Goal: Task Accomplishment & Management: Use online tool/utility

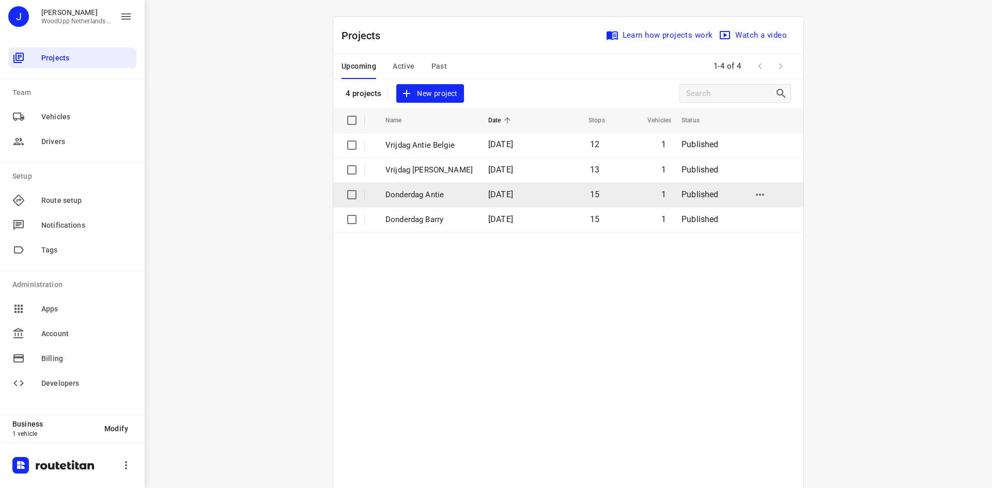
click at [427, 198] on p "Donderdag Antie" at bounding box center [428, 195] width 87 height 12
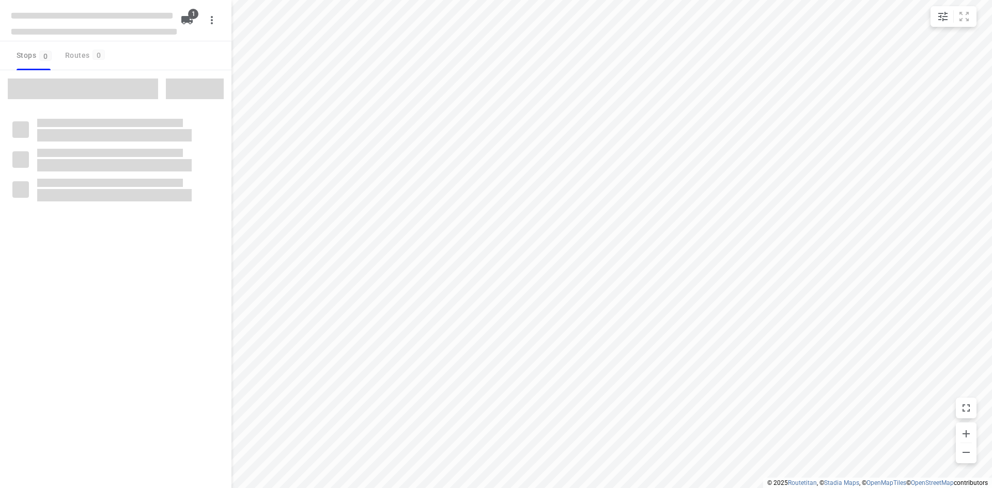
type input "distance"
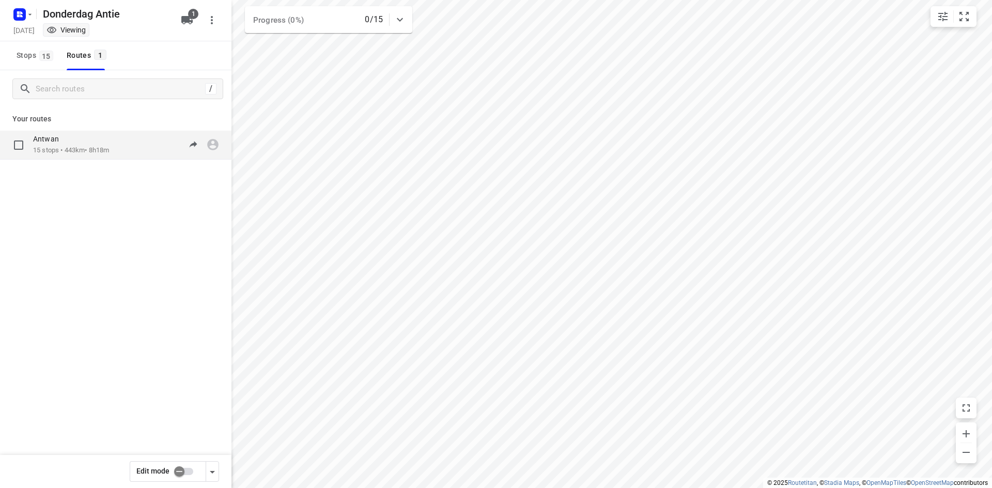
click at [109, 153] on p "15 stops • 443km • 8h18m" at bounding box center [71, 151] width 76 height 10
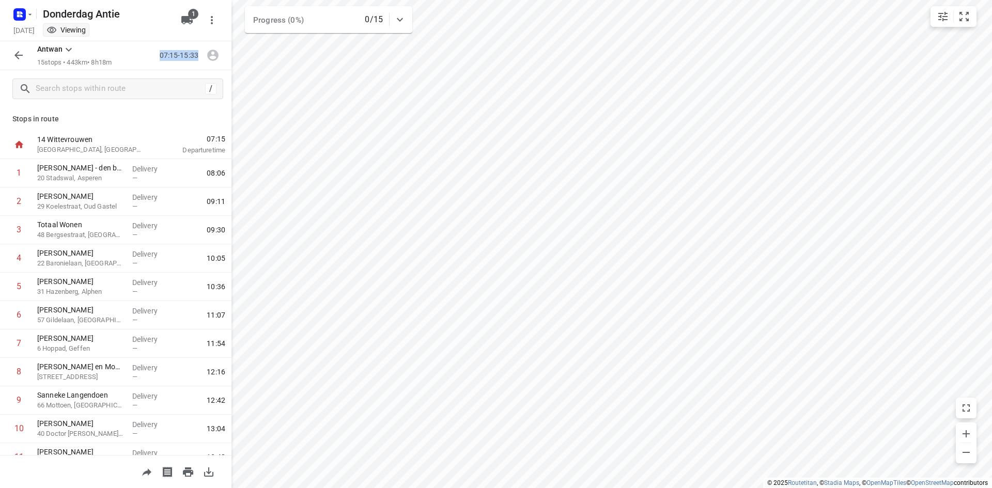
drag, startPoint x: 156, startPoint y: 56, endPoint x: 208, endPoint y: 54, distance: 52.7
click at [208, 54] on div "07:15-15:33" at bounding box center [171, 55] width 103 height 21
click at [192, 55] on p "07:15-15:33" at bounding box center [181, 55] width 43 height 11
click at [188, 56] on p "07:15-15:33" at bounding box center [181, 55] width 43 height 11
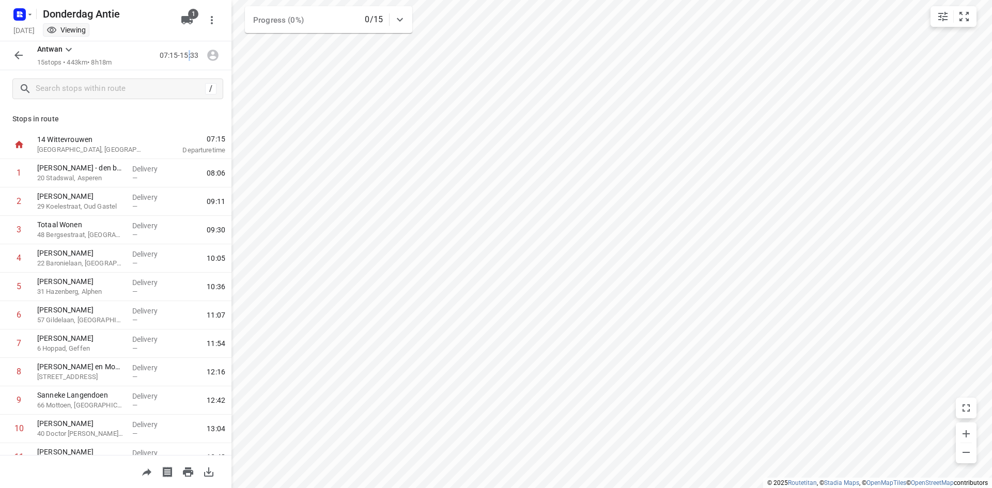
click at [190, 59] on p "07:15-15:33" at bounding box center [181, 55] width 43 height 11
click at [11, 55] on button "button" at bounding box center [18, 55] width 21 height 21
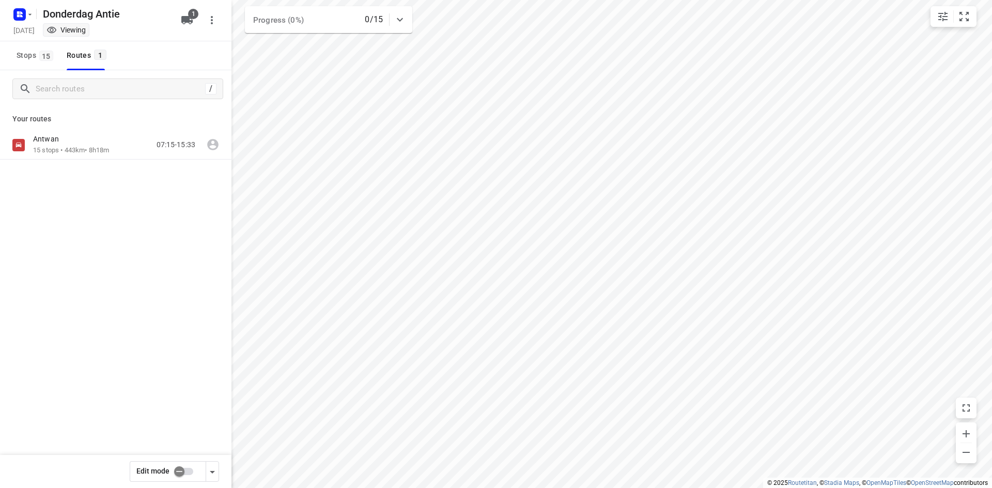
click at [39, 12] on div "Donderdag Antie" at bounding box center [91, 13] width 165 height 19
click at [28, 13] on icon "button" at bounding box center [30, 14] width 8 height 8
click at [31, 35] on span "Back to projects" at bounding box center [104, 36] width 168 height 12
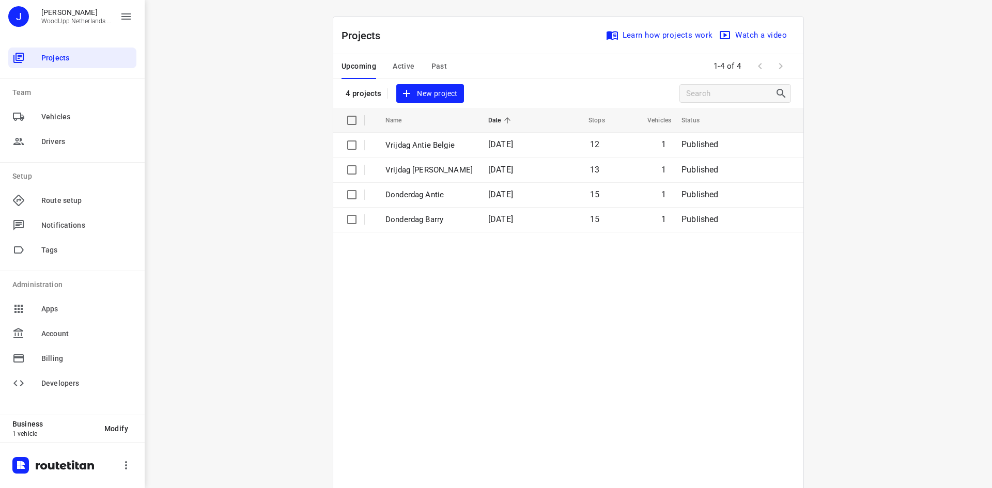
click at [430, 91] on span "New project" at bounding box center [430, 93] width 55 height 13
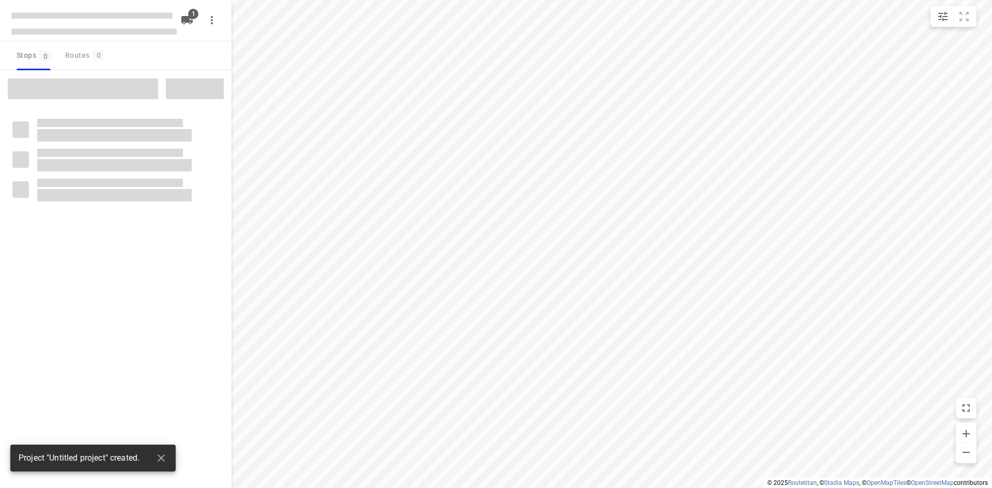
type input "distance"
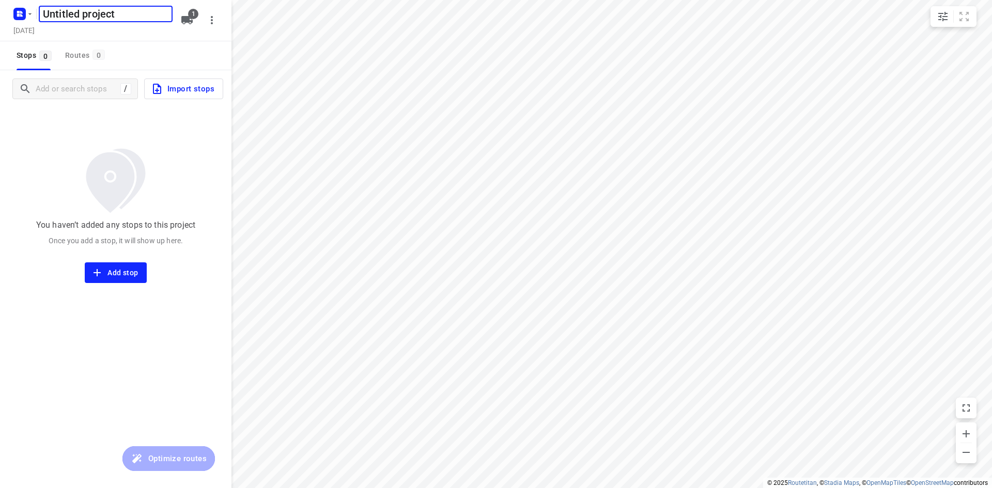
click at [94, 143] on img at bounding box center [116, 181] width 84 height 76
click at [39, 32] on h5 "[DATE]" at bounding box center [23, 30] width 29 height 12
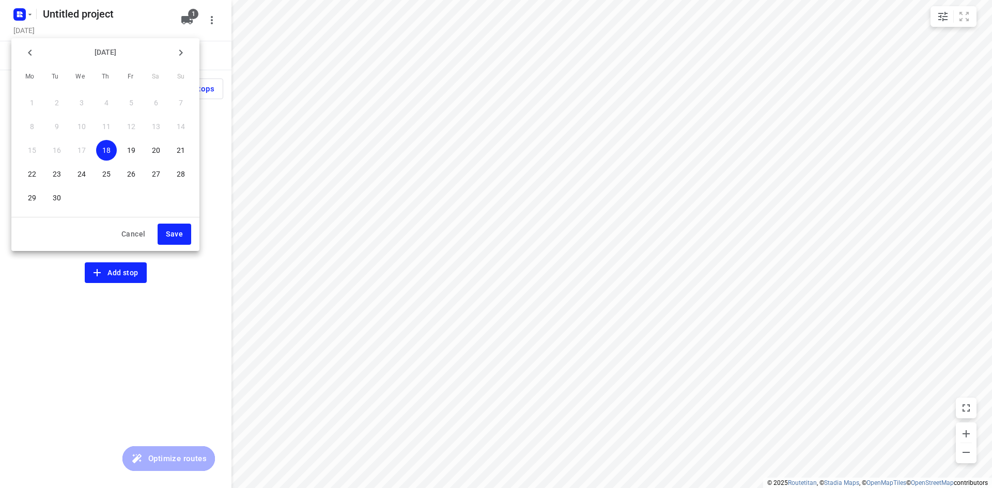
click at [36, 168] on button "22" at bounding box center [32, 174] width 21 height 21
click at [174, 230] on span "Save" at bounding box center [174, 234] width 17 height 13
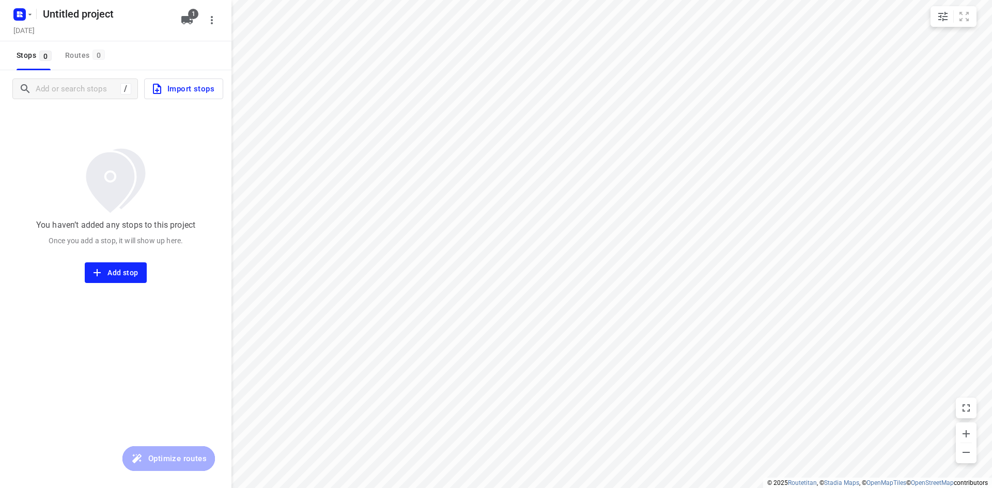
click at [70, 131] on div "You haven’t added any stops to this project Once you add a stop, it will show u…" at bounding box center [115, 195] width 231 height 176
click at [79, 89] on input "Add or search stops" at bounding box center [76, 89] width 81 height 16
click at [62, 88] on input "Add or search stops" at bounding box center [129, 89] width 186 height 16
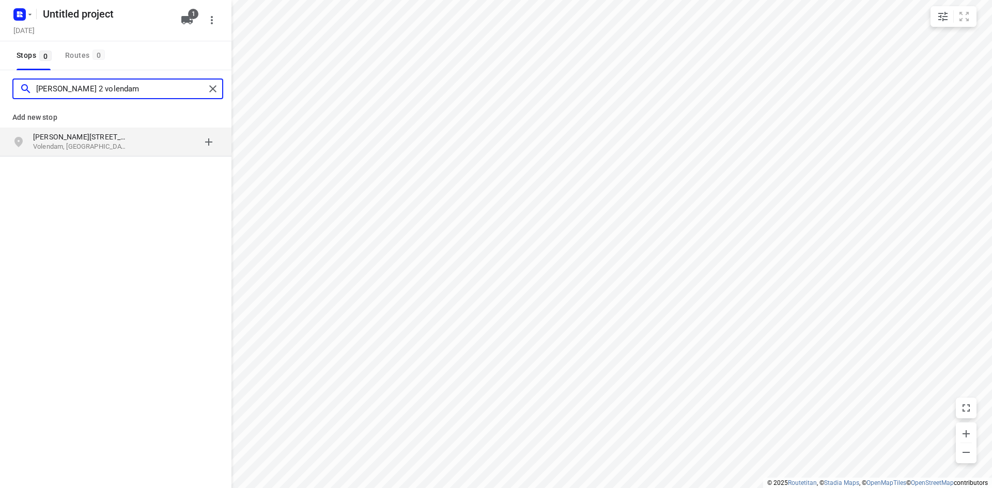
type input "[PERSON_NAME] 2 volendam"
click at [81, 143] on p "Volendam, [GEOGRAPHIC_DATA]" at bounding box center [80, 147] width 95 height 10
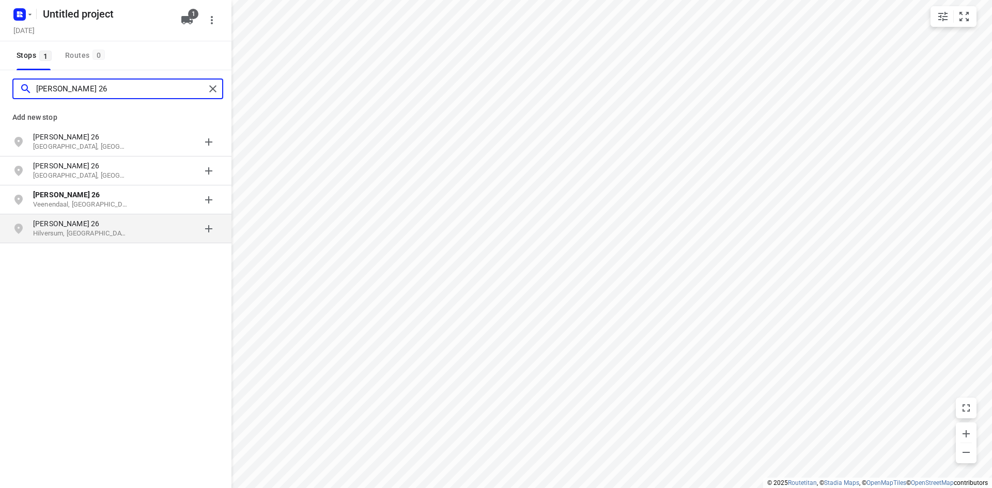
type input "[PERSON_NAME] 26"
click at [83, 229] on p "Hilversum, [GEOGRAPHIC_DATA]" at bounding box center [80, 234] width 95 height 10
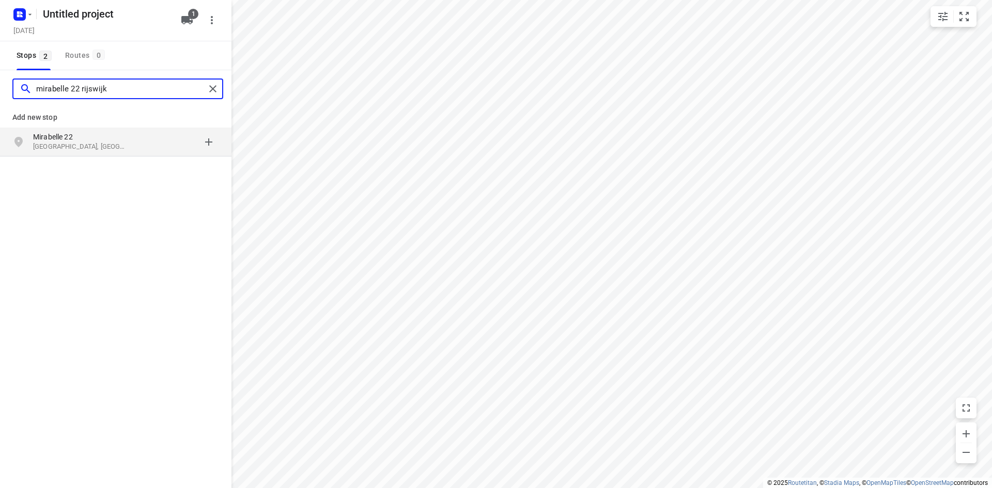
type input "mirabelle 22 rijswijk"
click at [65, 141] on p "Mirabelle 22" at bounding box center [80, 137] width 95 height 10
type input "samsomlaan"
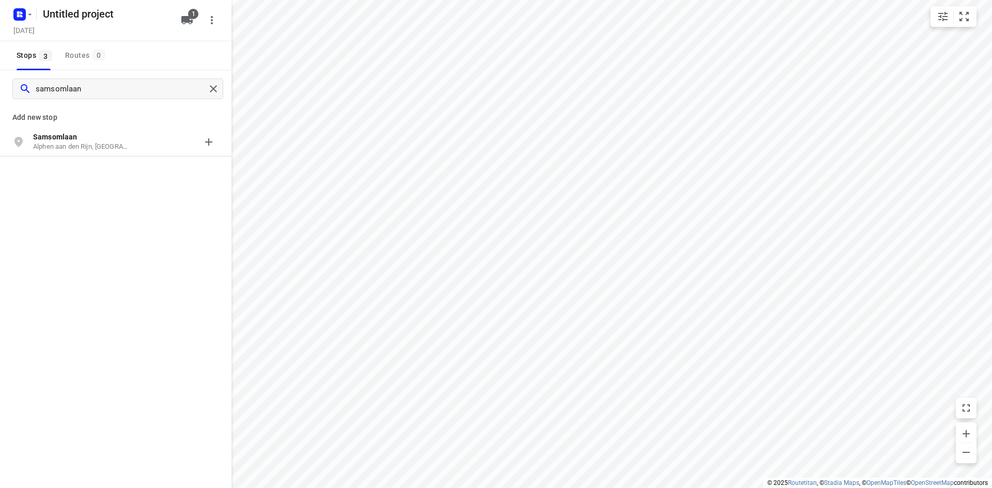
click at [65, 141] on p "Samsomlaan" at bounding box center [80, 137] width 95 height 10
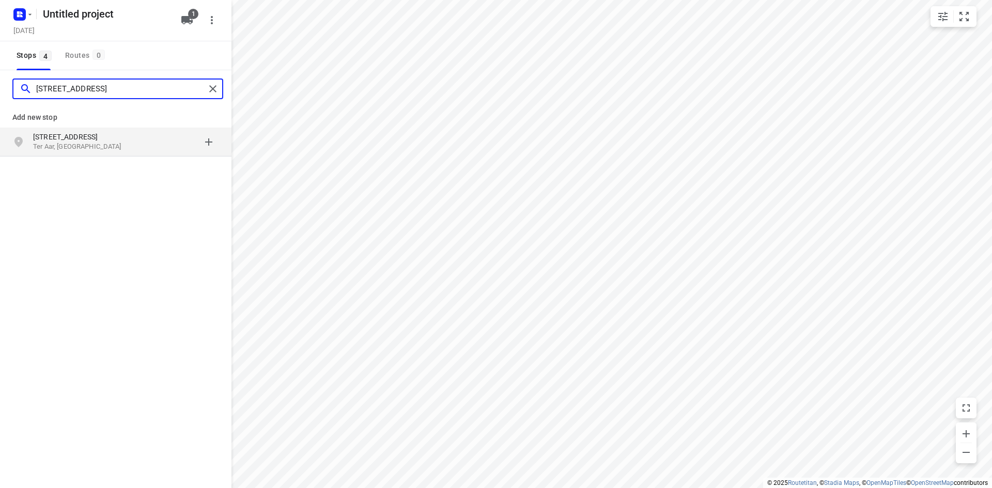
type input "[STREET_ADDRESS]"
click at [48, 139] on p "[STREET_ADDRESS]" at bounding box center [80, 137] width 95 height 10
type input "oudeland 29 vinkeveen"
click at [55, 138] on p "Oudeland 29" at bounding box center [80, 137] width 95 height 10
type input "2e regimentsdok 6 nieuwe"
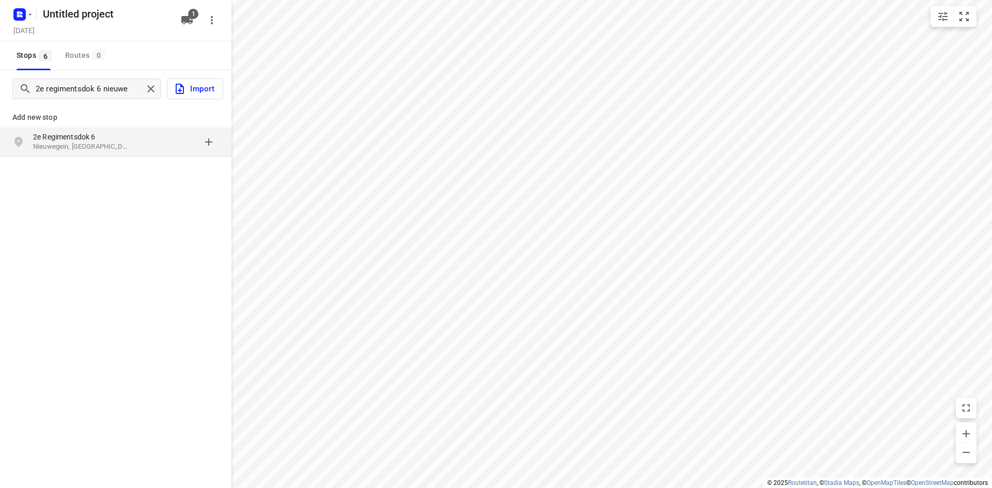
click at [56, 141] on p "2e Regimentsdok 6" at bounding box center [80, 137] width 95 height 10
type input "valkkappel 9 barneveld"
click at [59, 148] on p "[GEOGRAPHIC_DATA], [GEOGRAPHIC_DATA]" at bounding box center [80, 147] width 95 height 10
type input "ploeg 9 boxtel"
click at [71, 138] on p "Ploeg 9" at bounding box center [80, 137] width 95 height 10
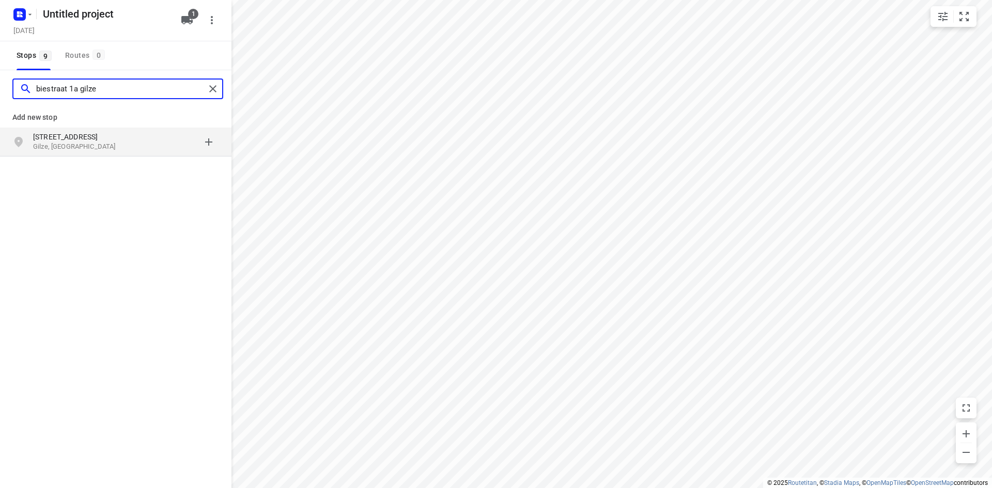
type input "biestraat 1a gilze"
click at [88, 143] on p "Gilze, [GEOGRAPHIC_DATA]" at bounding box center [80, 147] width 95 height 10
type input "[STREET_ADDRESS]"
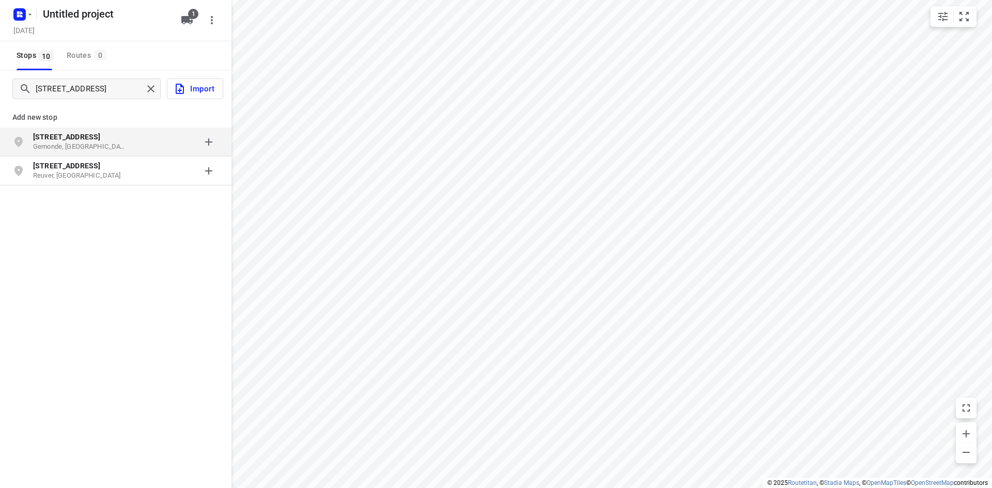
click at [73, 151] on p "Gemonde, [GEOGRAPHIC_DATA]" at bounding box center [80, 147] width 95 height 10
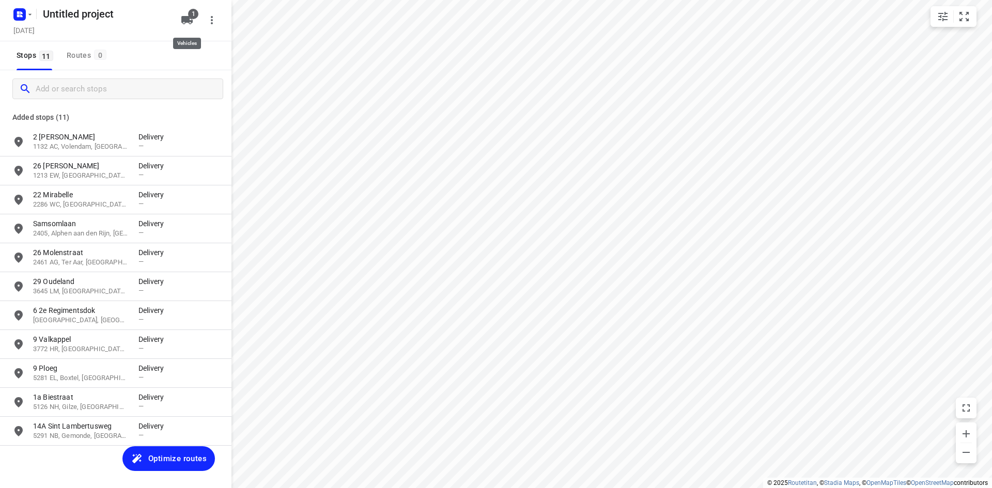
click at [182, 22] on icon "button" at bounding box center [187, 20] width 12 height 12
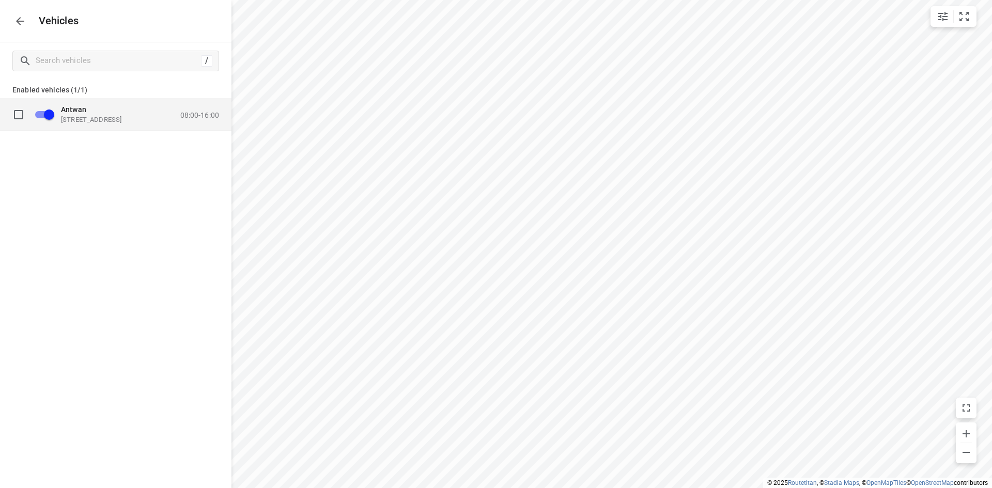
click at [183, 125] on div "Antwan [STREET_ADDRESS] 08:00-16:00" at bounding box center [124, 114] width 190 height 33
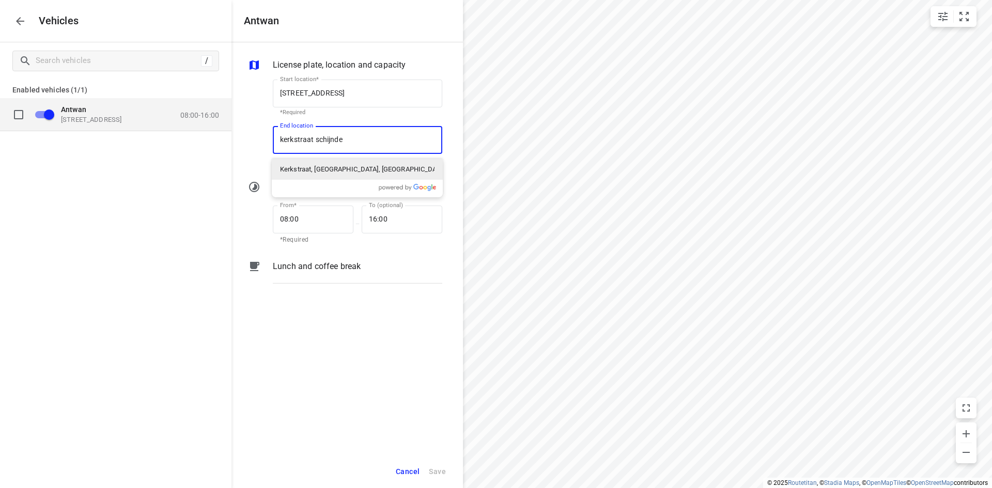
type input "kerkstraat schijndel"
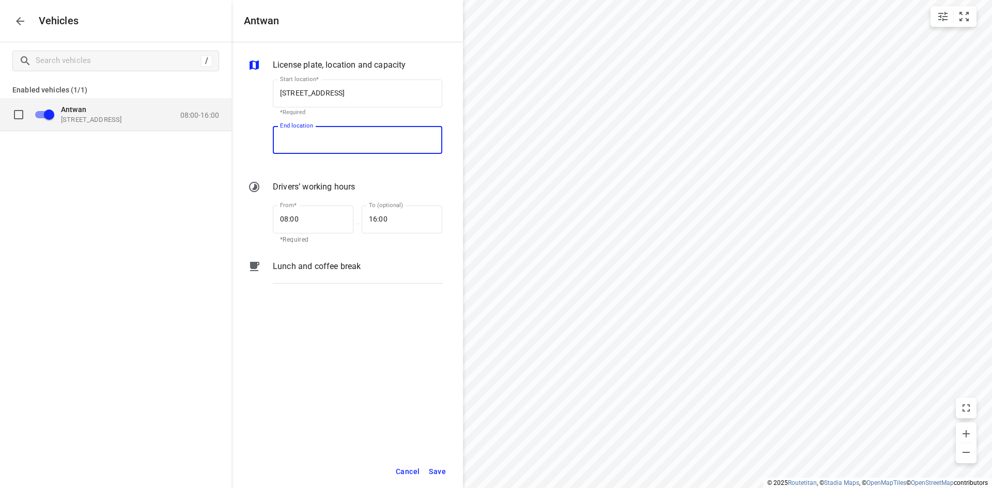
type input "[STREET_ADDRESS]"
type input "0_:__"
type input "07:30"
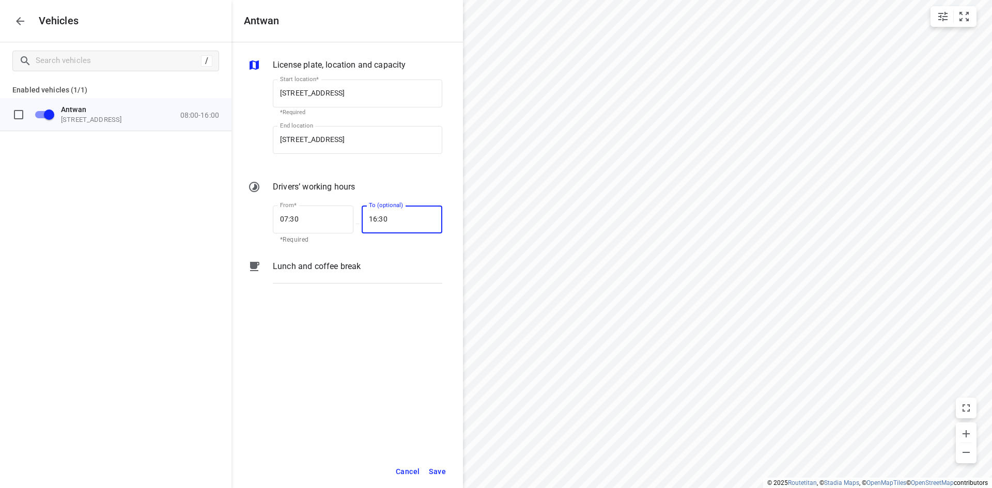
type input "16:30"
click at [440, 470] on span "Save" at bounding box center [437, 472] width 17 height 13
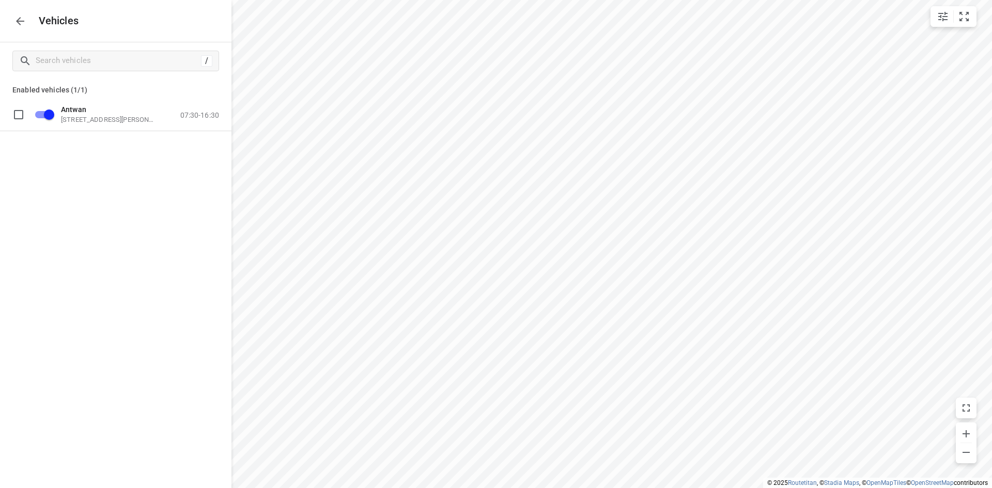
click at [20, 22] on icon "button" at bounding box center [20, 21] width 12 height 12
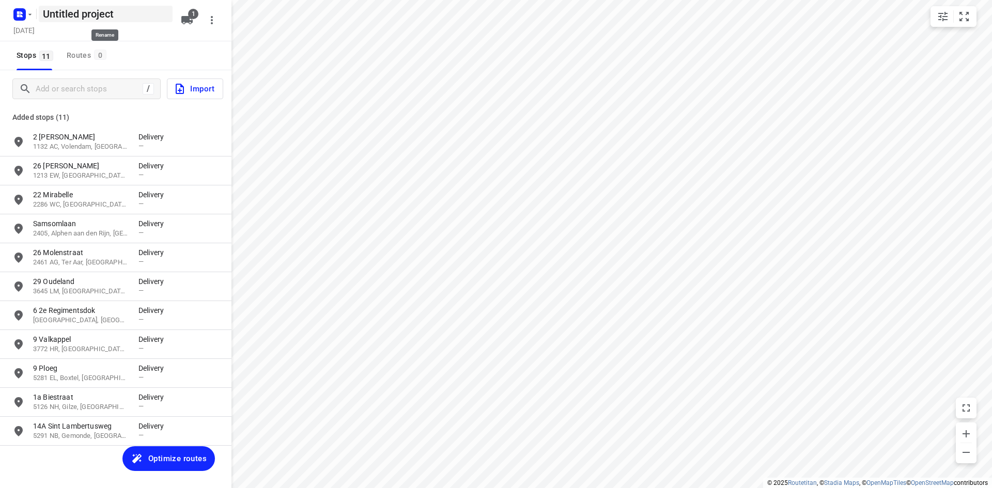
click at [78, 14] on h5 "Untitled project" at bounding box center [106, 14] width 134 height 17
drag, startPoint x: 76, startPoint y: 16, endPoint x: 47, endPoint y: 21, distance: 29.9
click at [47, 21] on input "Untitled project" at bounding box center [106, 14] width 134 height 17
type input "U"
type input "Maandag Antie"
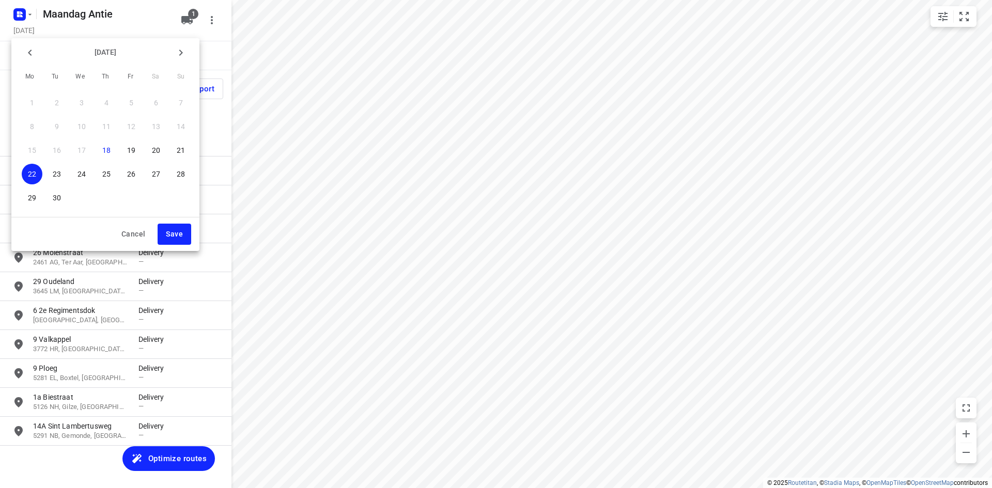
click at [116, 33] on div at bounding box center [496, 244] width 992 height 488
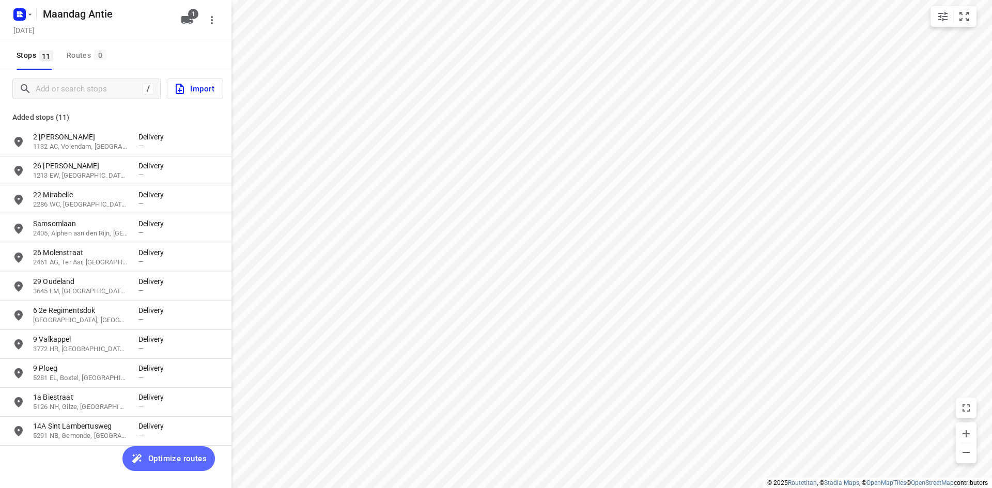
click at [189, 455] on span "Optimize routes" at bounding box center [177, 458] width 58 height 13
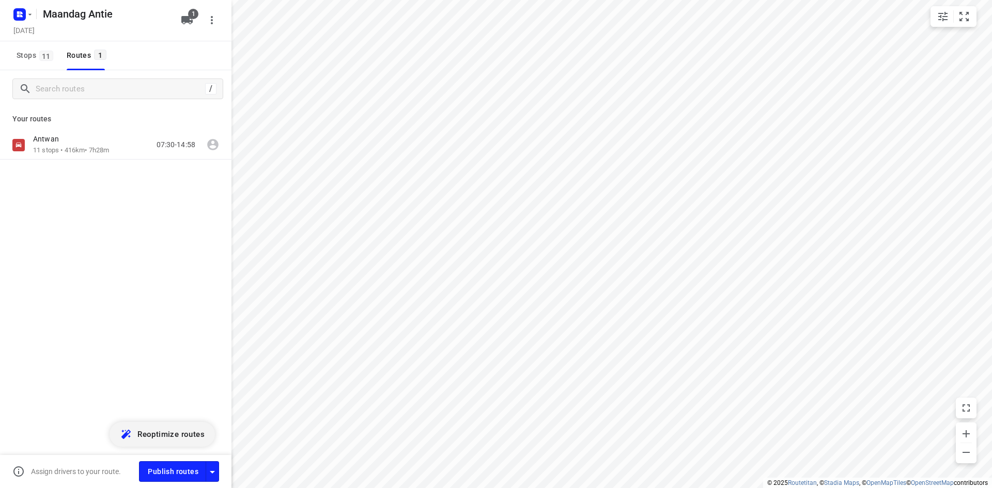
click at [84, 204] on div "[PERSON_NAME] 11 stops • 416km • 7h28m 07:30-14:58" at bounding box center [115, 181] width 231 height 101
click at [25, 19] on rect "button" at bounding box center [19, 14] width 12 height 12
click at [33, 38] on span "Back to projects" at bounding box center [104, 36] width 168 height 12
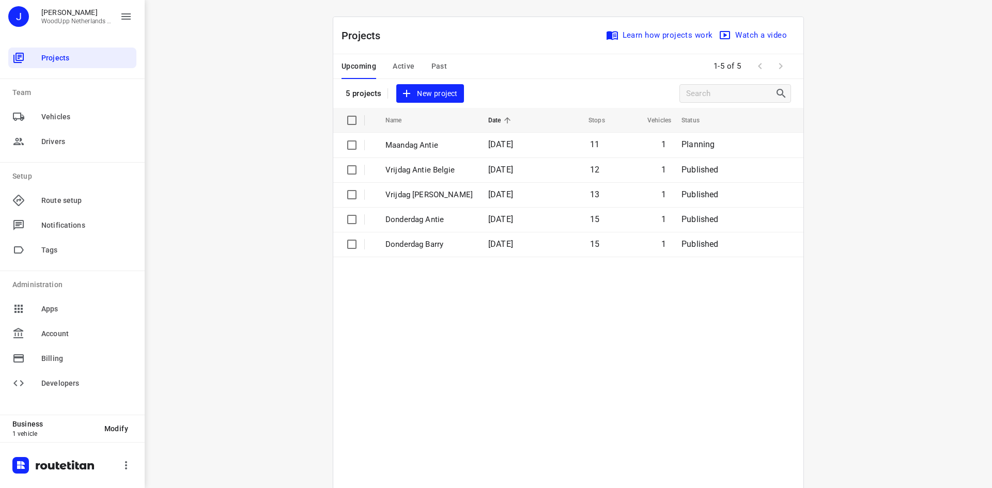
click at [442, 94] on span "New project" at bounding box center [430, 93] width 55 height 13
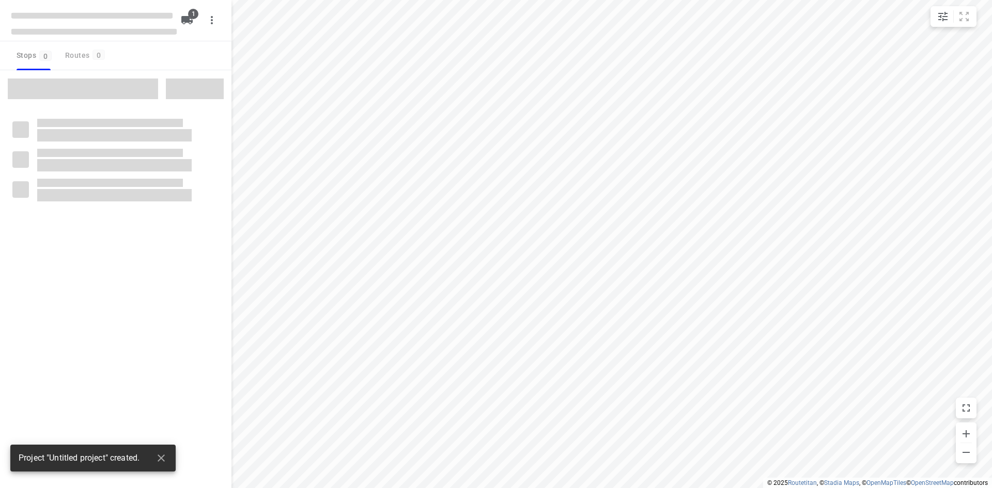
type input "distance"
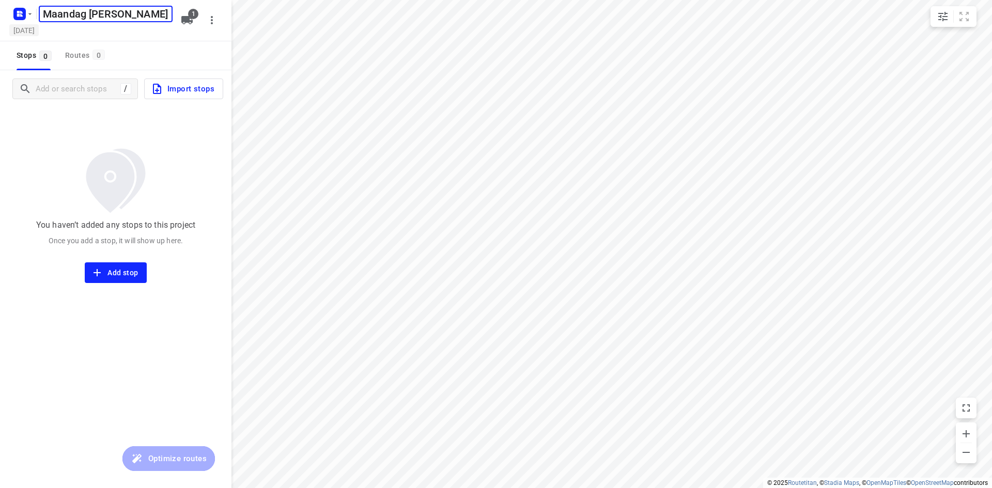
type input "Maandag [PERSON_NAME]"
click at [39, 34] on h5 "[DATE]" at bounding box center [23, 30] width 29 height 12
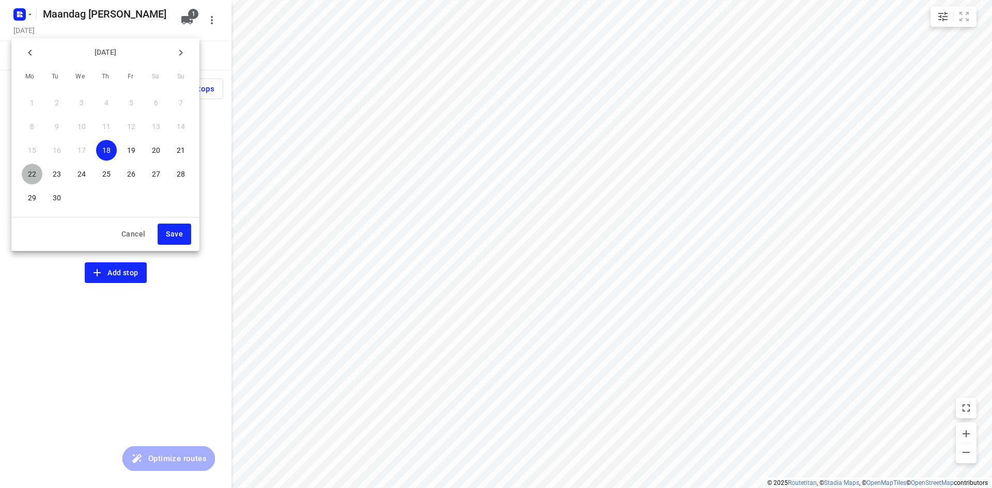
click at [34, 176] on p "22" at bounding box center [32, 174] width 8 height 10
click at [176, 235] on span "Save" at bounding box center [174, 234] width 17 height 13
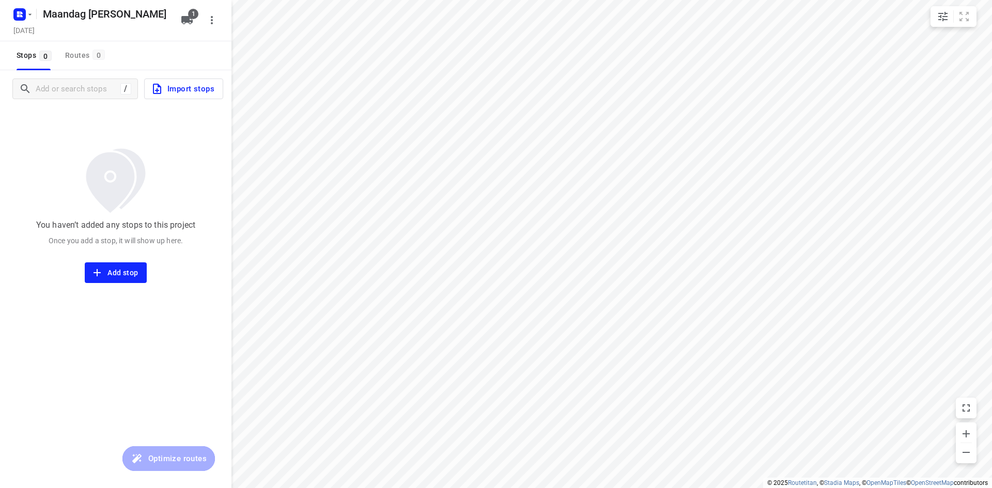
click at [70, 131] on div "You haven’t added any stops to this project Once you add a stop, it will show u…" at bounding box center [115, 195] width 231 height 176
click at [76, 84] on input "Add or search stops" at bounding box center [76, 89] width 81 height 16
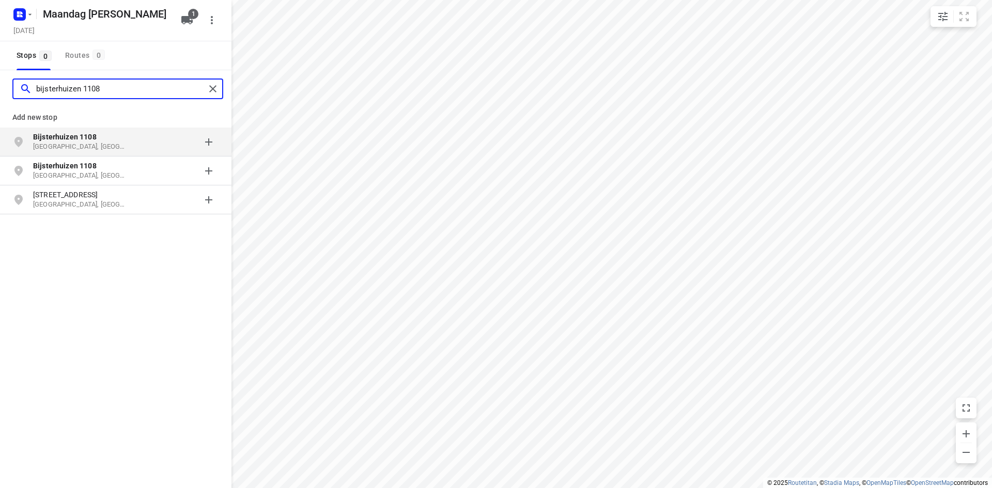
type input "bijsterhuizen 1108"
click at [76, 141] on b "Bijsterhuizen 1108" at bounding box center [65, 137] width 64 height 8
type input "[PERSON_NAME] 5 dodewaard"
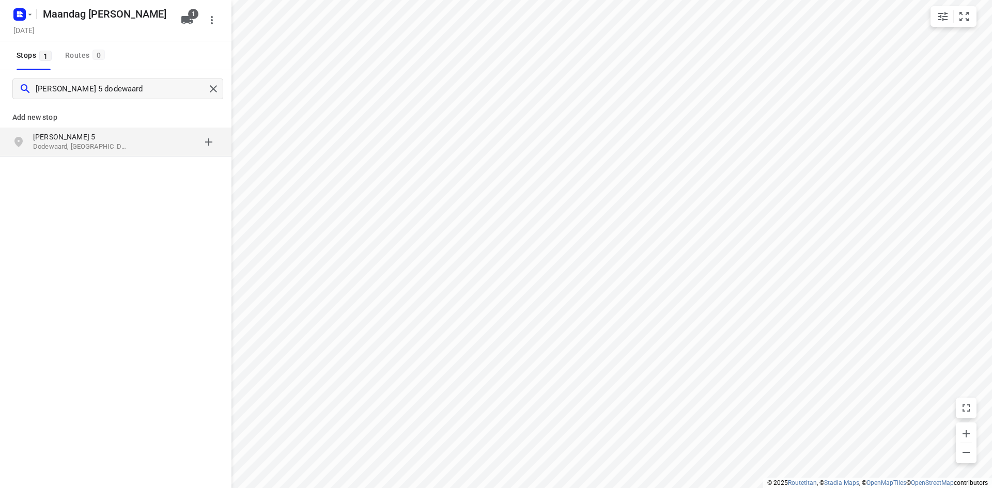
click at [80, 143] on p "Dodewaard, [GEOGRAPHIC_DATA]" at bounding box center [80, 147] width 95 height 10
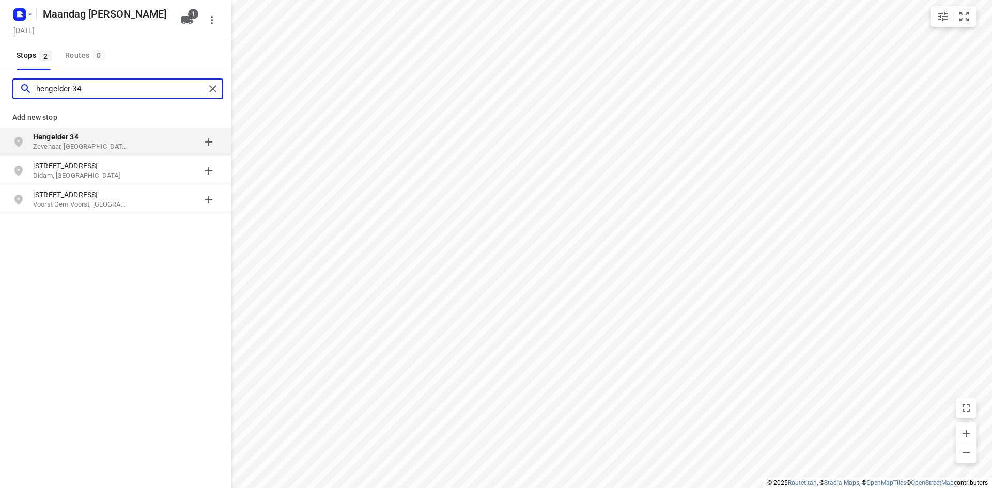
type input "hengelder 34"
click at [69, 141] on p "Hengelder 34" at bounding box center [80, 137] width 95 height 10
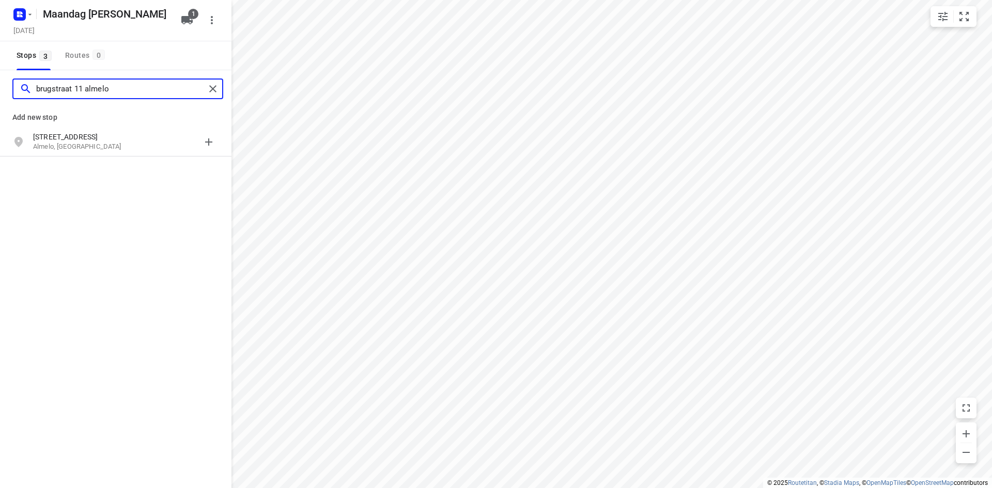
type input "brugstraat 11 almelo"
click at [70, 140] on p "[STREET_ADDRESS]" at bounding box center [80, 137] width 95 height 10
type input "[STREET_ADDRESS]"
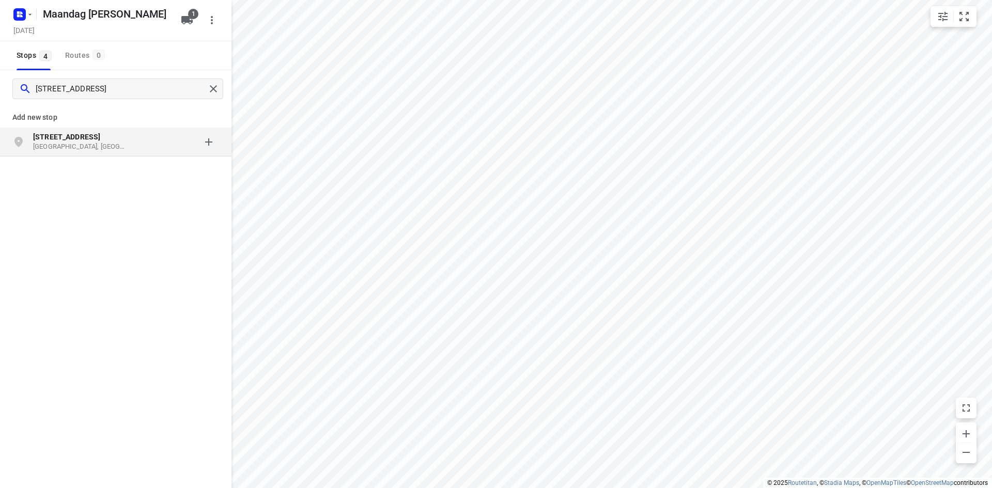
click at [83, 134] on p "[STREET_ADDRESS]" at bounding box center [80, 137] width 95 height 10
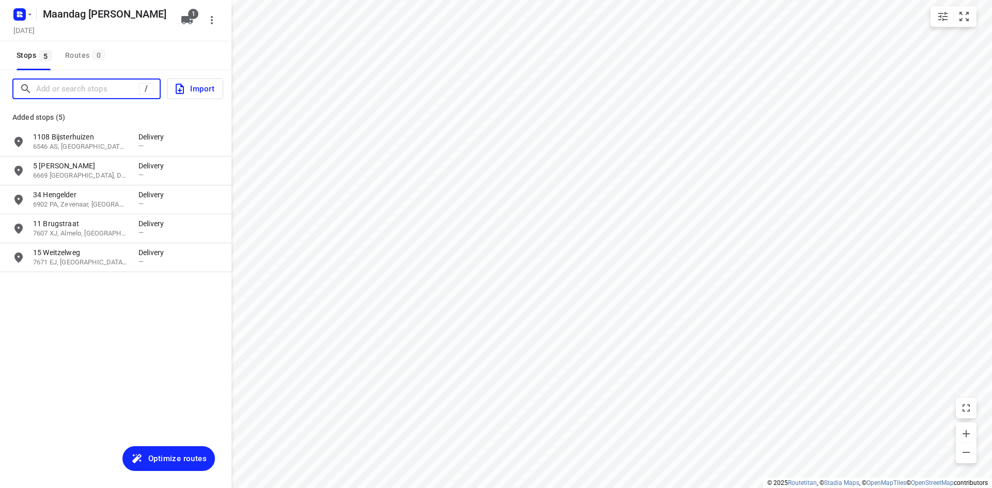
click at [105, 90] on input "Add or search stops" at bounding box center [87, 89] width 103 height 16
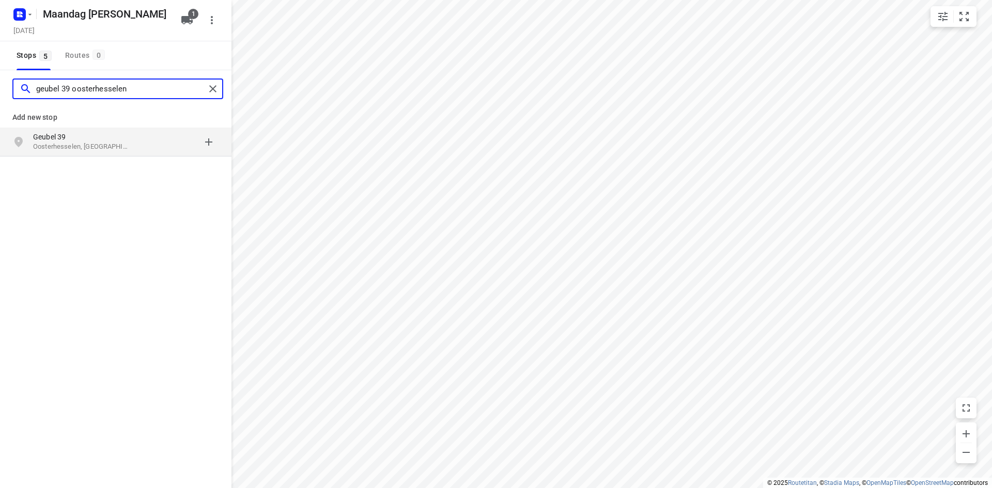
type input "geubel 39 oosterhesselen"
click at [81, 137] on p "Geubel 39" at bounding box center [80, 137] width 95 height 10
type input "[STREET_ADDRESS]"
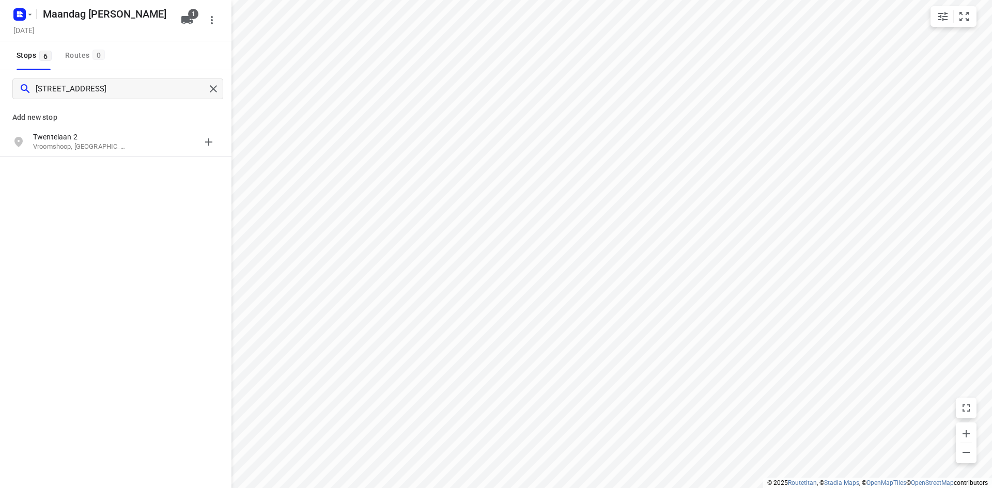
click at [83, 134] on p "Twentelaan 2" at bounding box center [80, 137] width 95 height 10
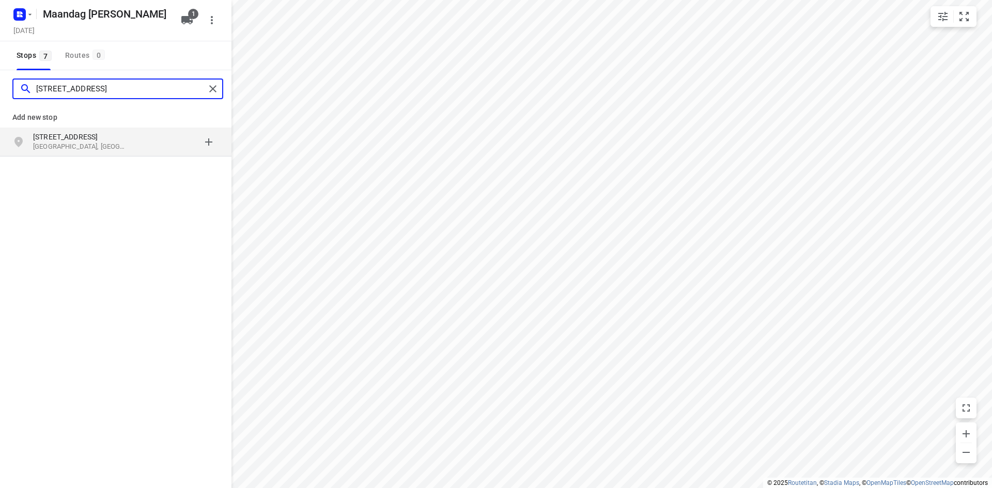
type input "[STREET_ADDRESS]"
click at [72, 147] on p "[GEOGRAPHIC_DATA], [GEOGRAPHIC_DATA]" at bounding box center [80, 147] width 95 height 10
type input "w"
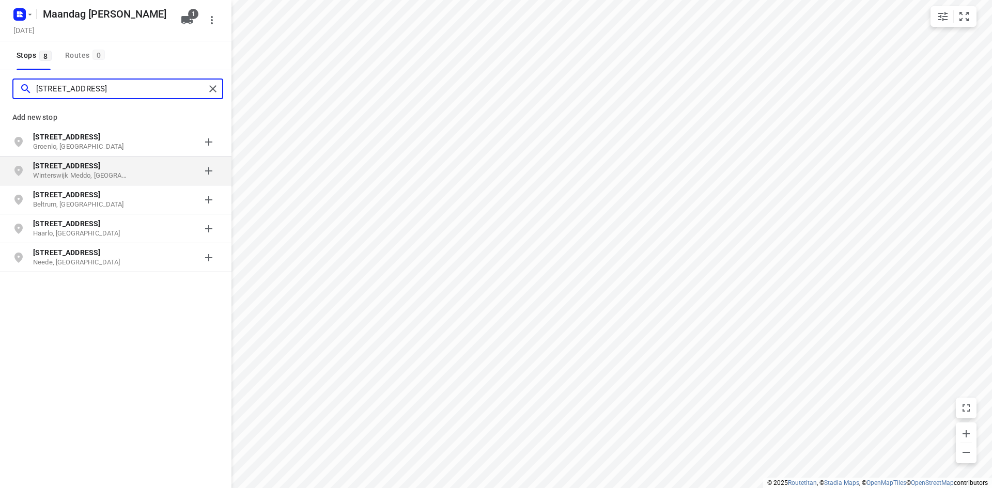
type input "[STREET_ADDRESS]"
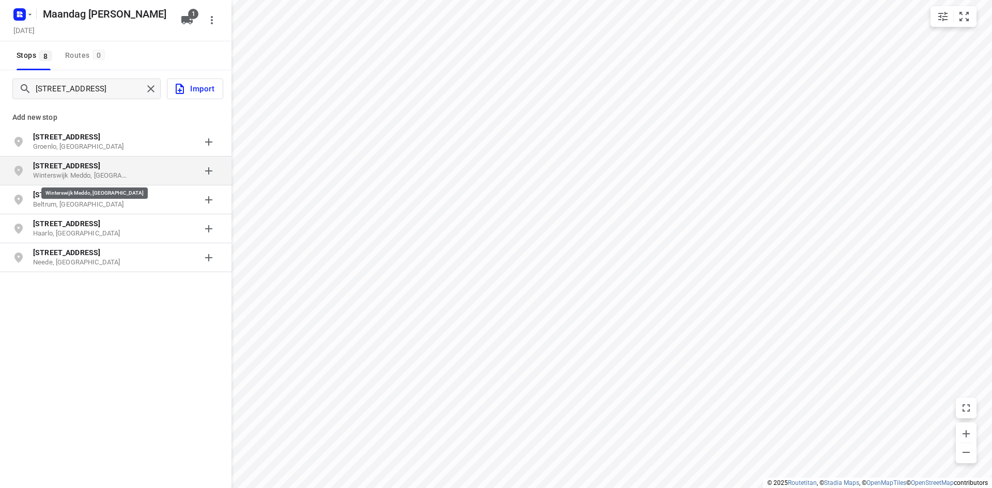
click at [80, 175] on p "Winterswijk Meddo, [GEOGRAPHIC_DATA]" at bounding box center [80, 176] width 95 height 10
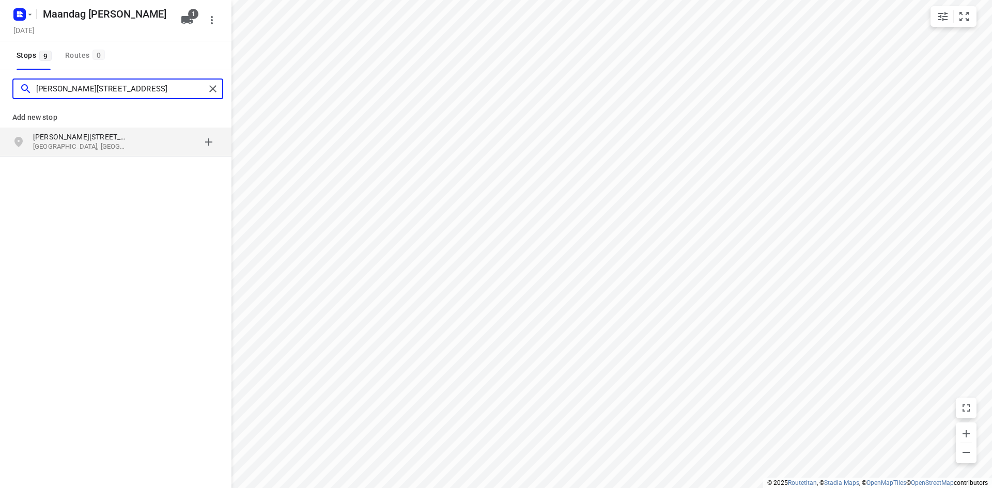
type input "[PERSON_NAME][STREET_ADDRESS]"
click at [81, 147] on p "[GEOGRAPHIC_DATA], [GEOGRAPHIC_DATA]" at bounding box center [80, 147] width 95 height 10
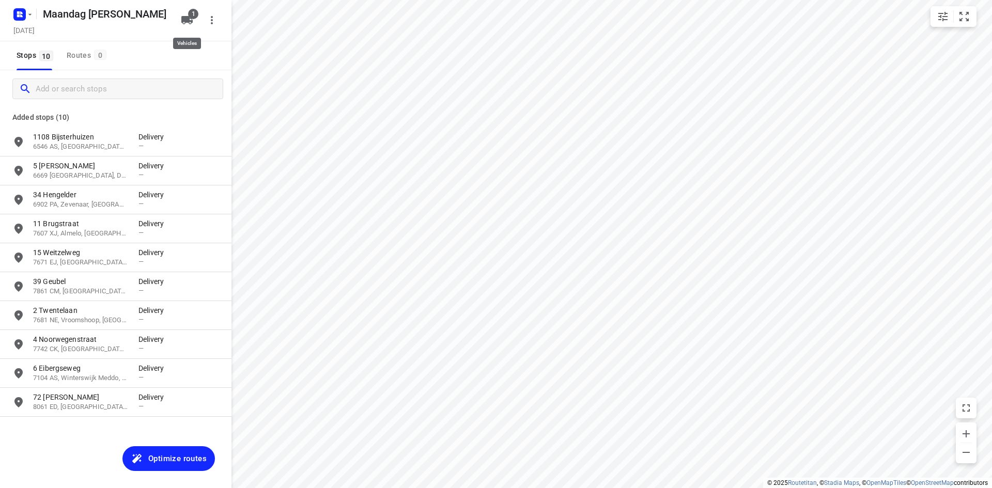
click at [190, 18] on span "1" at bounding box center [193, 14] width 10 height 10
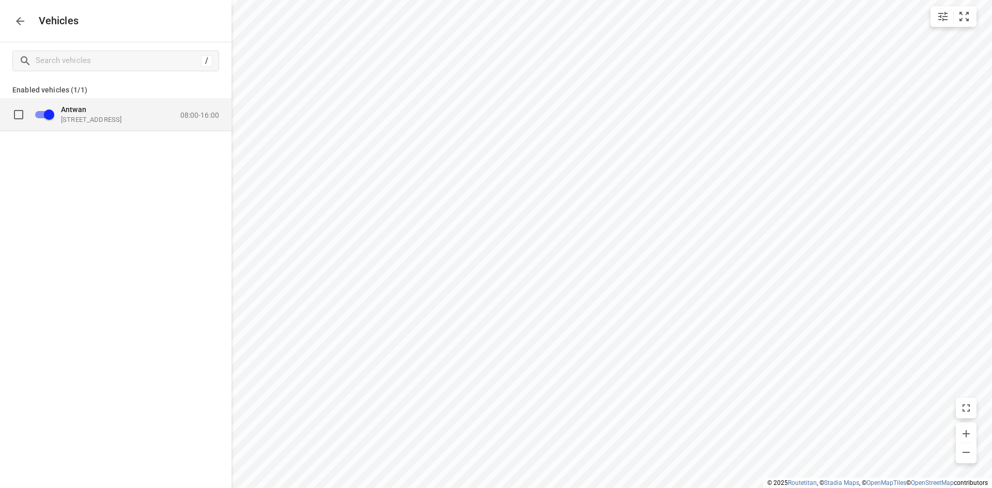
click at [198, 120] on div "Antwan [STREET_ADDRESS] 08:00-16:00" at bounding box center [137, 114] width 164 height 19
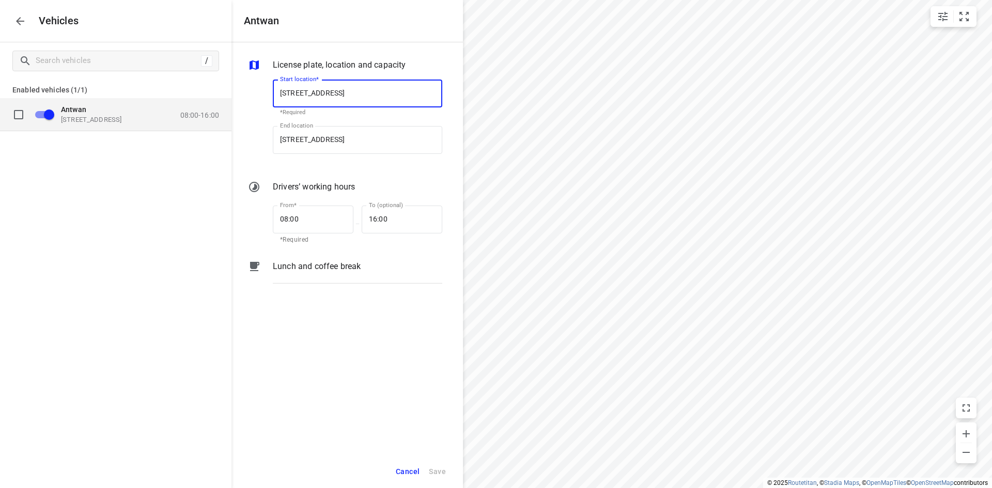
scroll to position [0, 1]
click at [22, 19] on icon "button" at bounding box center [20, 21] width 12 height 12
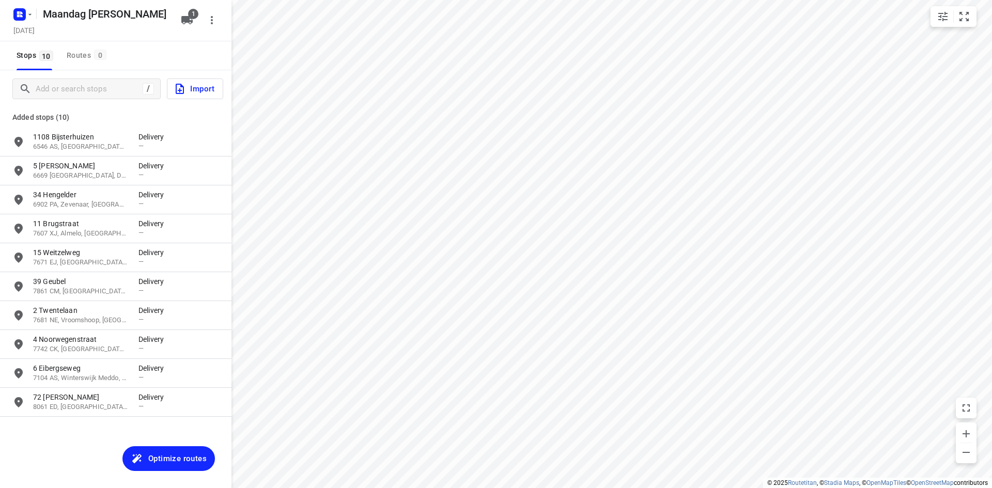
click at [223, 23] on div "Maandag [PERSON_NAME] [DATE] 1" at bounding box center [115, 20] width 231 height 41
click at [199, 24] on div "1" at bounding box center [189, 20] width 25 height 21
click at [207, 24] on icon "button" at bounding box center [212, 20] width 12 height 12
click at [157, 46] on div "Routing settings" at bounding box center [168, 44] width 91 height 8
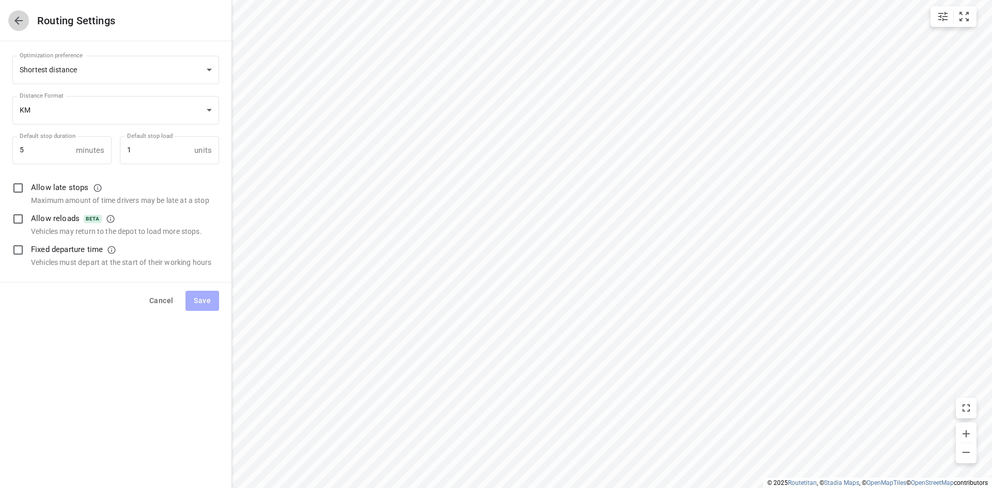
click at [22, 23] on icon "button" at bounding box center [18, 20] width 12 height 12
type input "distance"
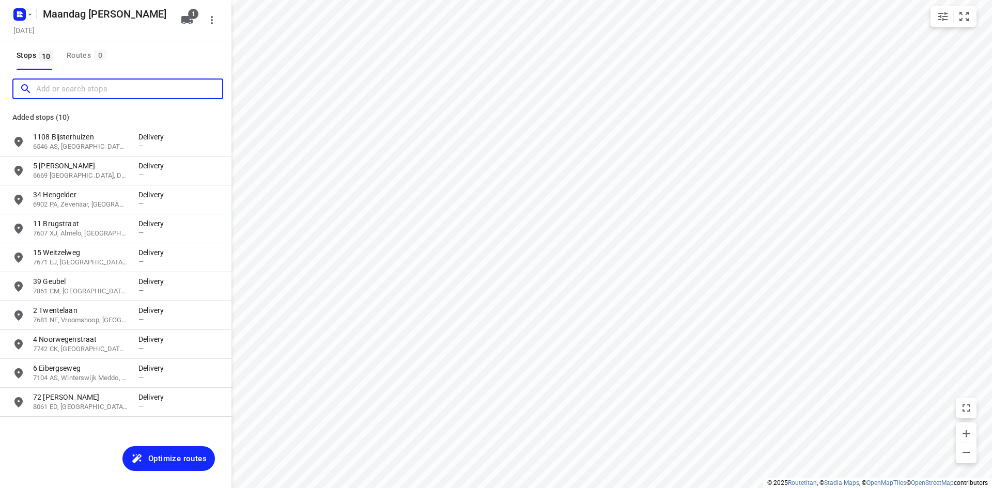
click at [66, 91] on input "Add or search stops" at bounding box center [129, 89] width 186 height 16
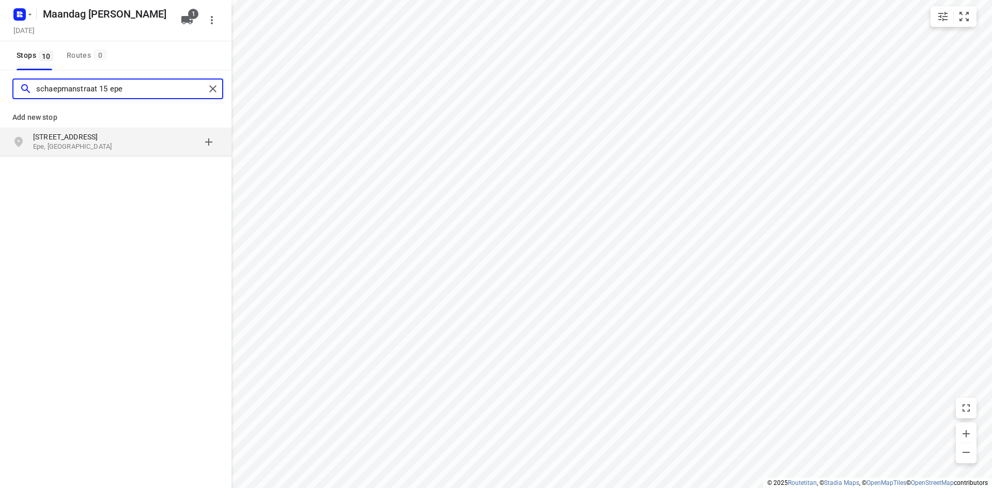
type input "schaepmanstraat 15 epe"
click at [82, 156] on div "[STREET_ADDRESS]" at bounding box center [115, 142] width 231 height 29
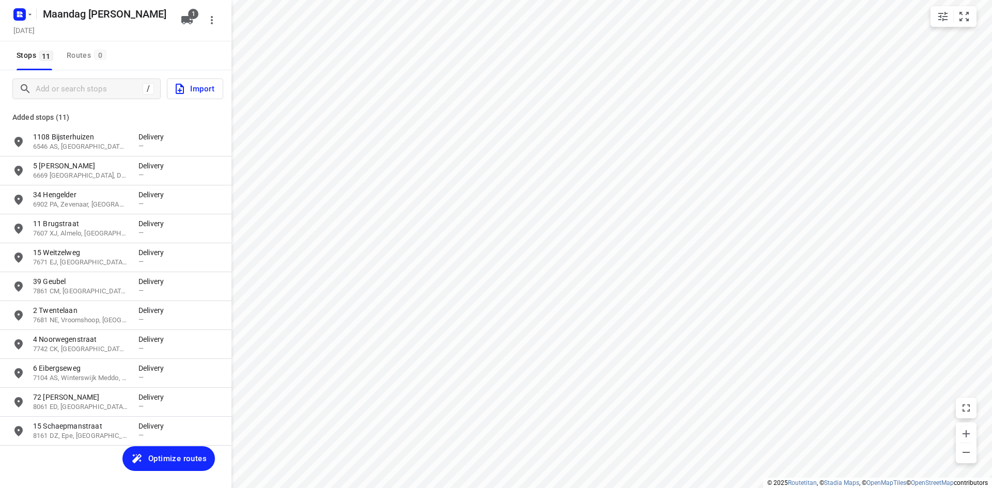
click at [149, 56] on div "Stops 11 Routes 0" at bounding box center [115, 55] width 231 height 29
click at [179, 25] on button "1" at bounding box center [187, 20] width 21 height 21
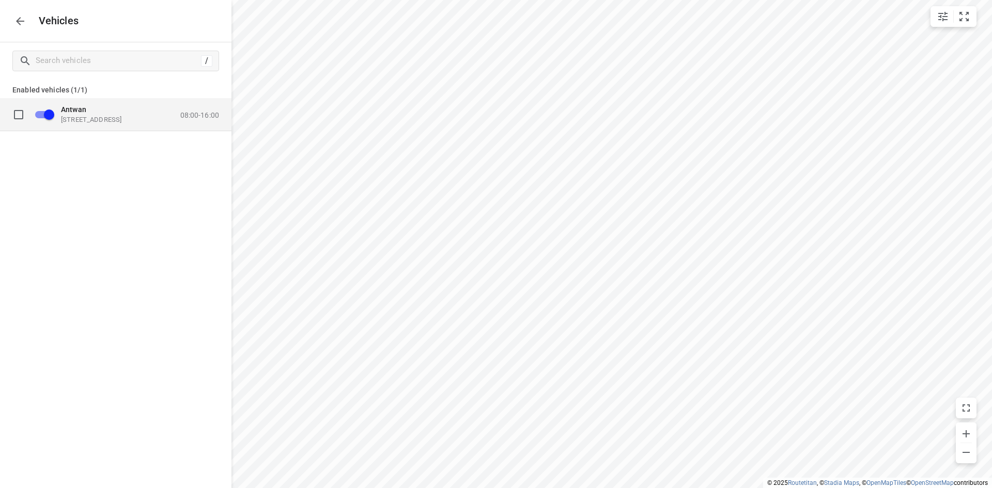
click at [152, 122] on p "[STREET_ADDRESS]" at bounding box center [112, 119] width 103 height 8
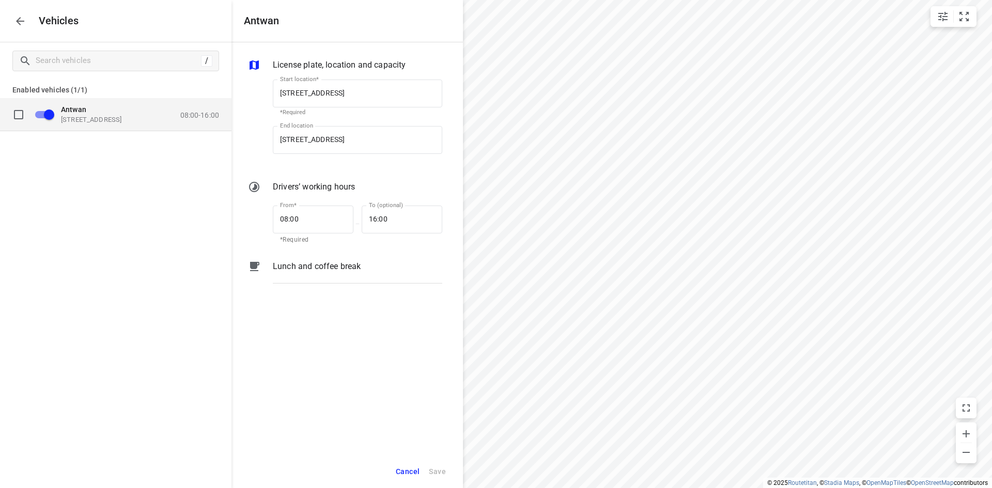
scroll to position [0, 1]
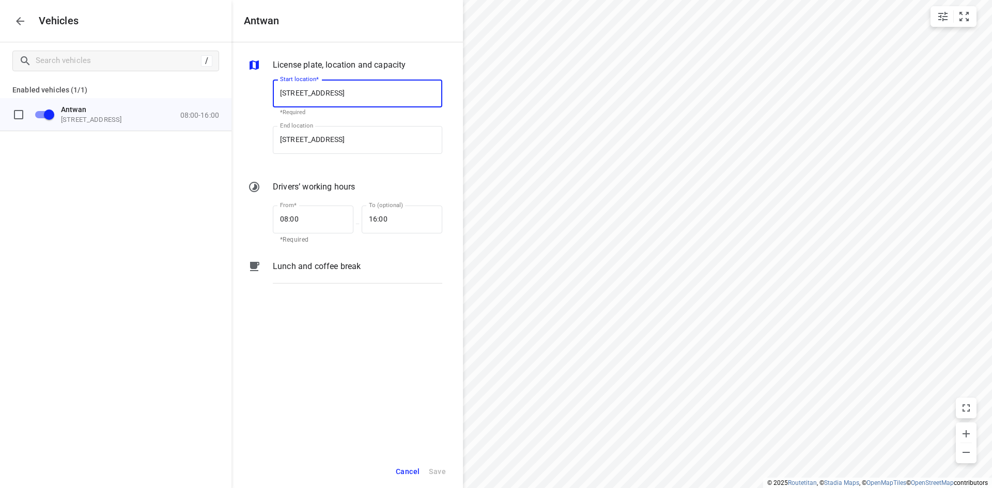
click at [324, 269] on p "Lunch and coffee break" at bounding box center [317, 266] width 88 height 12
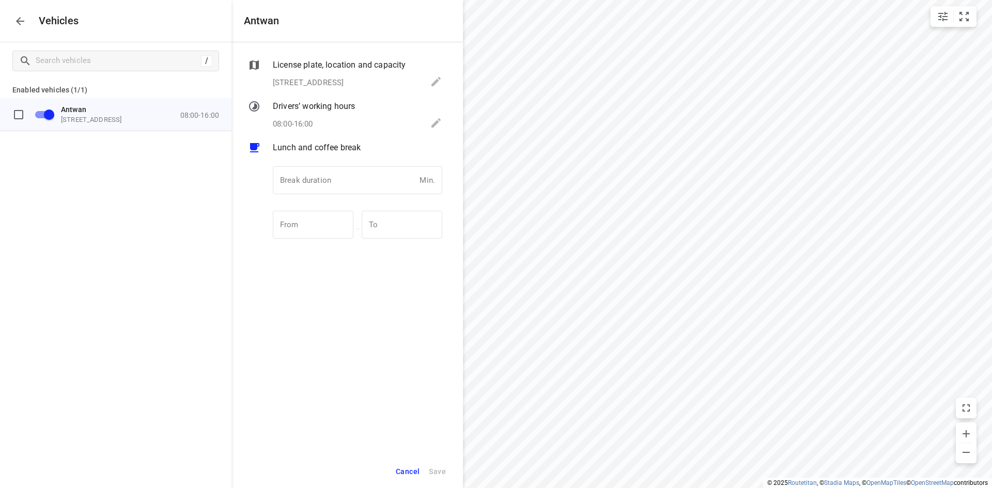
click at [323, 61] on p "License plate, location and capacity" at bounding box center [339, 65] width 133 height 12
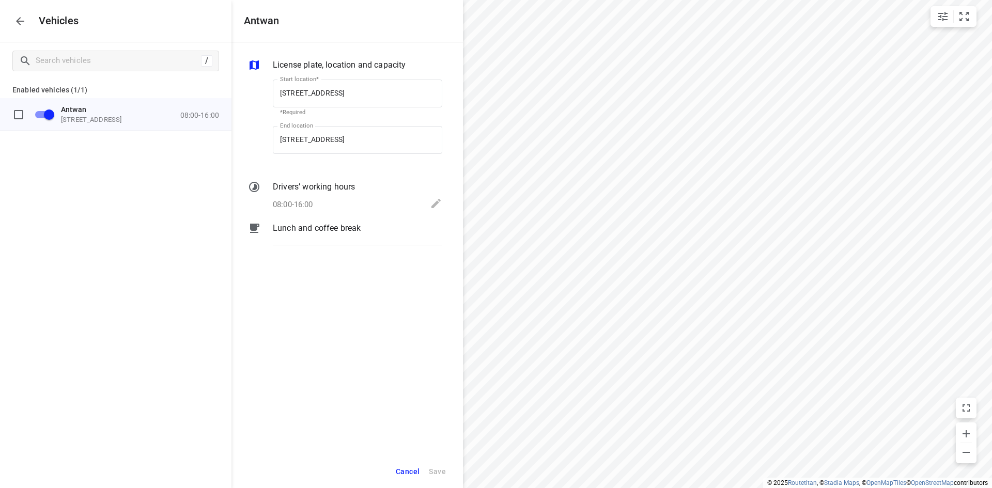
click at [338, 61] on p "License plate, location and capacity" at bounding box center [339, 65] width 133 height 12
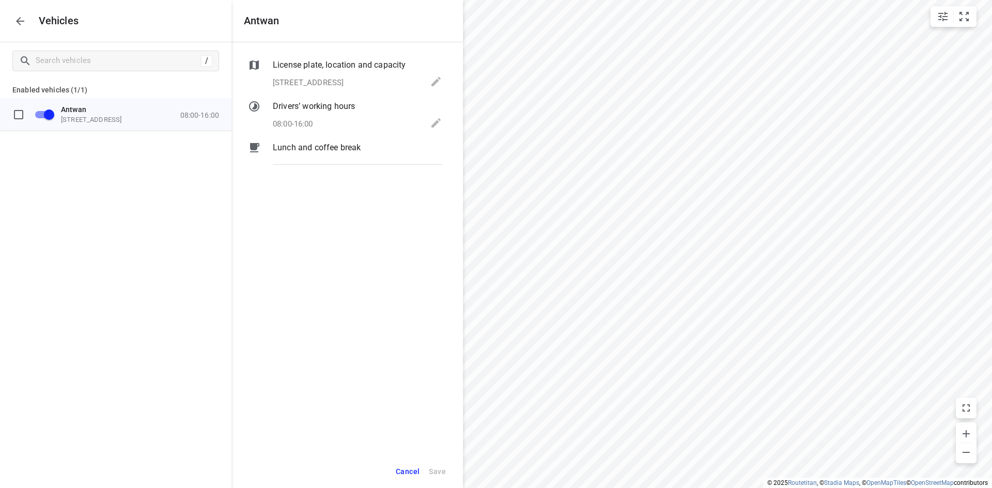
click at [338, 61] on p "License plate, location and capacity" at bounding box center [339, 65] width 133 height 12
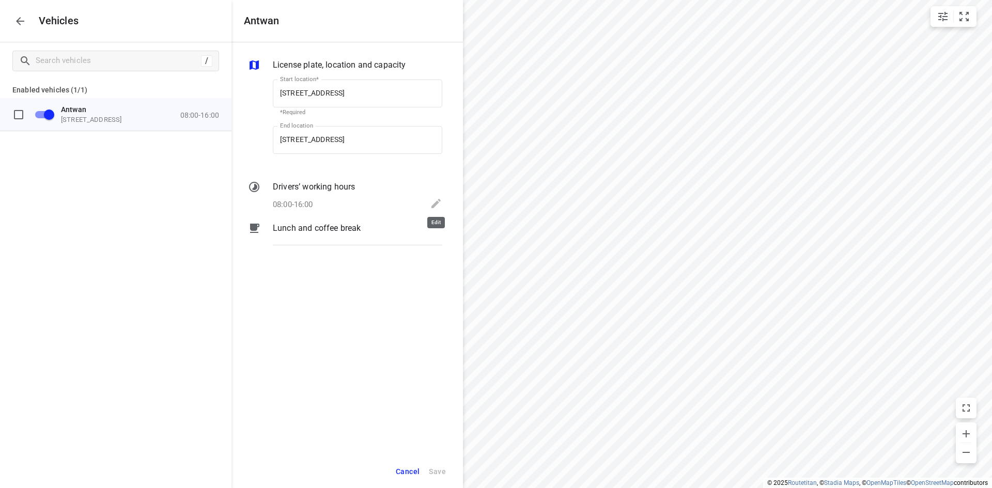
click at [434, 203] on icon at bounding box center [436, 203] width 12 height 12
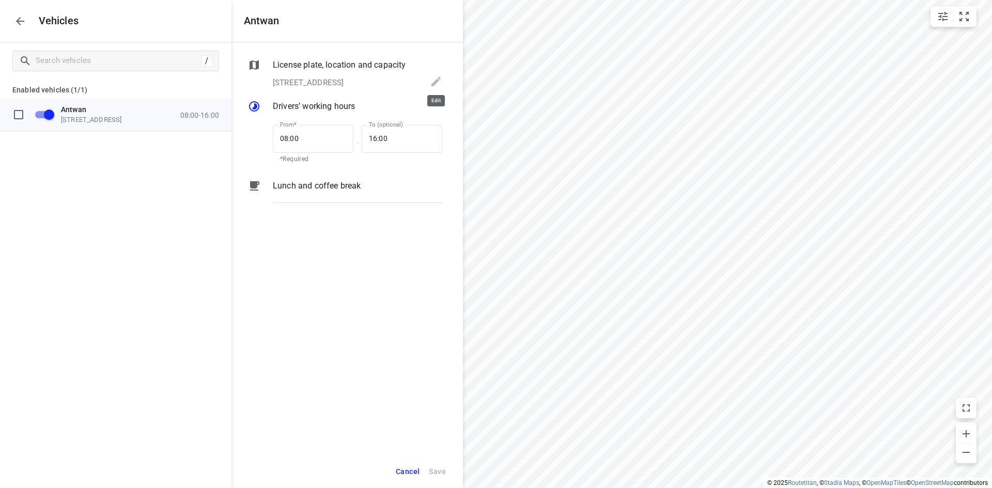
click at [434, 75] on icon at bounding box center [436, 81] width 12 height 12
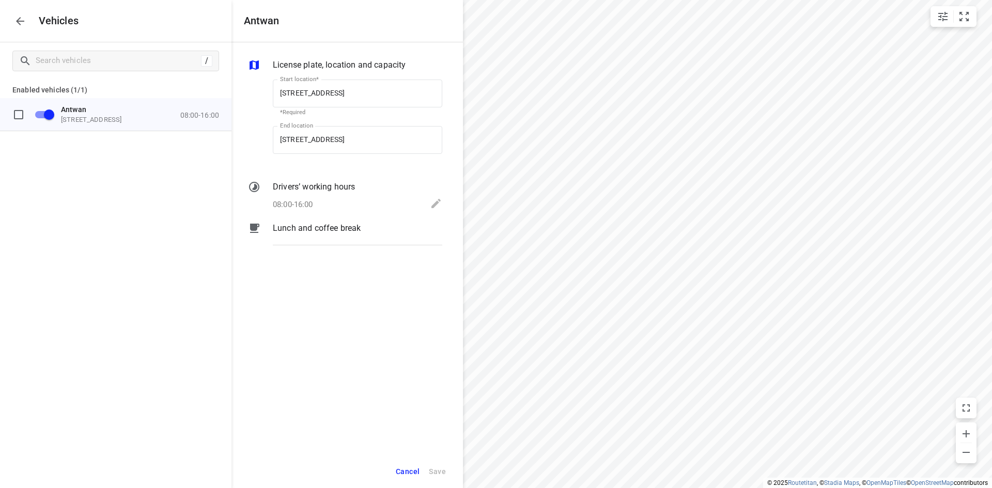
click at [384, 60] on p "License plate, location and capacity" at bounding box center [339, 65] width 133 height 12
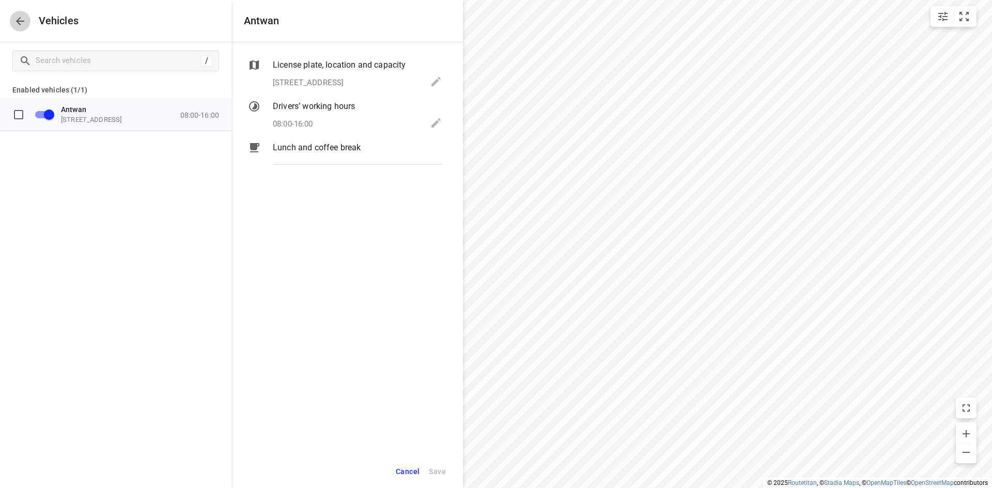
click at [17, 25] on icon "button" at bounding box center [20, 21] width 12 height 12
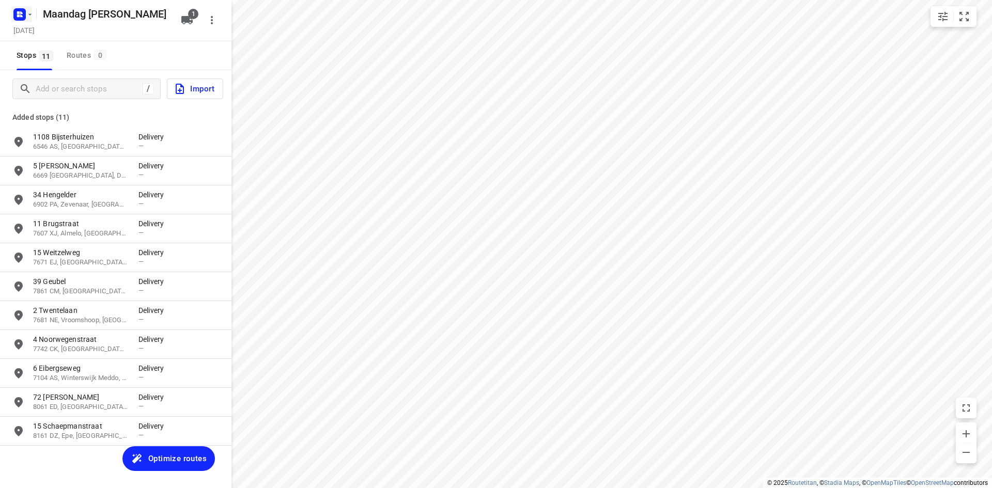
click at [23, 15] on rect "button" at bounding box center [19, 14] width 12 height 12
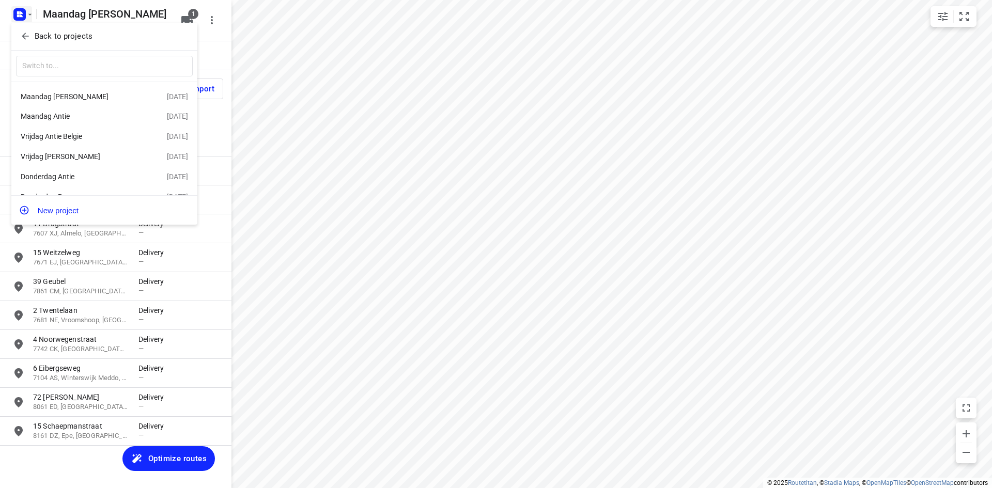
click at [225, 52] on div at bounding box center [496, 244] width 992 height 488
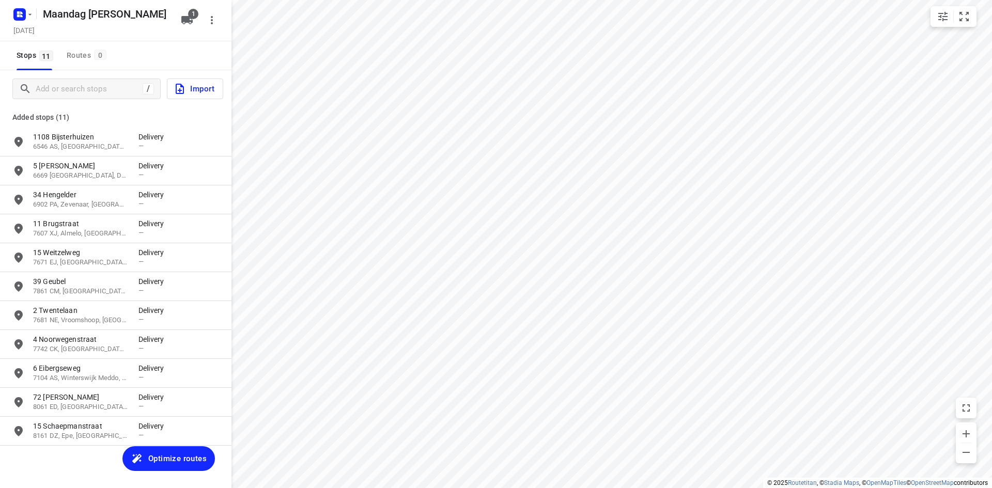
click at [191, 458] on span "Optimize routes" at bounding box center [177, 458] width 58 height 13
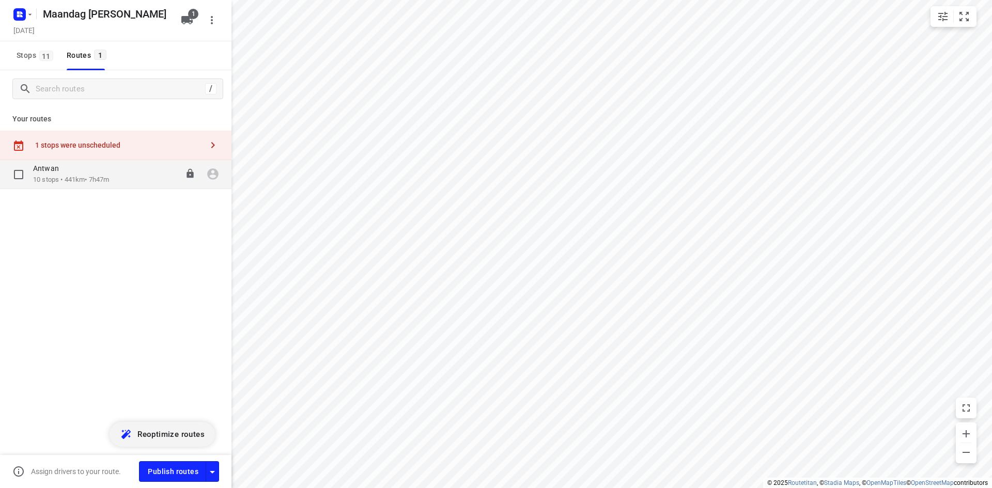
click at [141, 176] on div "[PERSON_NAME] 10 stops • 441km • 7h47m 08:00-15:47" at bounding box center [132, 174] width 198 height 21
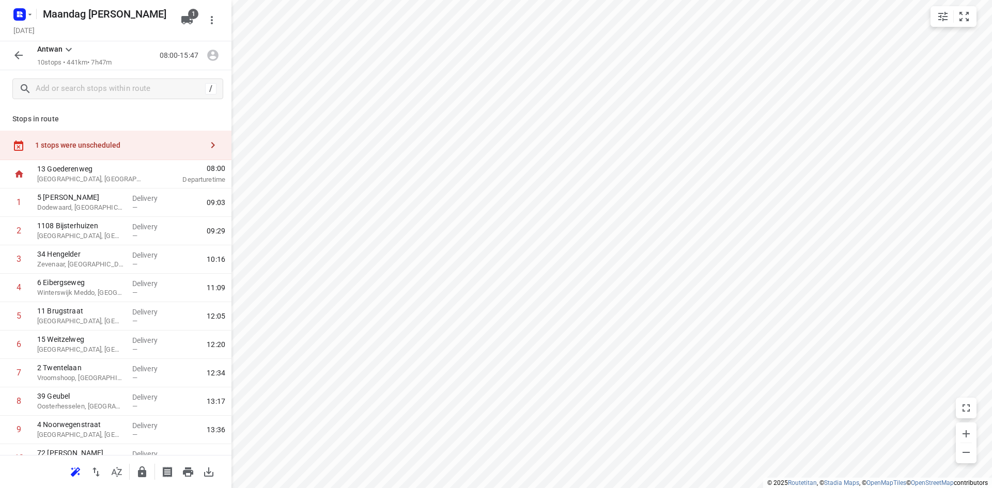
click at [137, 147] on div "1 stops were unscheduled" at bounding box center [118, 145] width 167 height 8
click at [146, 121] on p "Stops in route" at bounding box center [115, 119] width 207 height 11
click at [176, 26] on div "[DATE]" at bounding box center [93, 31] width 165 height 14
click at [190, 18] on span "1" at bounding box center [193, 14] width 10 height 10
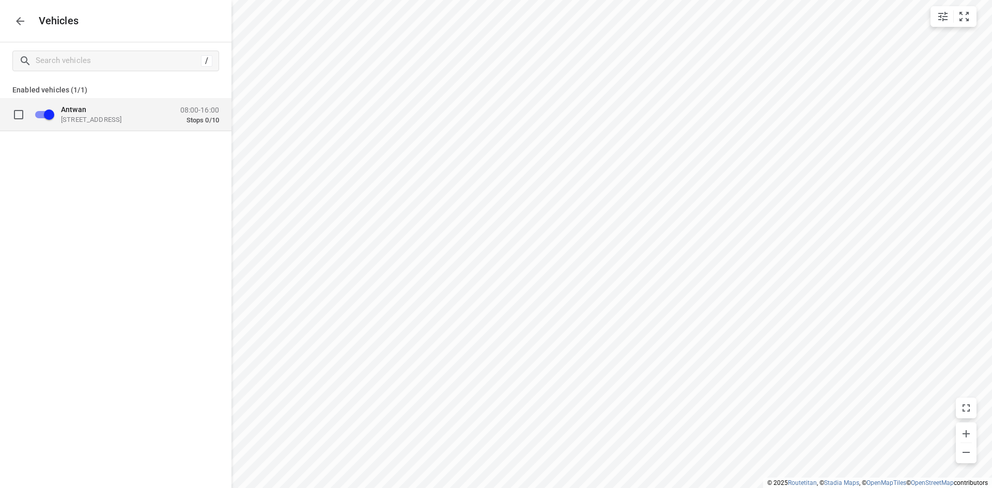
click at [207, 118] on p "Stops 0/10" at bounding box center [199, 120] width 39 height 8
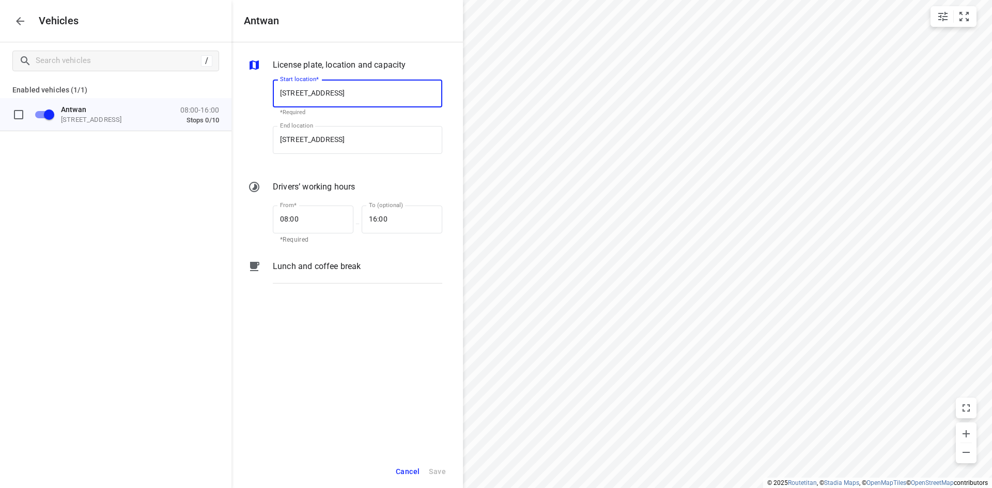
scroll to position [0, 1]
click at [281, 214] on input "08:00" at bounding box center [307, 220] width 69 height 28
click at [283, 212] on input "08:00" at bounding box center [307, 220] width 69 height 28
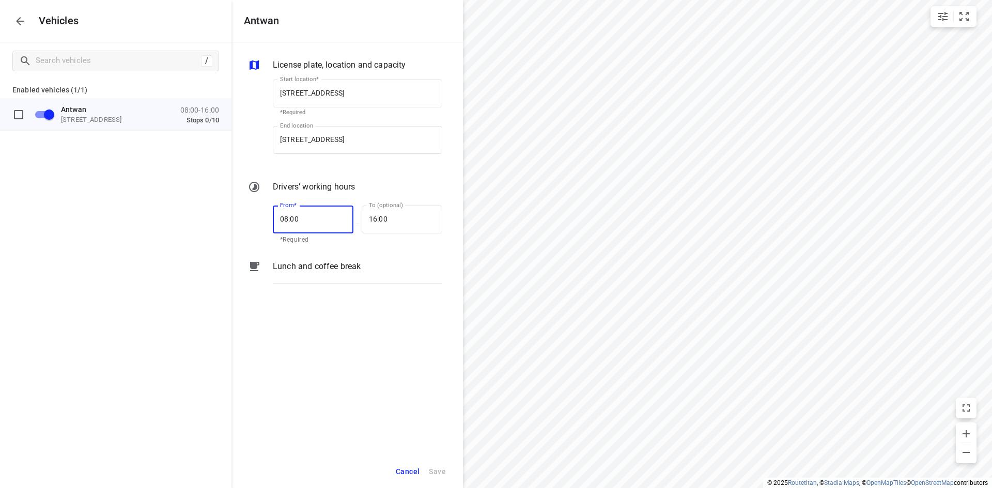
click at [283, 210] on input "08:00" at bounding box center [307, 220] width 69 height 28
type input "07:30"
type input "16:30"
click at [451, 474] on div "Cancel Save" at bounding box center [346, 472] width 231 height 34
click at [446, 473] on button "Save" at bounding box center [437, 471] width 26 height 21
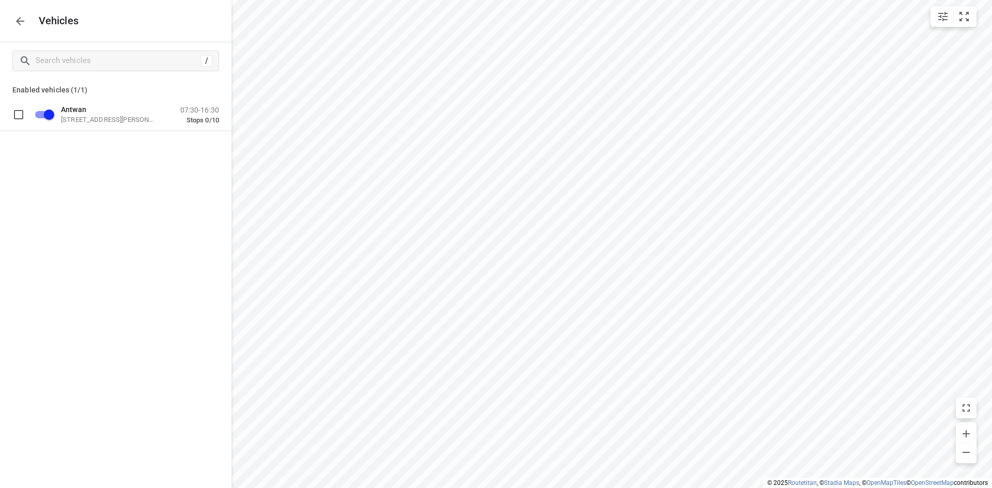
click at [18, 24] on icon "button" at bounding box center [20, 21] width 12 height 12
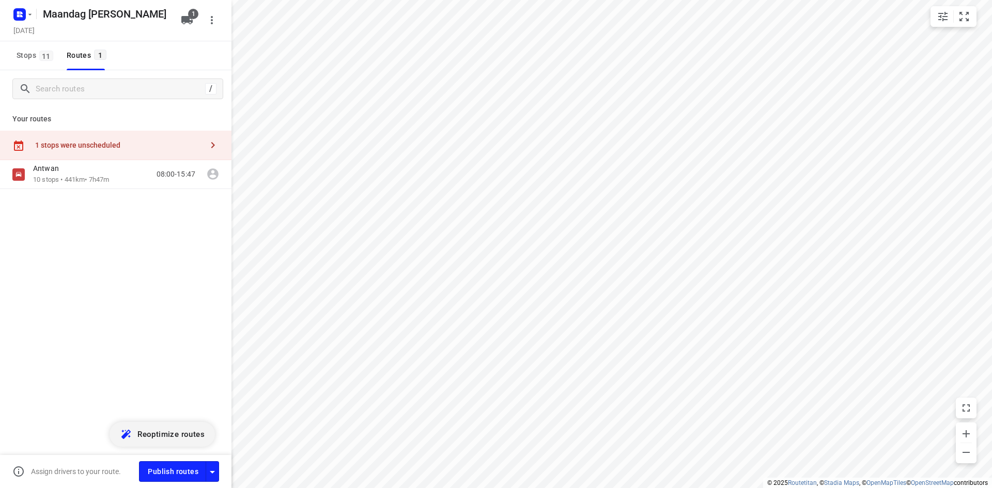
click at [171, 435] on span "Reoptimize routes" at bounding box center [170, 434] width 67 height 13
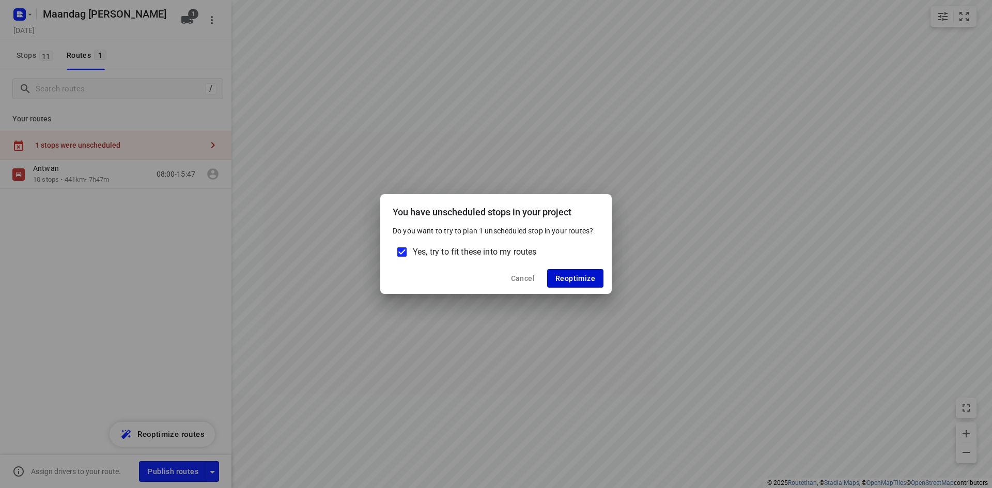
click at [583, 279] on span "Reoptimize" at bounding box center [575, 278] width 40 height 8
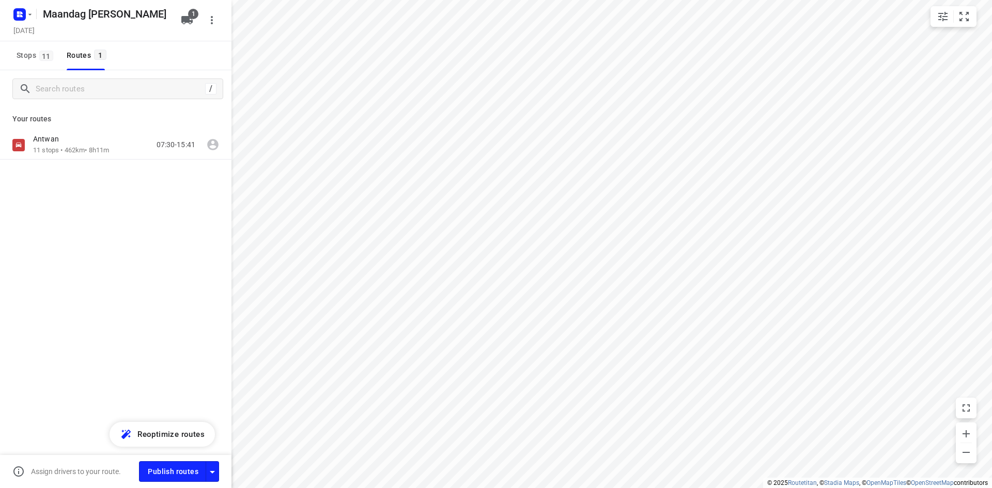
click at [141, 161] on div "[PERSON_NAME] 11 stops • 462km • 8h11m 07:30-15:41" at bounding box center [115, 181] width 231 height 101
click at [134, 150] on div "[PERSON_NAME] 11 stops • 462km • 8h11m 07:30-15:41" at bounding box center [132, 144] width 198 height 21
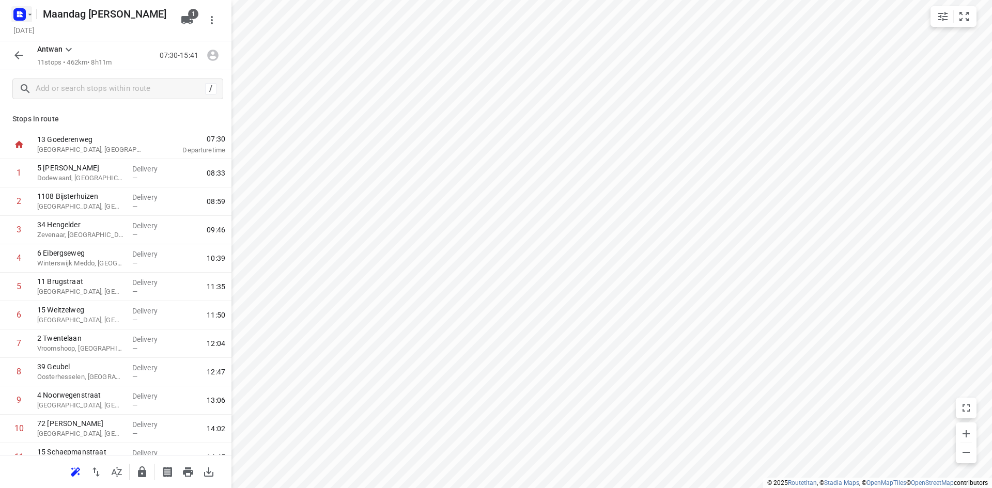
click at [17, 16] on rect "button" at bounding box center [19, 14] width 12 height 12
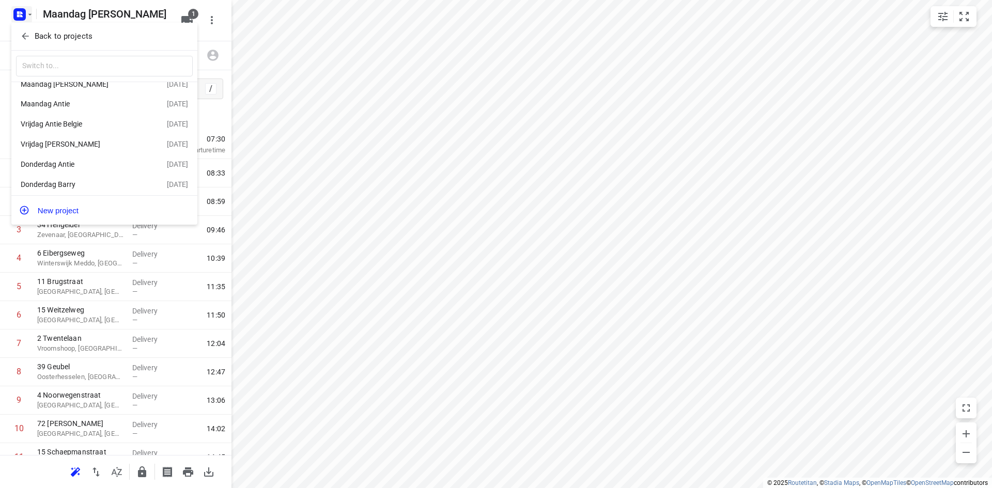
scroll to position [19, 0]
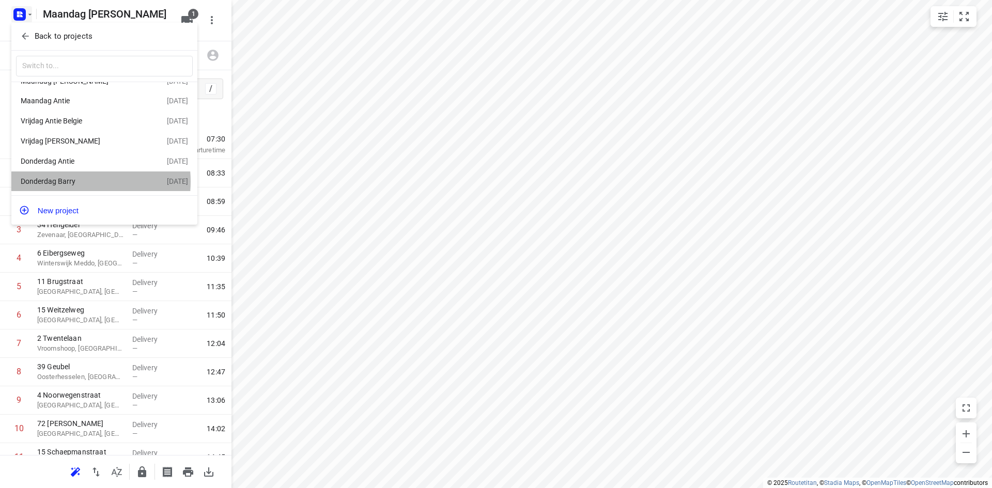
click at [72, 181] on div "Donderdag Barry" at bounding box center [80, 181] width 119 height 8
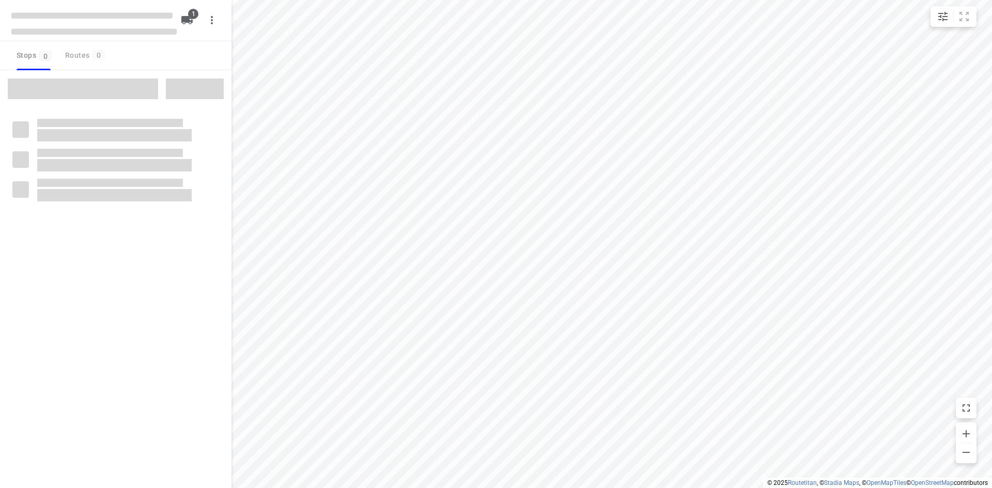
type input "distance"
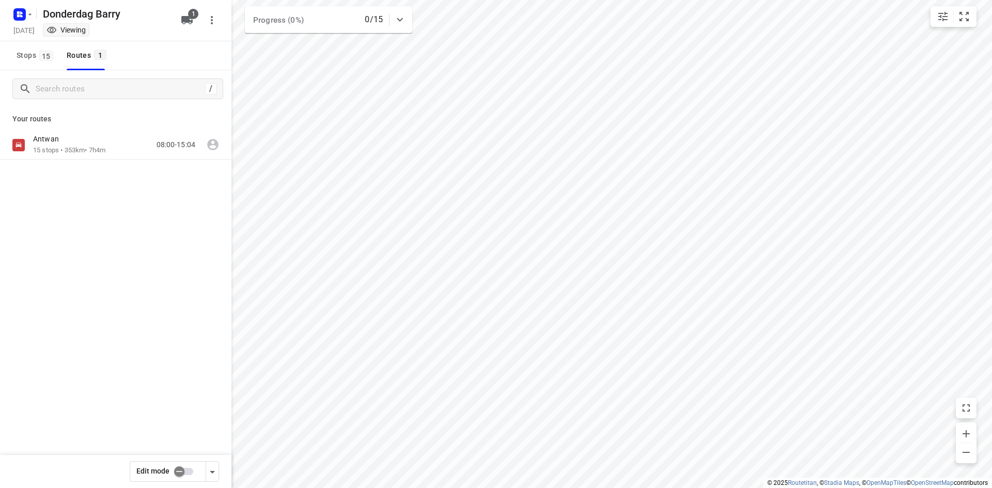
click at [82, 127] on div "Your routes [PERSON_NAME] 15 stops • 353km • 7h4m 08:00-15:04" at bounding box center [115, 169] width 231 height 125
click at [85, 139] on div "Antwan" at bounding box center [69, 139] width 72 height 11
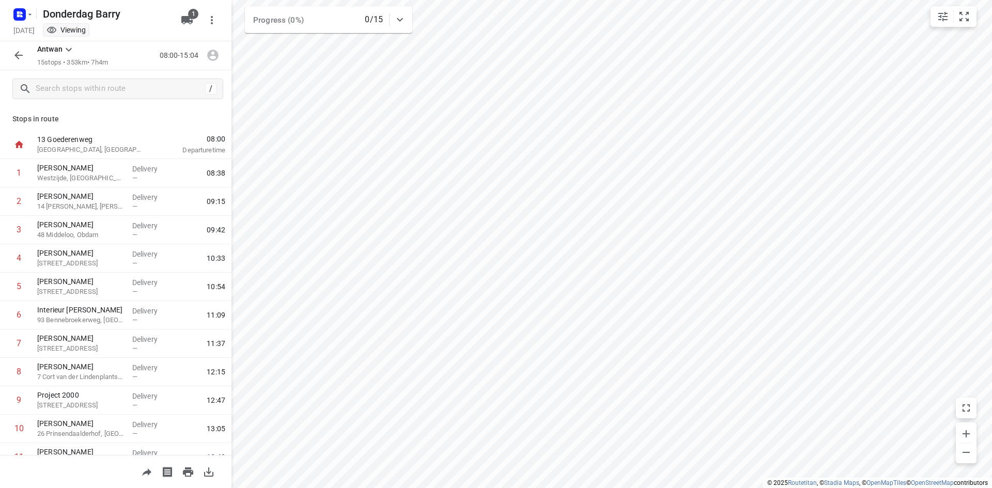
click at [19, 63] on button "button" at bounding box center [18, 55] width 21 height 21
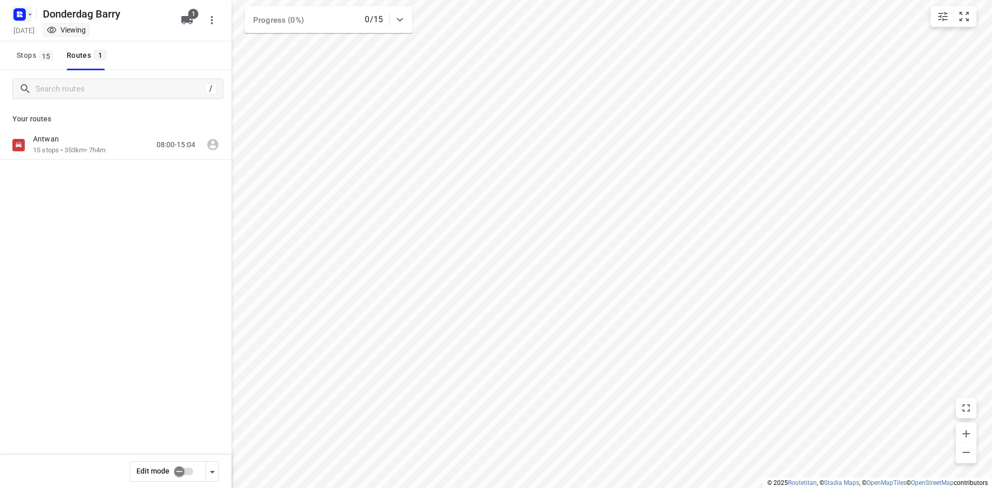
click at [20, 20] on rect "button" at bounding box center [19, 14] width 12 height 12
click at [34, 44] on button "Back to projects" at bounding box center [104, 36] width 177 height 17
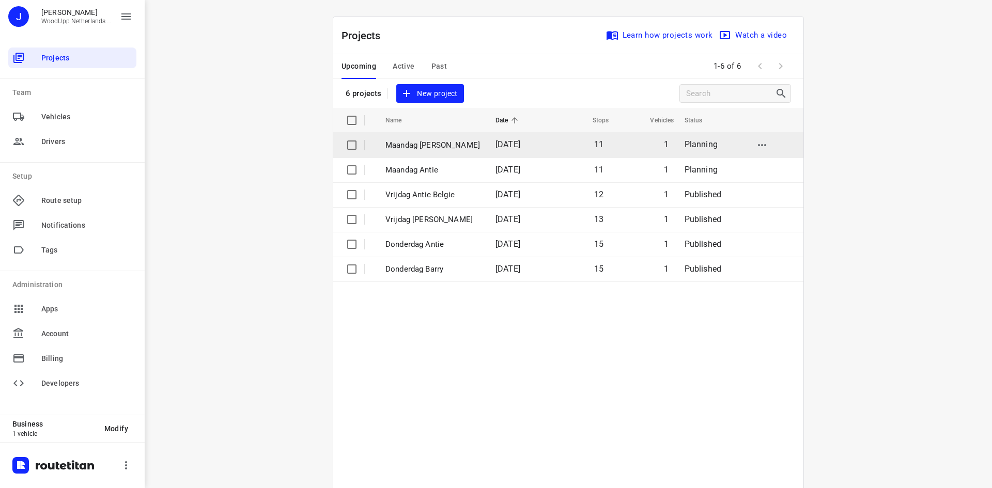
click at [405, 146] on p "Maandag [PERSON_NAME]" at bounding box center [432, 146] width 95 height 12
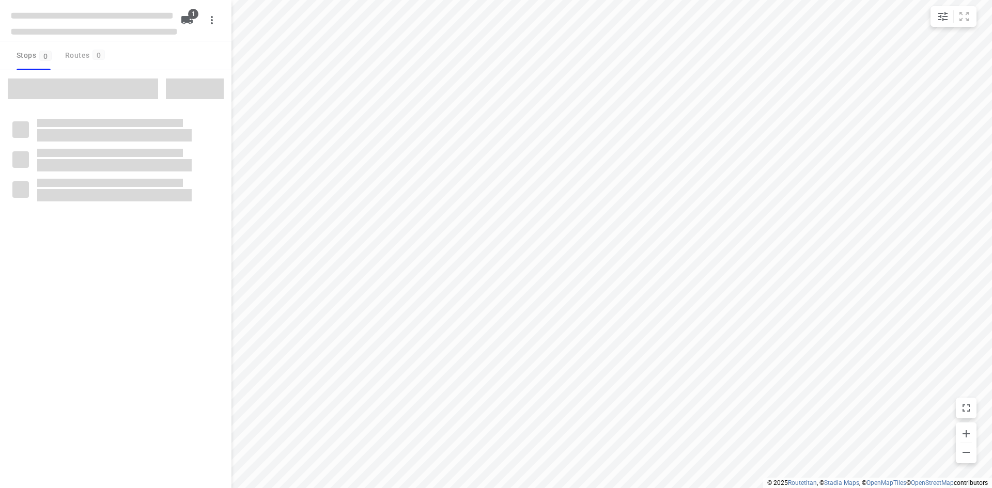
type input "distance"
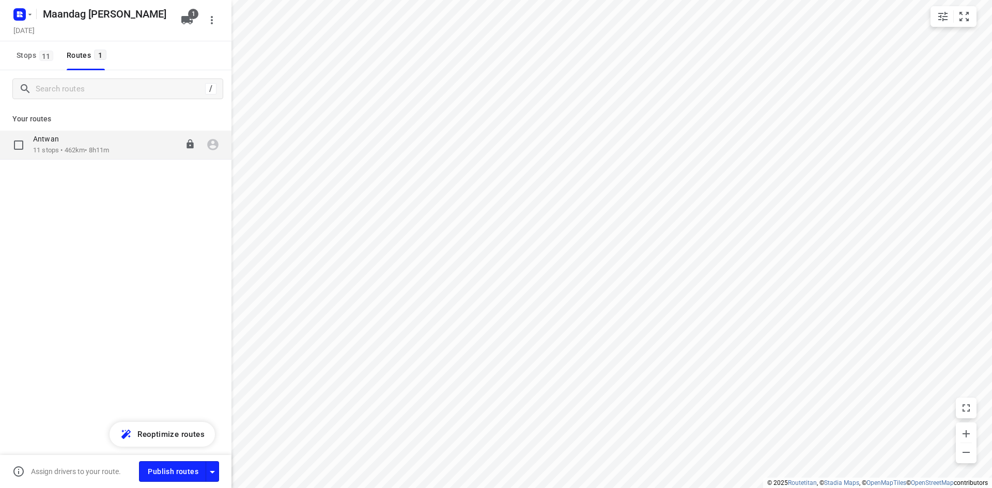
click at [80, 134] on div "[PERSON_NAME] 11 stops • 462km • 8h11m 07:30-15:41" at bounding box center [115, 145] width 231 height 29
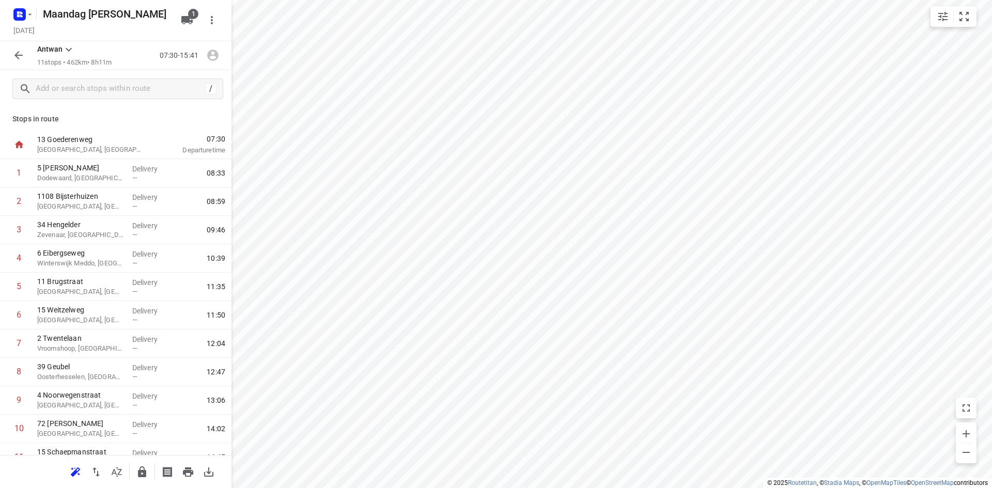
click at [119, 111] on div "Stops in route 13 Goederenweg [GEOGRAPHIC_DATA], [GEOGRAPHIC_DATA] 07:30 Depart…" at bounding box center [115, 281] width 231 height 348
click at [97, 175] on p "Dodewaard, [GEOGRAPHIC_DATA]" at bounding box center [80, 178] width 87 height 10
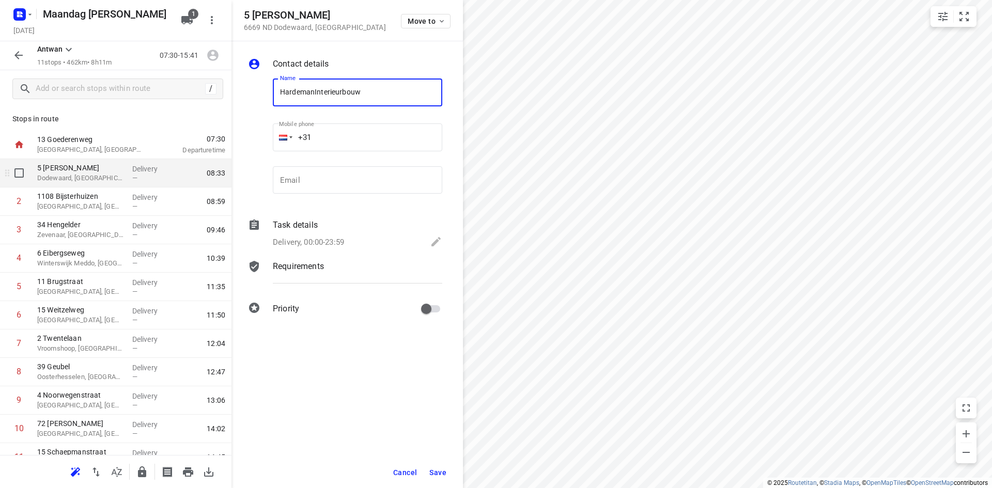
type input "HardemanInterieurbouw"
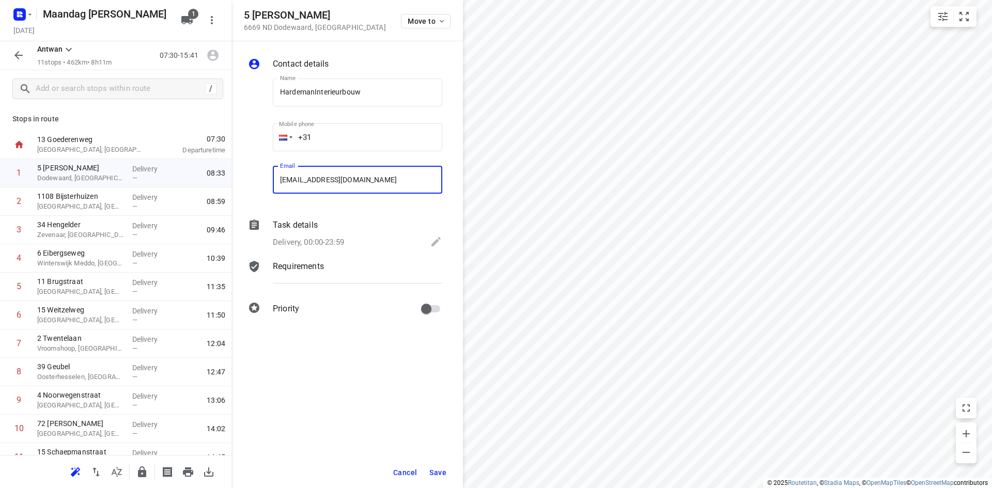
type input "[EMAIL_ADDRESS][DOMAIN_NAME]"
click at [440, 470] on span "Save" at bounding box center [437, 473] width 17 height 8
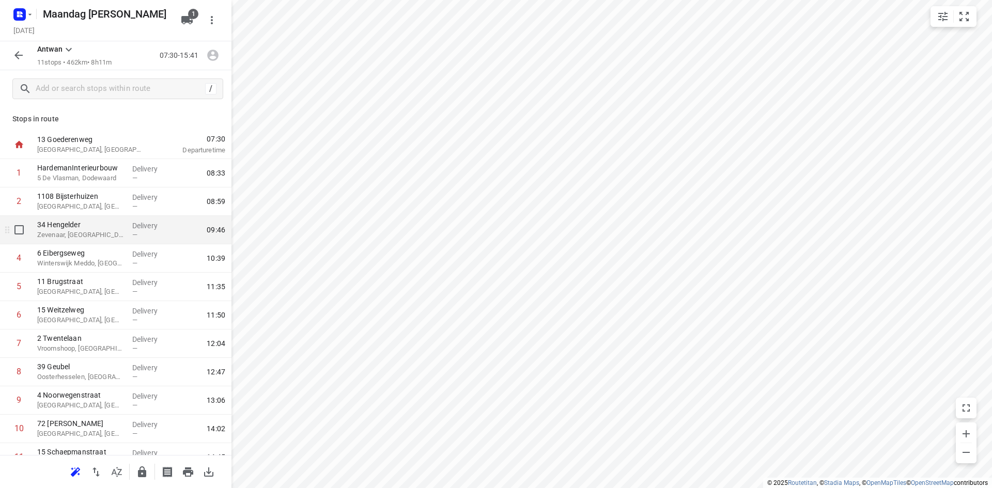
click at [88, 216] on div "34 Hengelder Zevenaar, [GEOGRAPHIC_DATA]" at bounding box center [80, 230] width 95 height 28
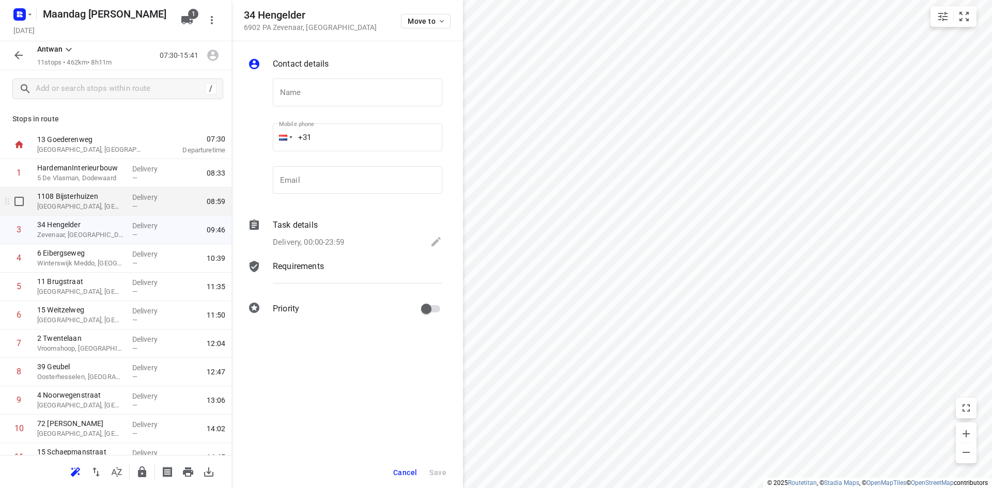
click at [88, 208] on p "[GEOGRAPHIC_DATA], [GEOGRAPHIC_DATA]" at bounding box center [80, 207] width 87 height 10
type input "ElkR Zuidoost BV"
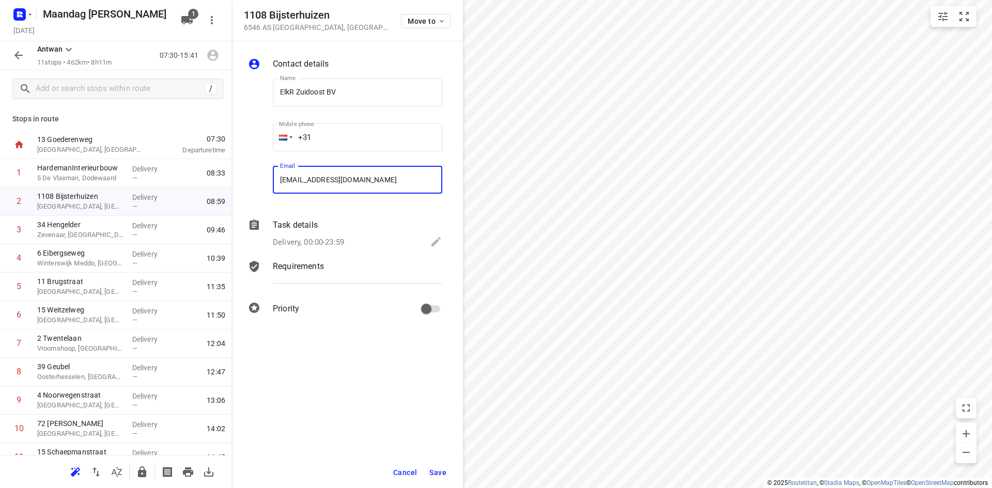
type input "[EMAIL_ADDRESS][DOMAIN_NAME]"
click at [428, 471] on button "Save" at bounding box center [437, 472] width 25 height 19
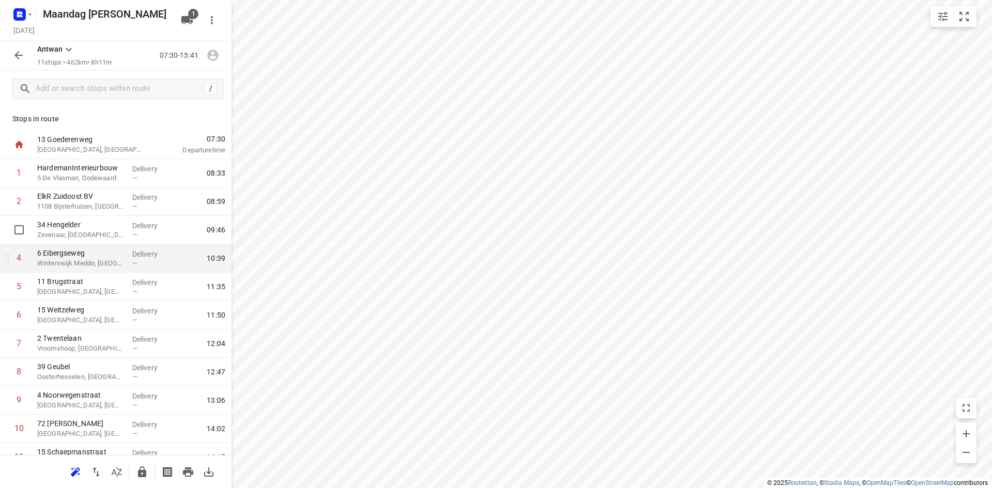
drag, startPoint x: 88, startPoint y: 237, endPoint x: 92, endPoint y: 244, distance: 8.6
click at [89, 239] on div "1 HardemanInterieurbouw 5 [PERSON_NAME], Dodewaard Delivery — 08:33 2 [GEOGRAPH…" at bounding box center [115, 315] width 231 height 313
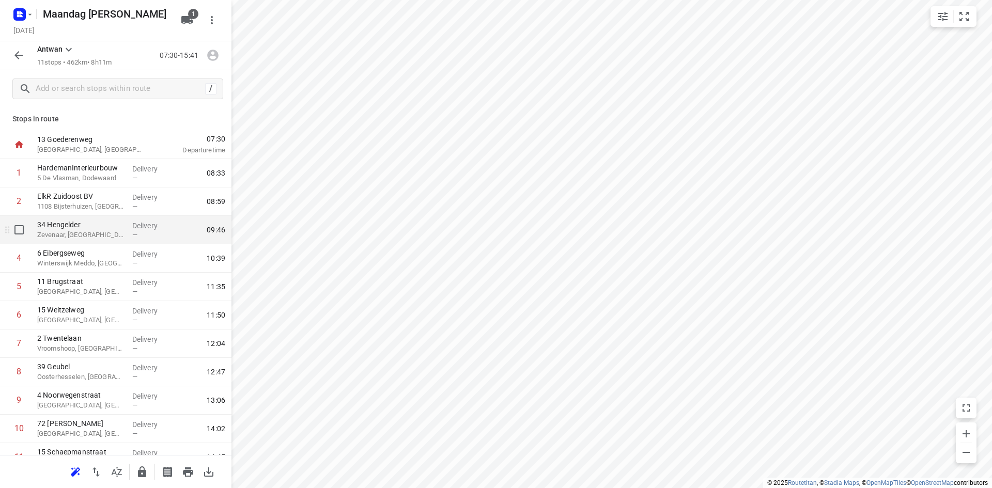
click at [76, 235] on p "Zevenaar, [GEOGRAPHIC_DATA]" at bounding box center [80, 235] width 87 height 10
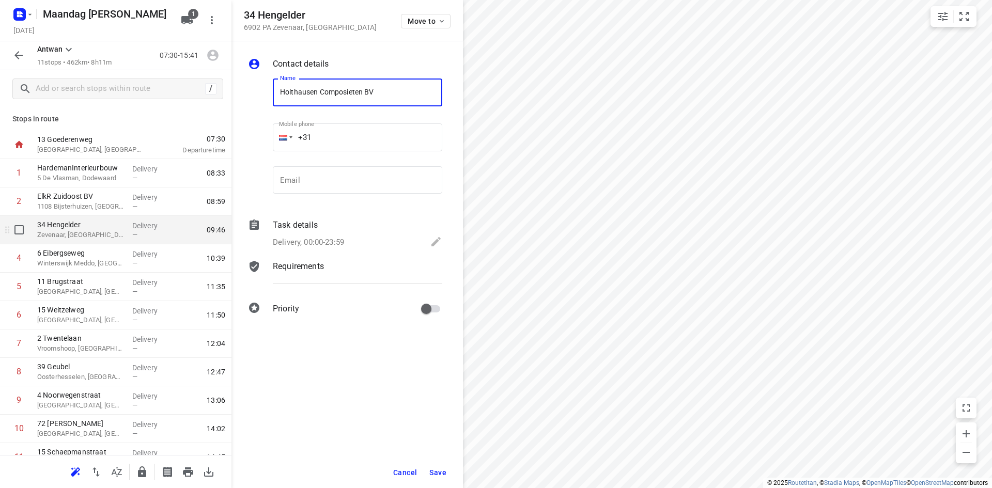
type input "Holthausen Composieten BV"
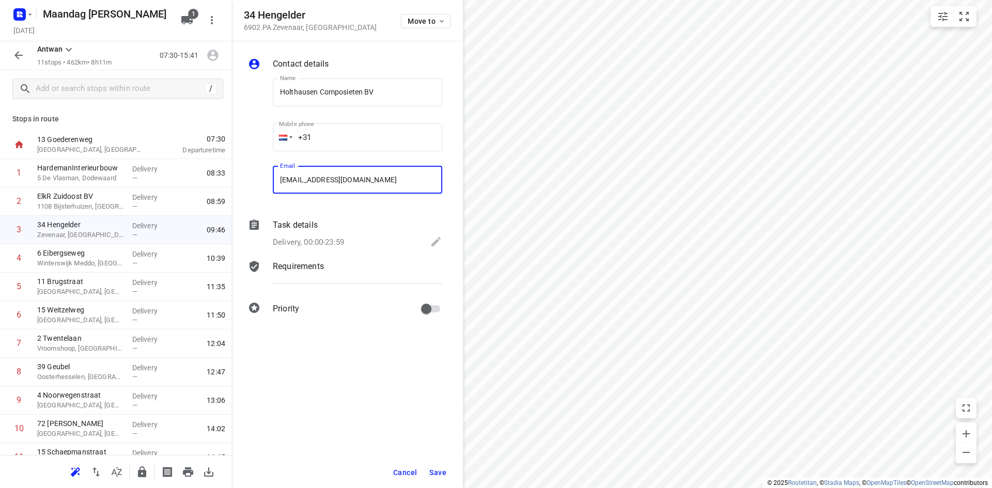
type input "[EMAIL_ADDRESS][DOMAIN_NAME]"
click at [437, 473] on span "Save" at bounding box center [437, 473] width 17 height 8
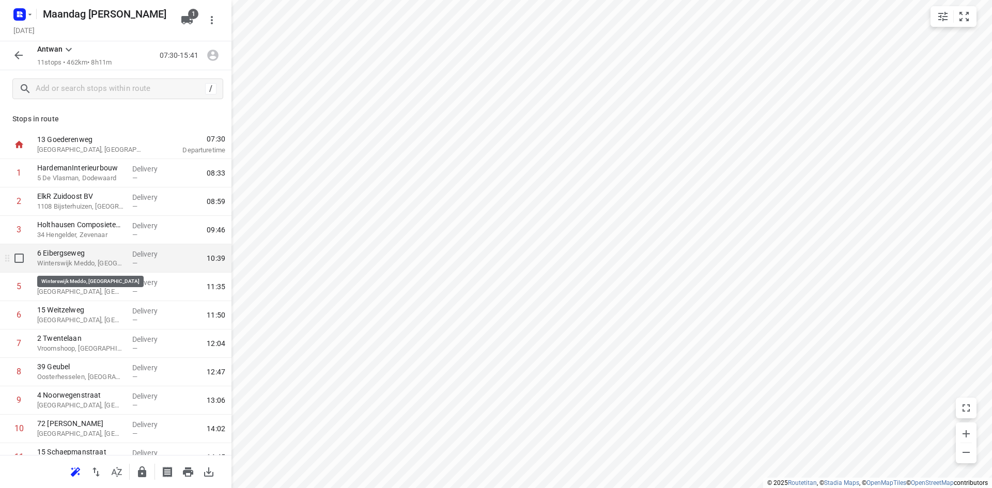
click at [110, 262] on p "Winterswijk Meddo, [GEOGRAPHIC_DATA]" at bounding box center [80, 263] width 87 height 10
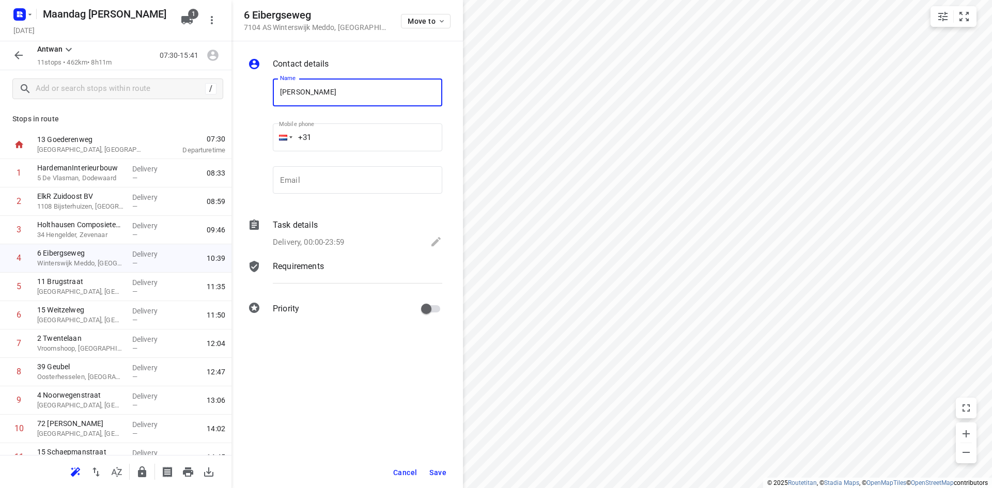
type input "[PERSON_NAME]"
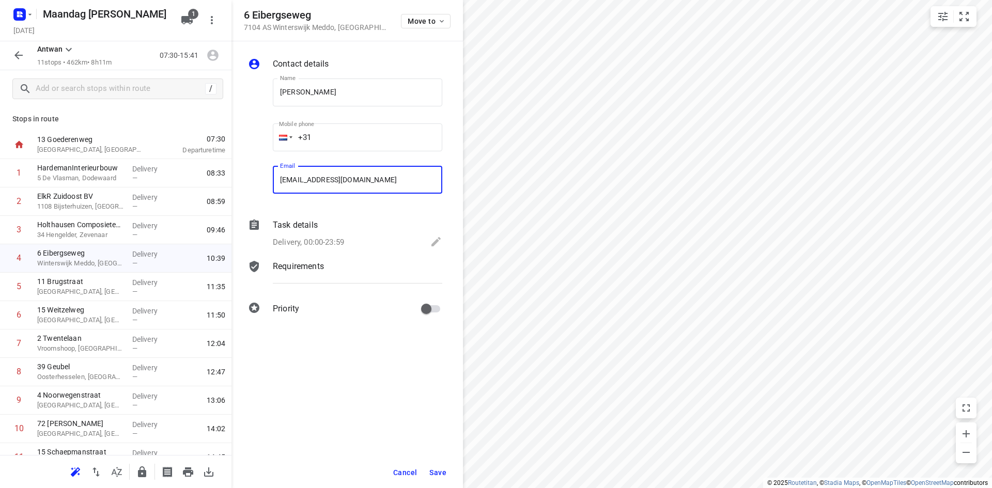
type input "[EMAIL_ADDRESS][DOMAIN_NAME]"
click at [444, 471] on span "Save" at bounding box center [437, 473] width 17 height 8
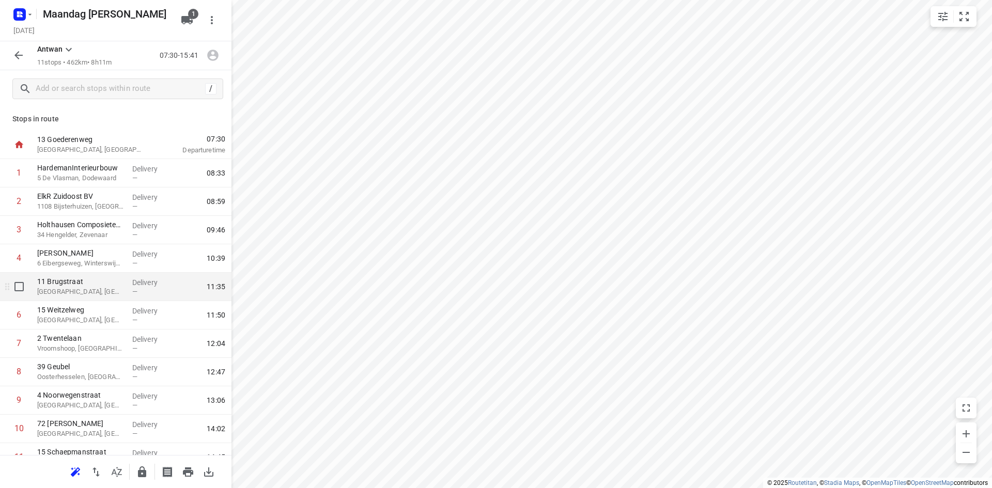
click at [104, 296] on p "[GEOGRAPHIC_DATA], [GEOGRAPHIC_DATA]" at bounding box center [80, 292] width 87 height 10
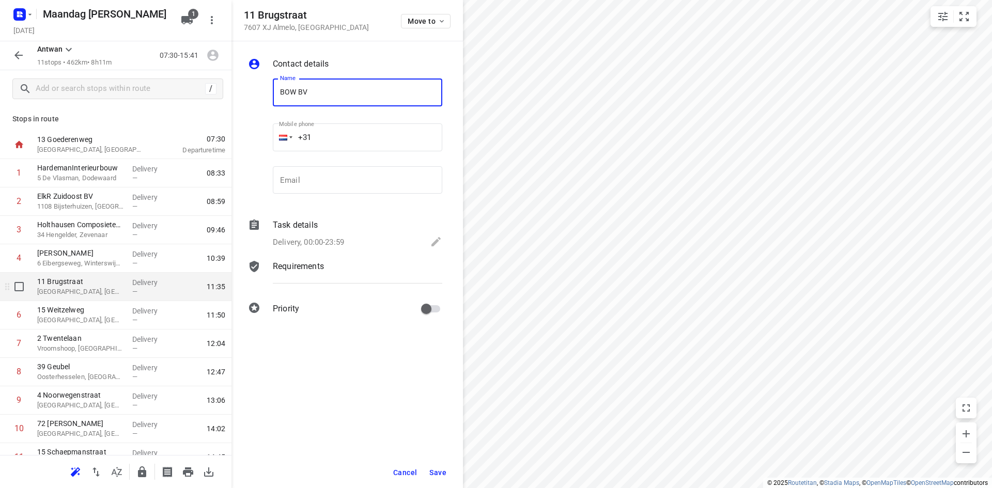
type input "BOW BV"
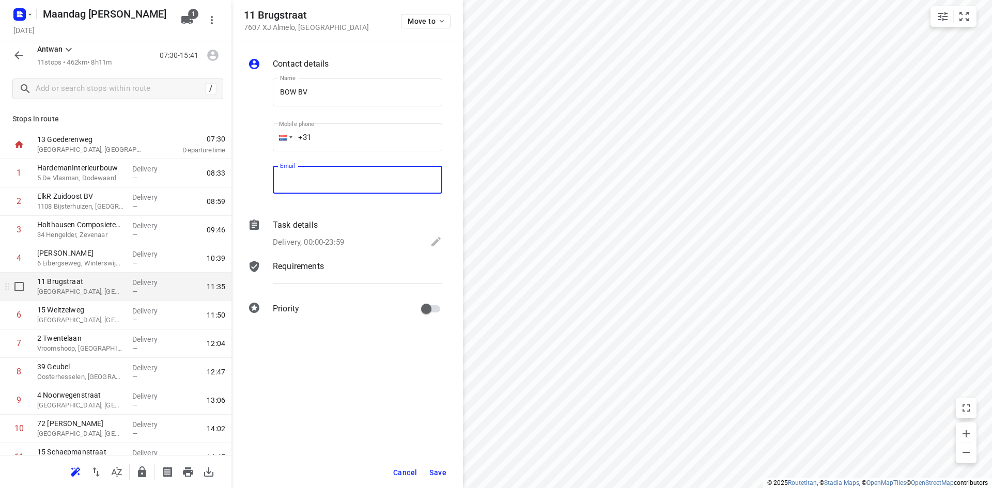
type input "F"
type input "[EMAIL_ADDRESS][DOMAIN_NAME]"
click at [442, 471] on span "Save" at bounding box center [437, 473] width 17 height 8
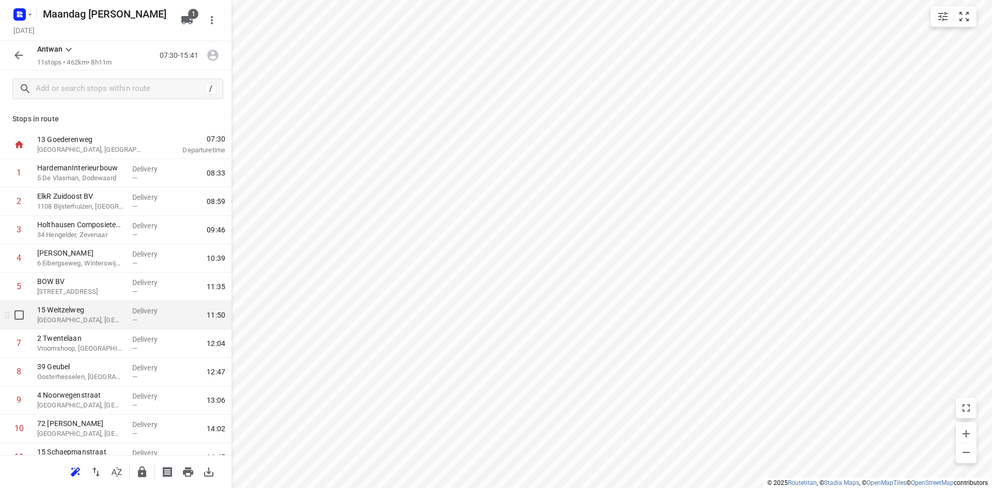
click at [82, 321] on p "[GEOGRAPHIC_DATA], [GEOGRAPHIC_DATA]" at bounding box center [80, 320] width 87 height 10
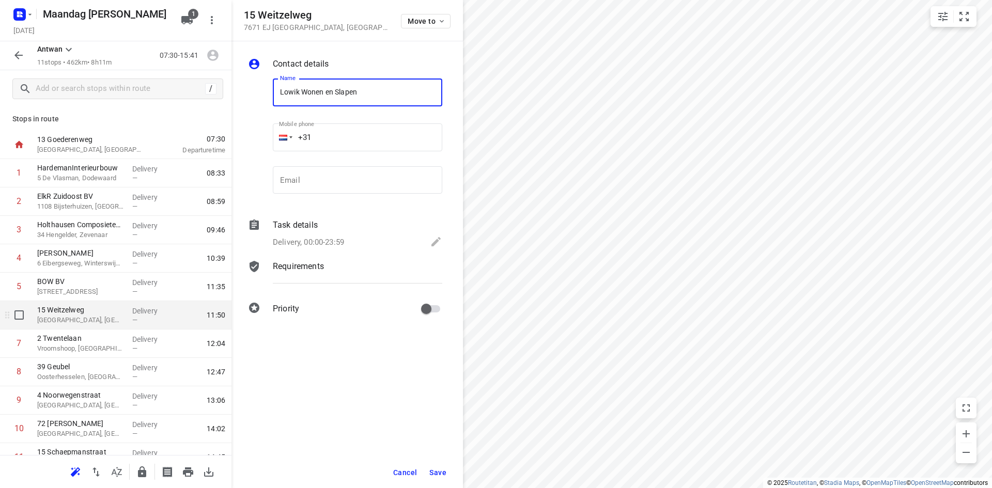
type input "Lowik Wonen en Slapen"
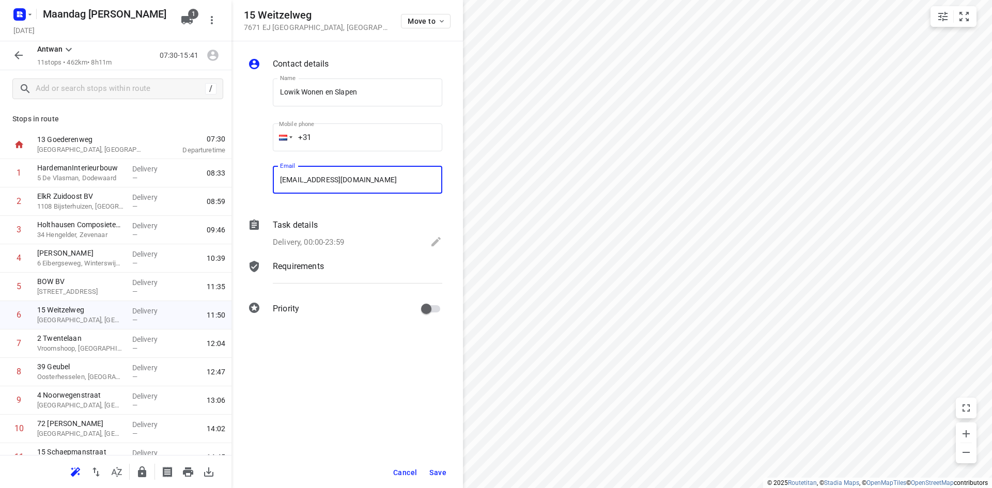
type input "[EMAIL_ADDRESS][DOMAIN_NAME]"
click at [437, 471] on span "Save" at bounding box center [437, 473] width 17 height 8
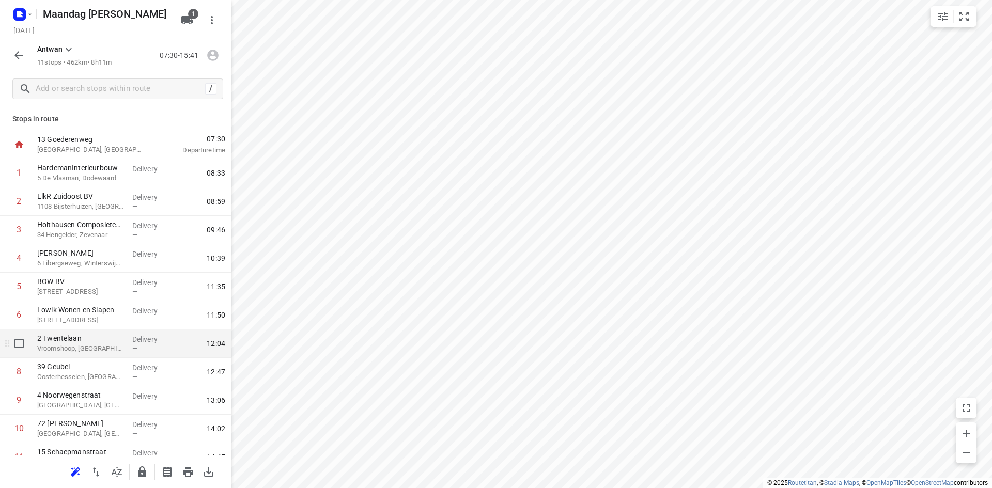
click at [76, 357] on div "2 Twentelaan Vroomshoop, [GEOGRAPHIC_DATA]" at bounding box center [80, 344] width 95 height 28
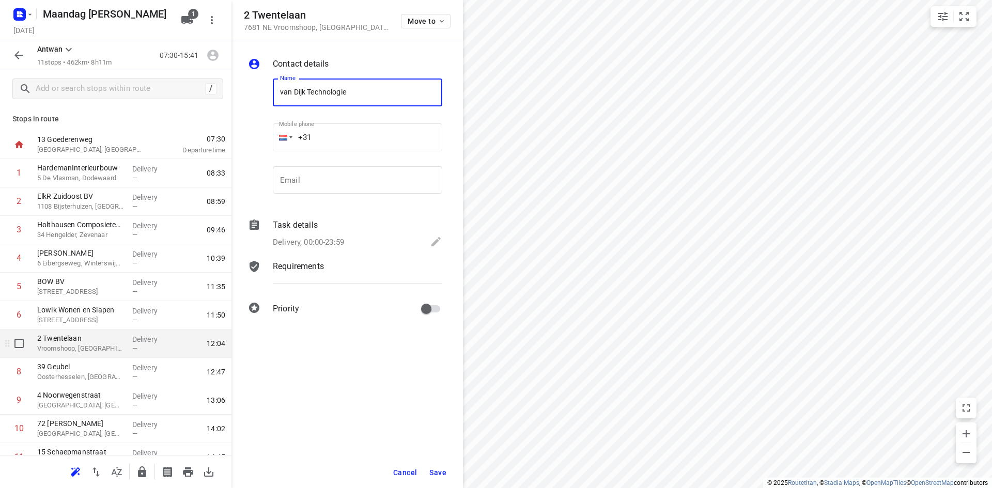
type input "van Dijk Technologie"
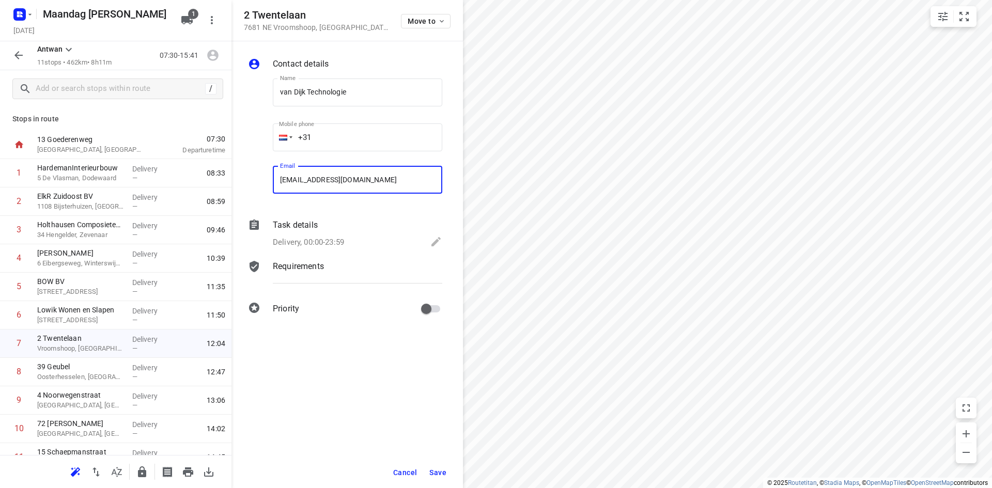
type input "[EMAIL_ADDRESS][DOMAIN_NAME]"
click at [430, 472] on span "Save" at bounding box center [437, 473] width 17 height 8
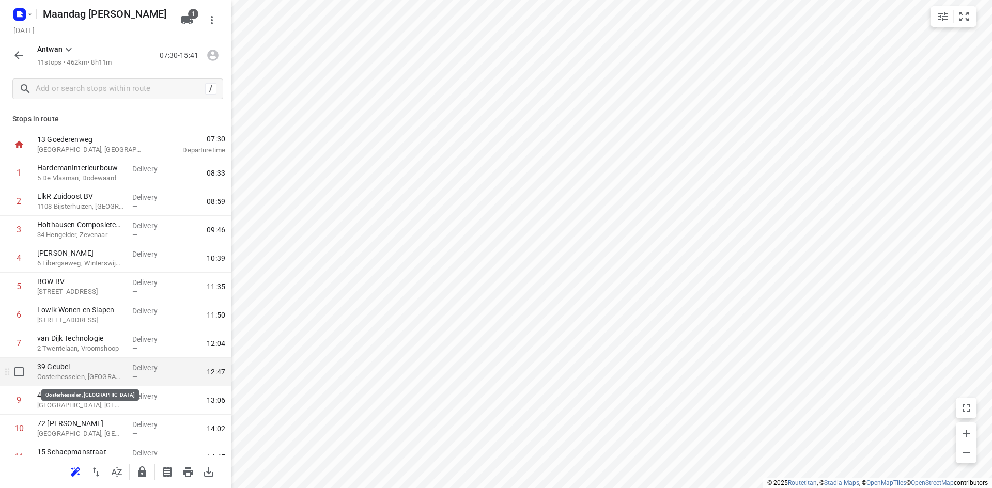
click at [107, 378] on p "Oosterhesselen, [GEOGRAPHIC_DATA]" at bounding box center [80, 377] width 87 height 10
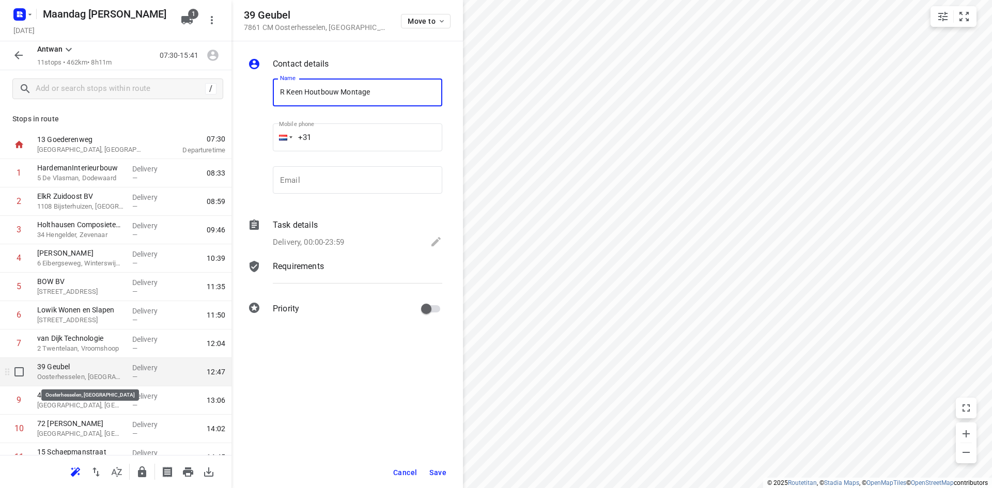
type input "R Keen Houtbouw Montage"
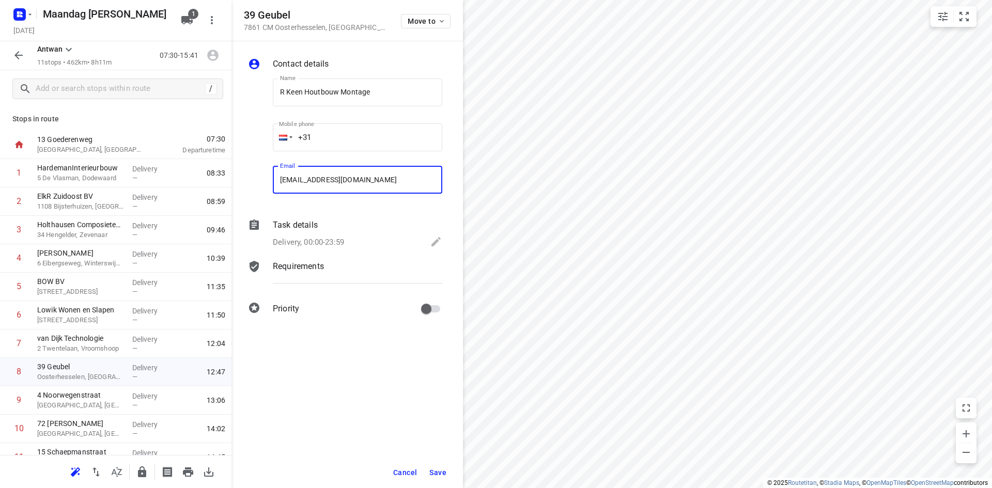
type input "[EMAIL_ADDRESS][DOMAIN_NAME]"
click at [420, 469] on button "Cancel" at bounding box center [405, 472] width 32 height 19
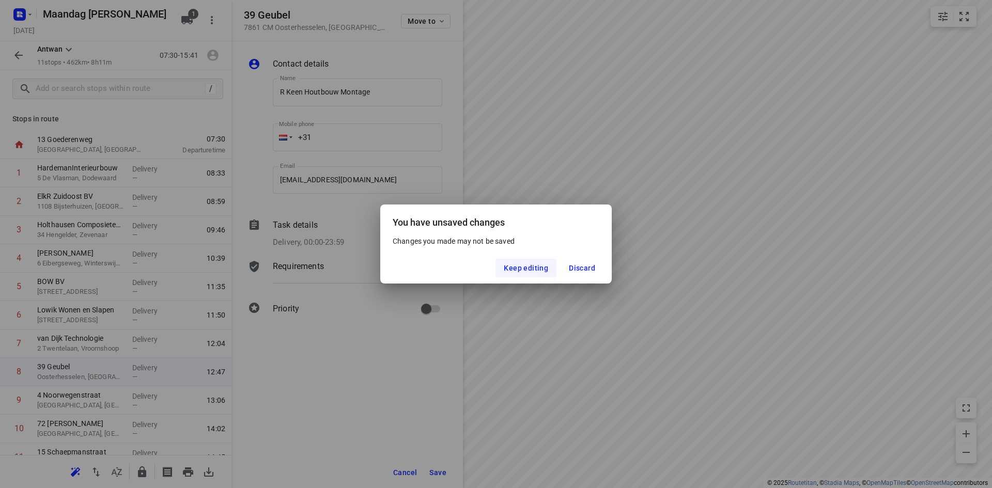
click at [530, 270] on span "Keep editing" at bounding box center [526, 268] width 44 height 8
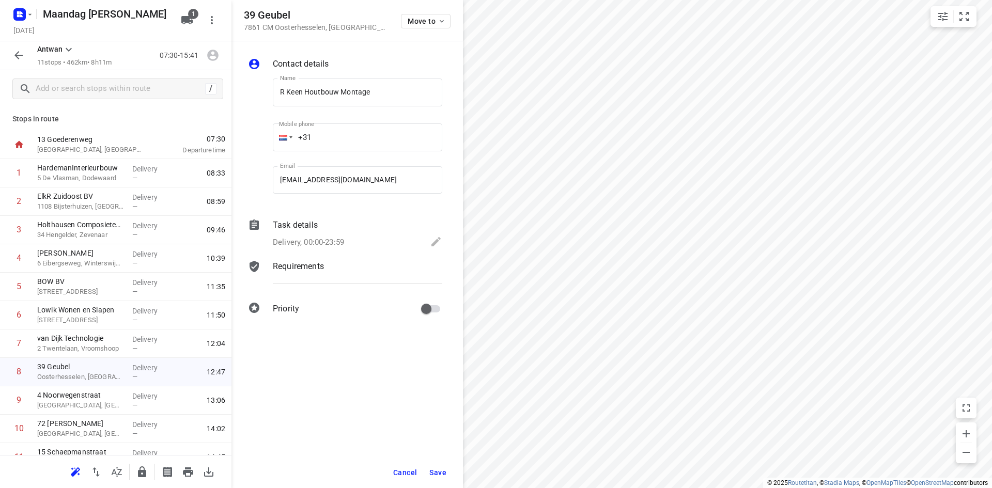
click at [441, 477] on button "Save" at bounding box center [437, 472] width 25 height 19
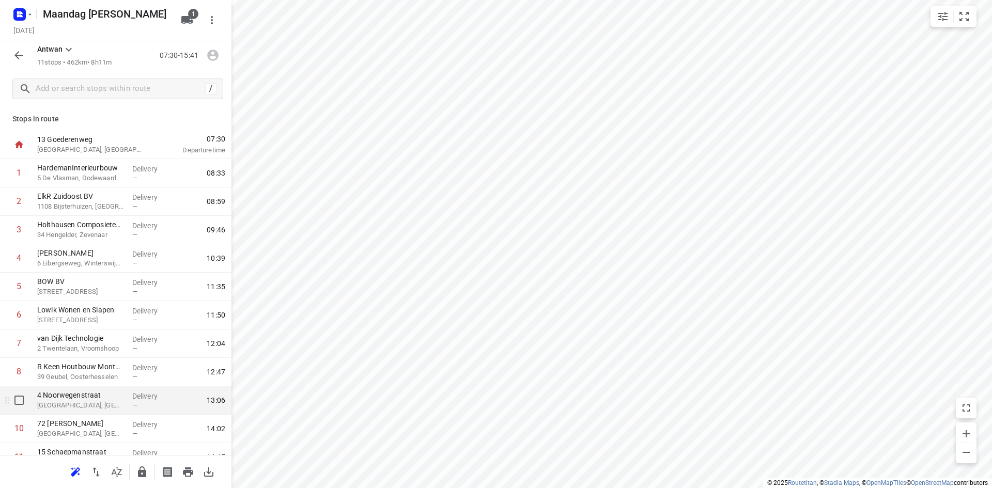
click at [88, 406] on p "[GEOGRAPHIC_DATA], [GEOGRAPHIC_DATA]" at bounding box center [80, 405] width 87 height 10
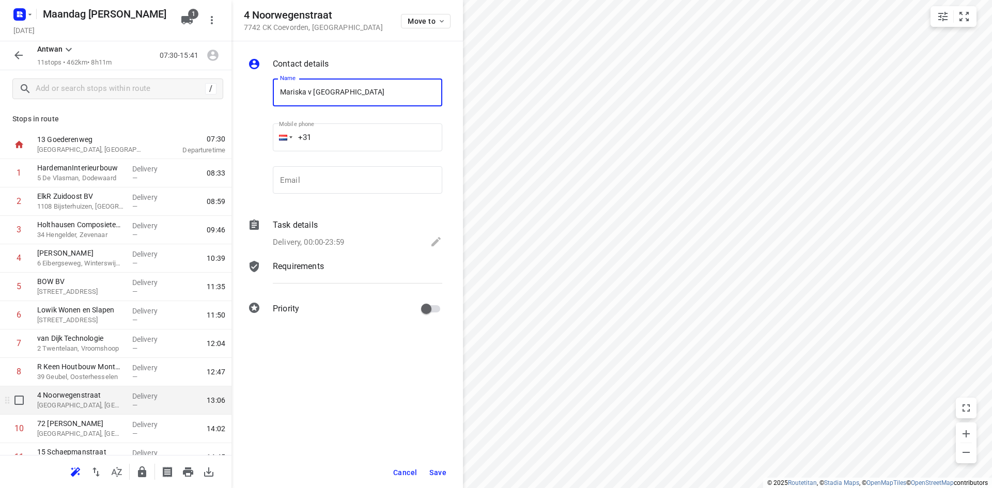
type input "Mariska v [GEOGRAPHIC_DATA]"
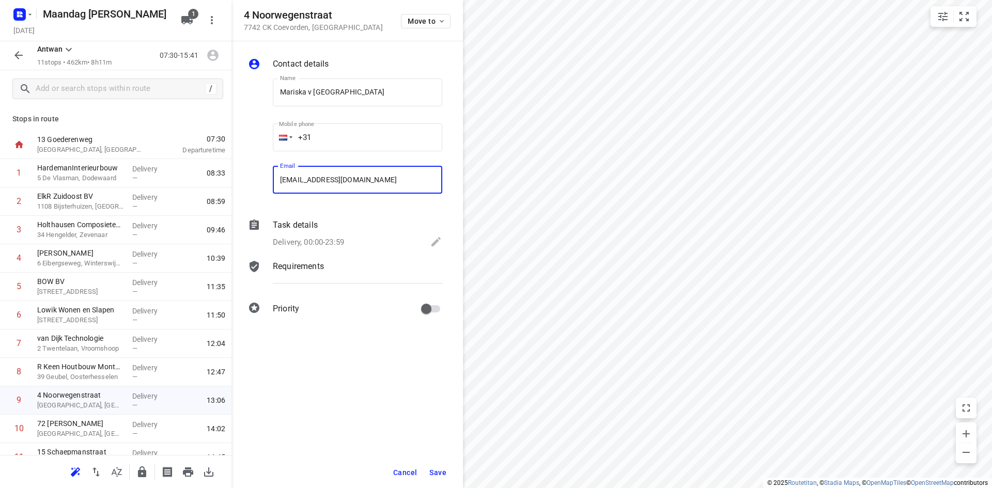
type input "[EMAIL_ADDRESS][DOMAIN_NAME]"
click at [441, 471] on span "Save" at bounding box center [437, 473] width 17 height 8
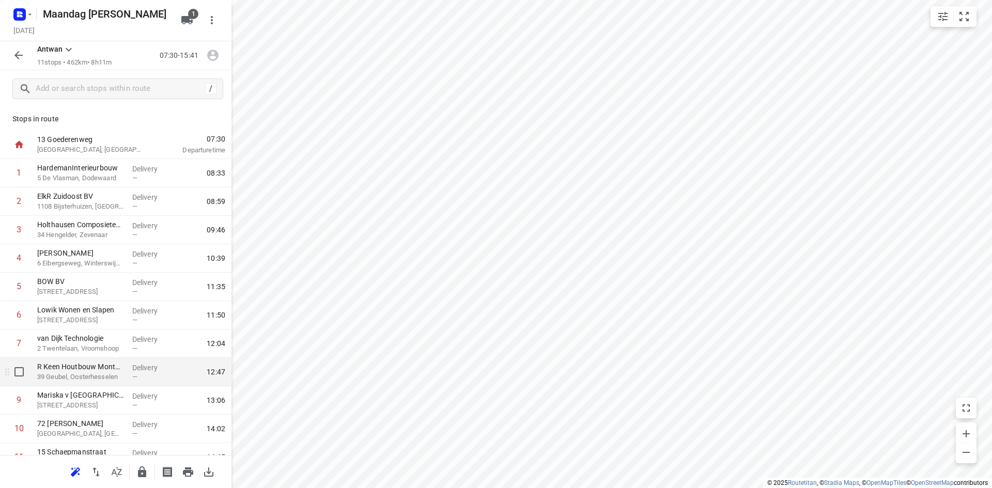
scroll to position [45, 0]
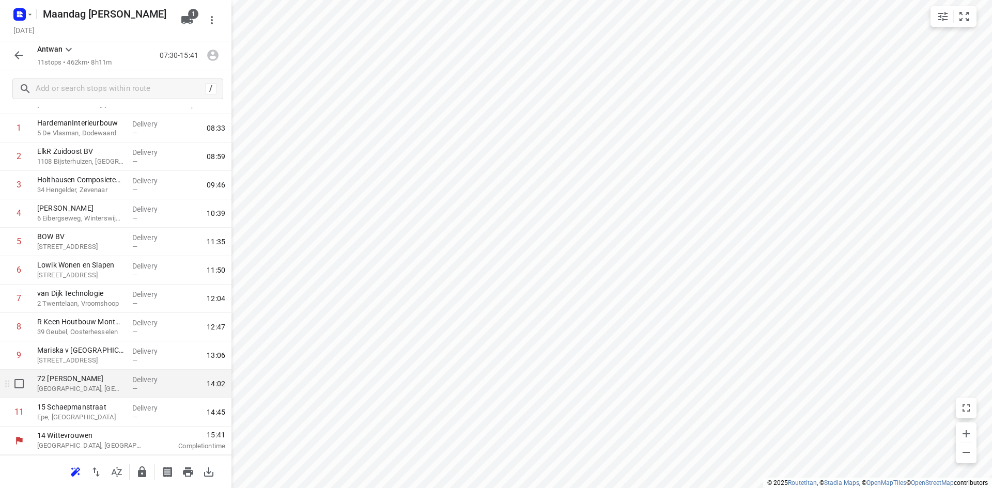
click at [91, 385] on p "[GEOGRAPHIC_DATA], [GEOGRAPHIC_DATA]" at bounding box center [80, 389] width 87 height 10
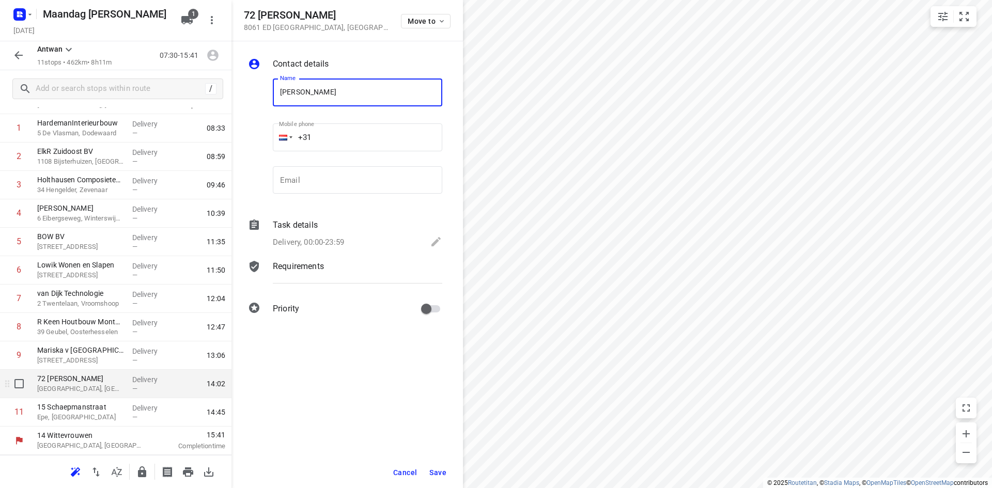
type input "[PERSON_NAME]"
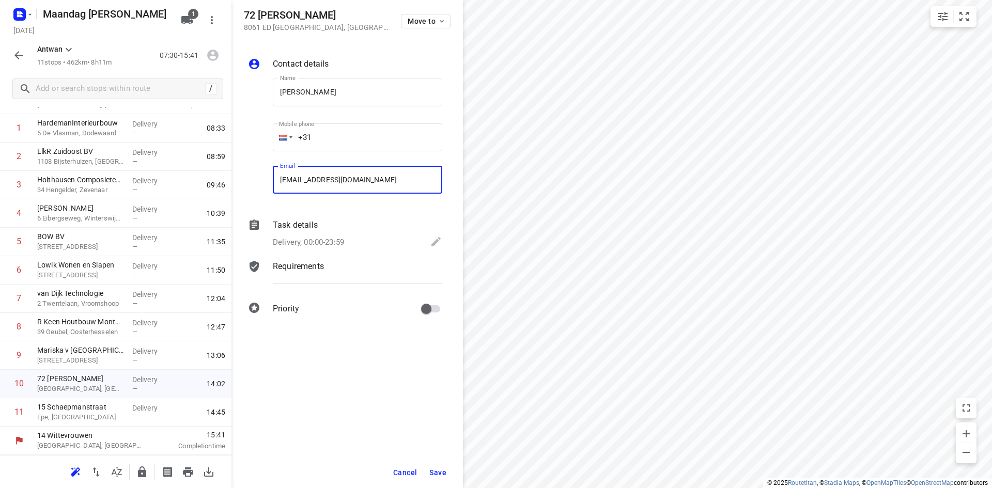
type input "[EMAIL_ADDRESS][DOMAIN_NAME]"
click at [439, 474] on span "Save" at bounding box center [437, 473] width 17 height 8
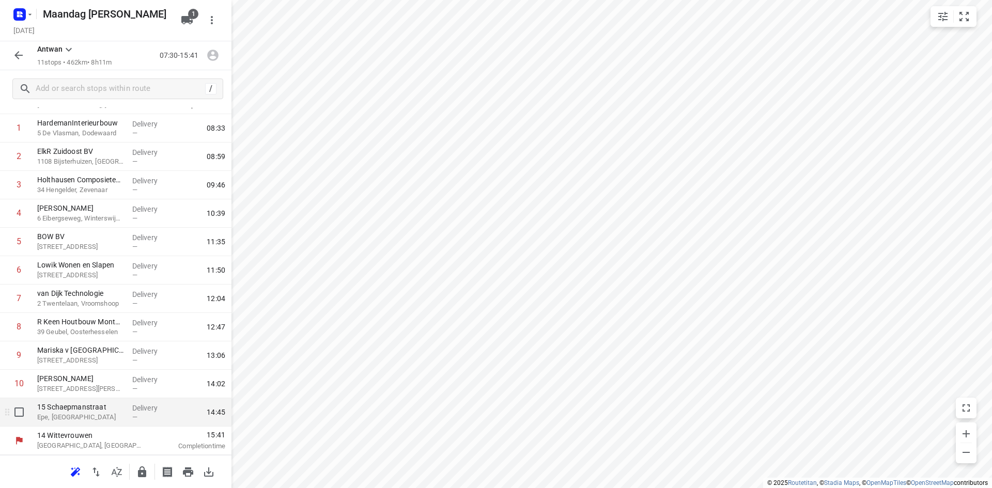
click at [95, 420] on p "Epe, [GEOGRAPHIC_DATA]" at bounding box center [80, 417] width 87 height 10
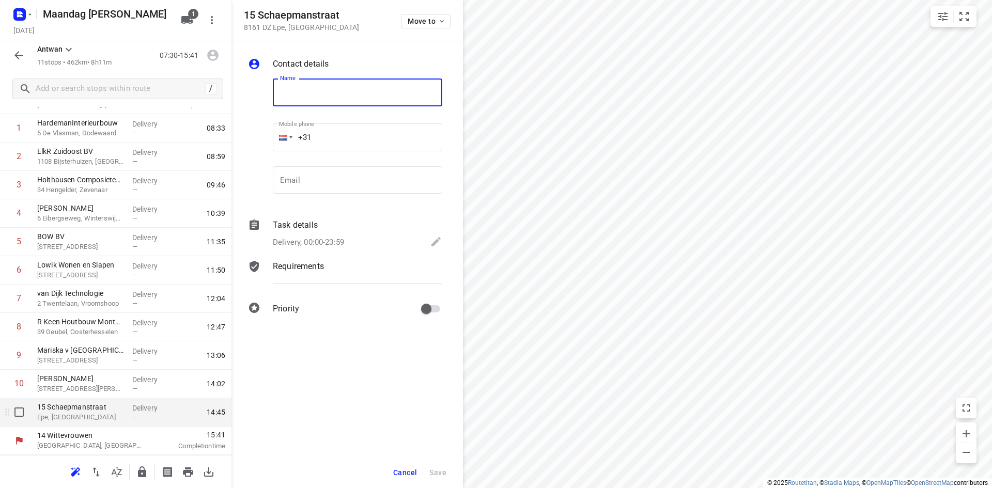
type input "H"
type input "[PERSON_NAME]"
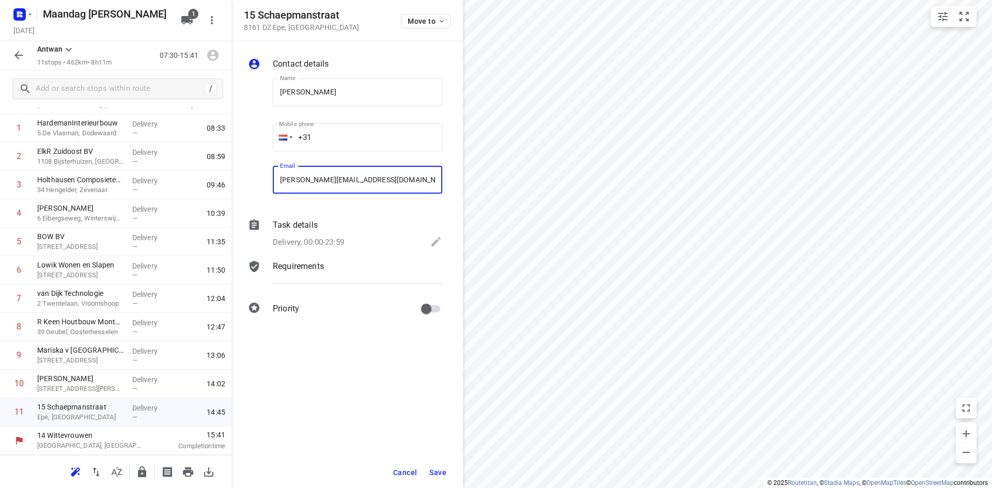
type input "[PERSON_NAME][EMAIL_ADDRESS][DOMAIN_NAME]"
click at [440, 471] on span "Save" at bounding box center [437, 473] width 17 height 8
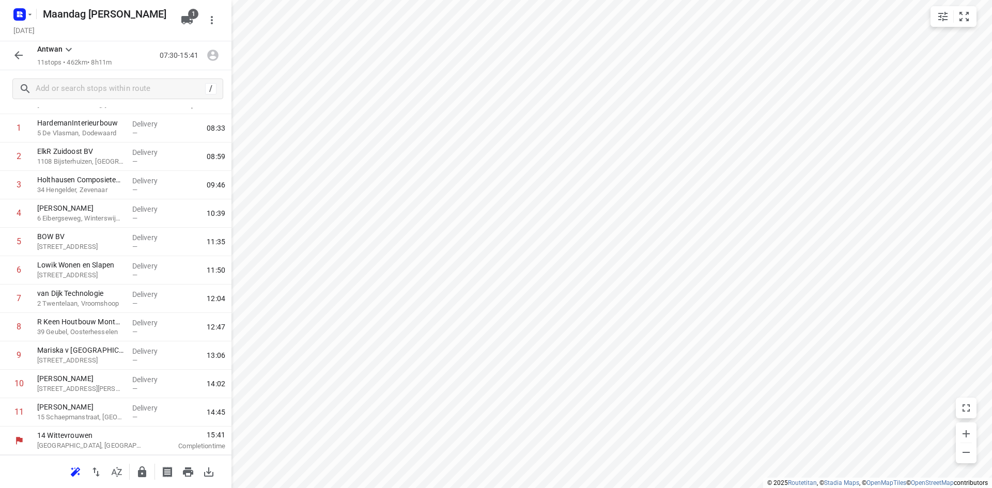
click at [11, 48] on button "button" at bounding box center [18, 55] width 21 height 21
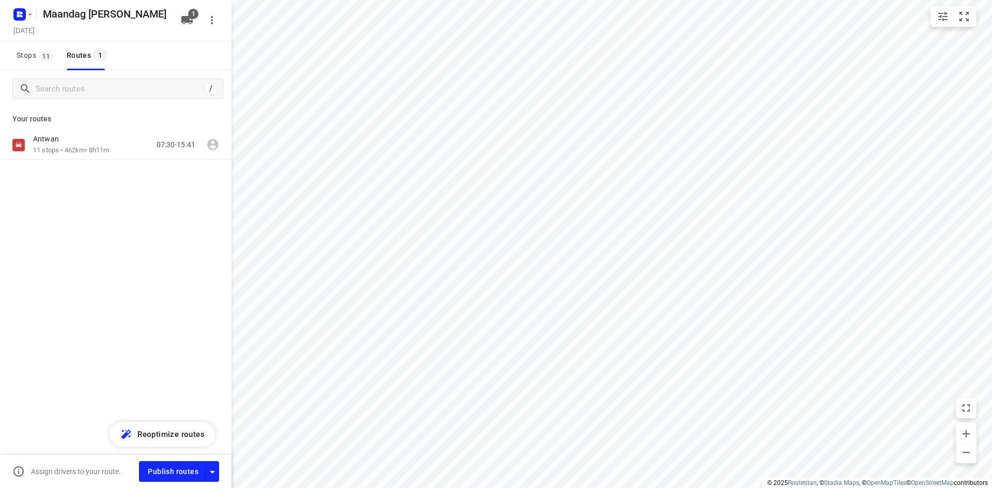
click at [27, 3] on div "Maandag [PERSON_NAME] [DATE]" at bounding box center [93, 20] width 165 height 36
click at [26, 16] on icon "button" at bounding box center [30, 14] width 8 height 8
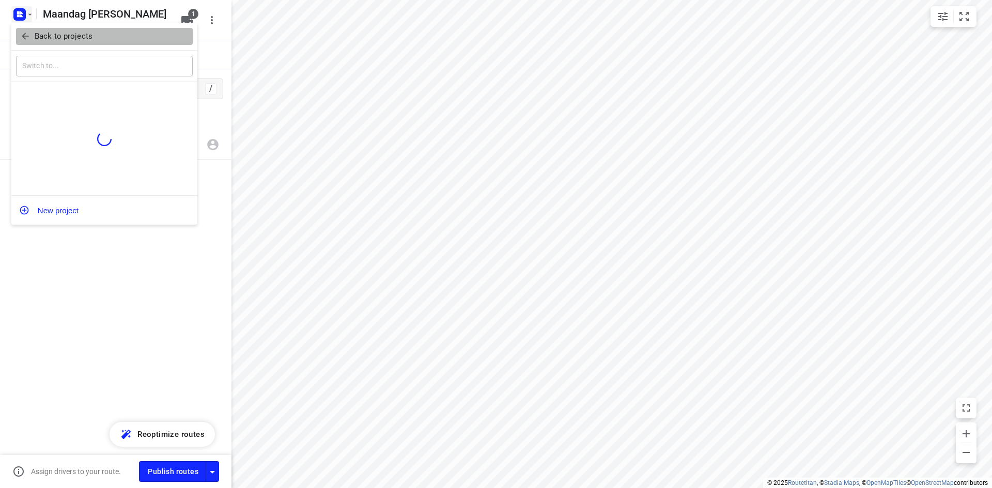
click at [46, 37] on p "Back to projects" at bounding box center [64, 36] width 58 height 12
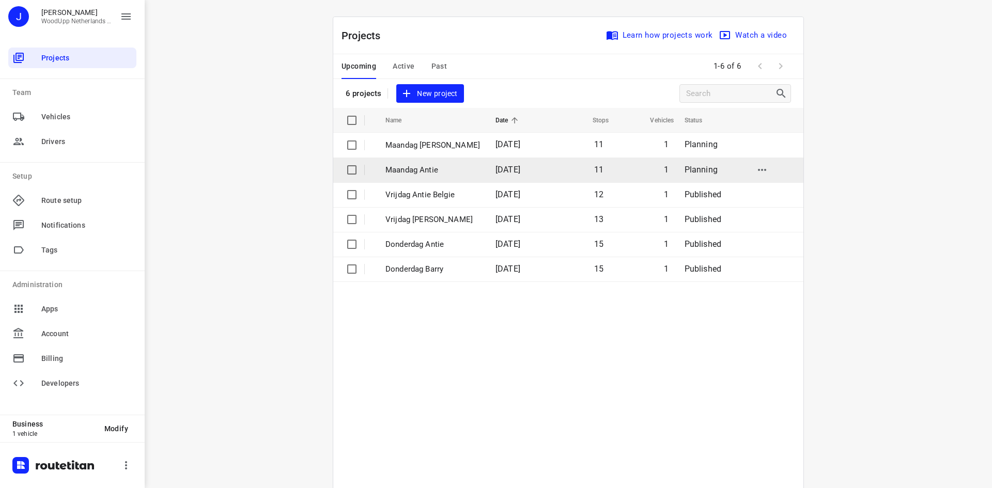
click at [420, 167] on p "Maandag Antie" at bounding box center [432, 170] width 95 height 12
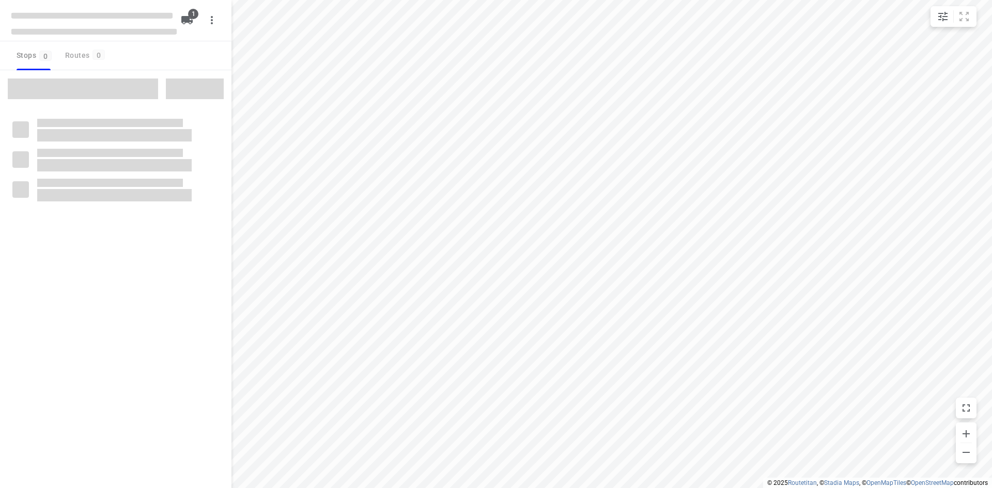
type input "distance"
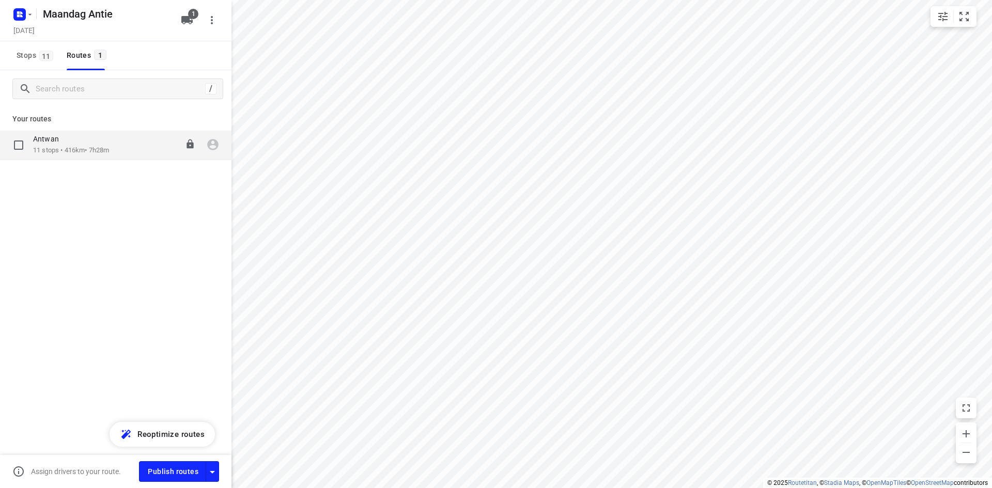
click at [141, 156] on div "[PERSON_NAME] 11 stops • 416km • 7h28m 07:30-14:58" at bounding box center [115, 145] width 231 height 29
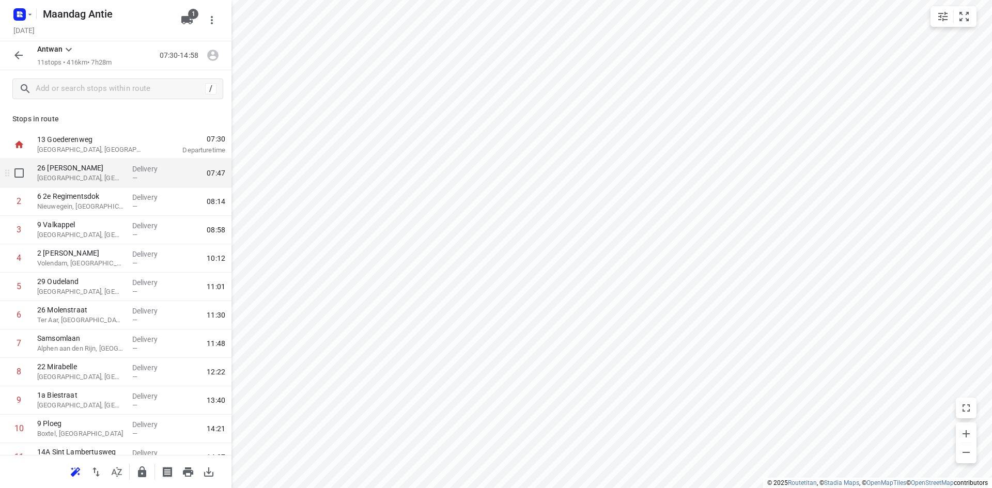
click at [109, 176] on p "[GEOGRAPHIC_DATA], [GEOGRAPHIC_DATA]" at bounding box center [80, 178] width 87 height 10
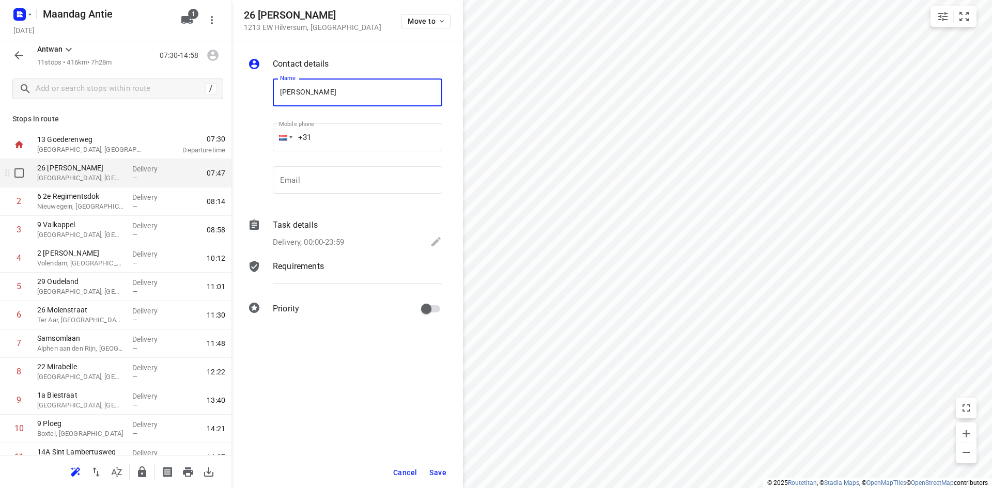
type input "[PERSON_NAME]"
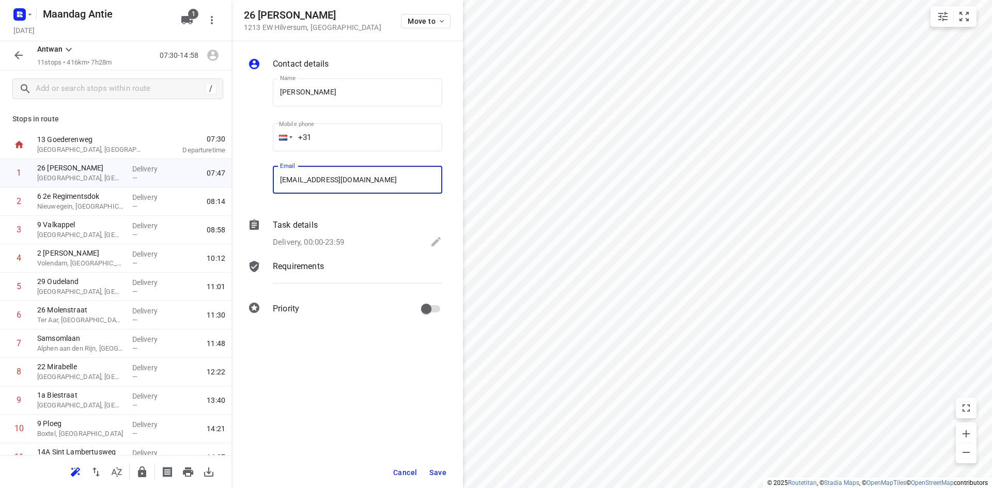
type input "[EMAIL_ADDRESS][DOMAIN_NAME]"
click at [443, 469] on span "Save" at bounding box center [437, 473] width 17 height 8
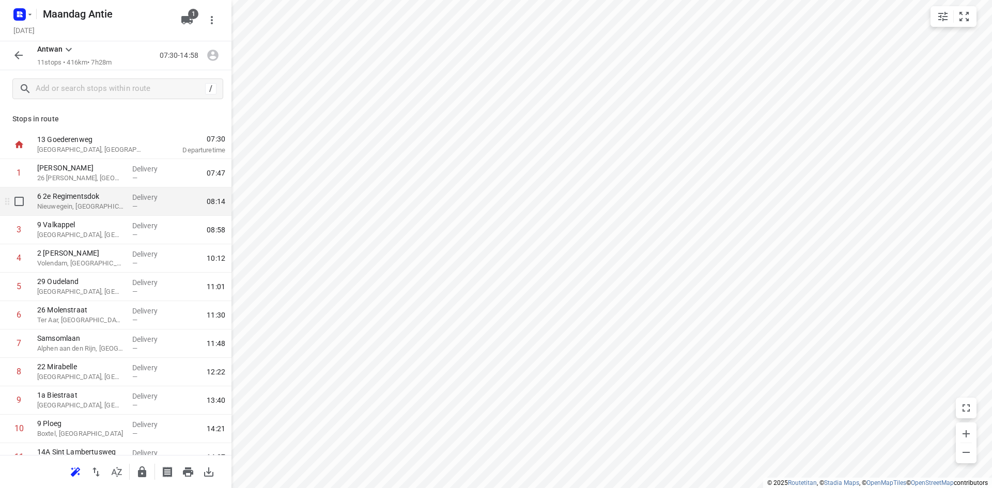
click at [83, 198] on p "6 2e Regimentsdok" at bounding box center [80, 196] width 87 height 10
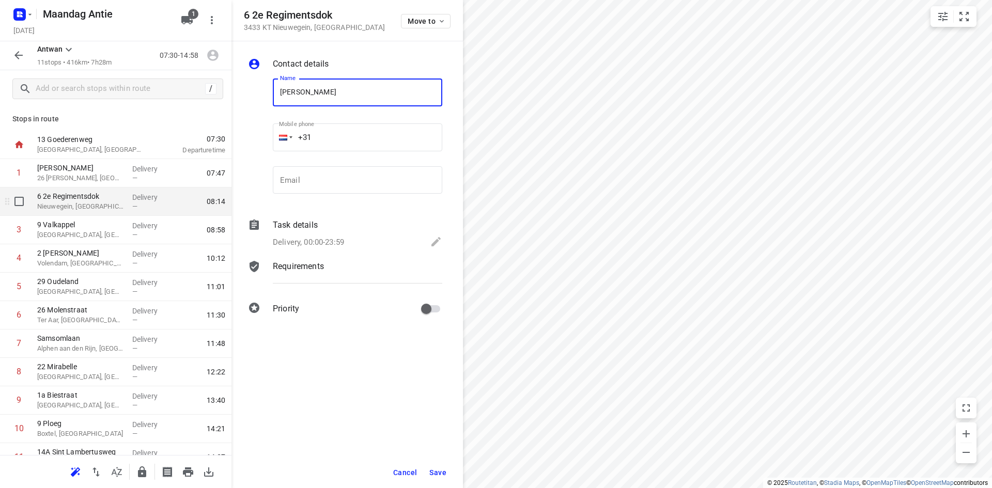
type input "[PERSON_NAME]"
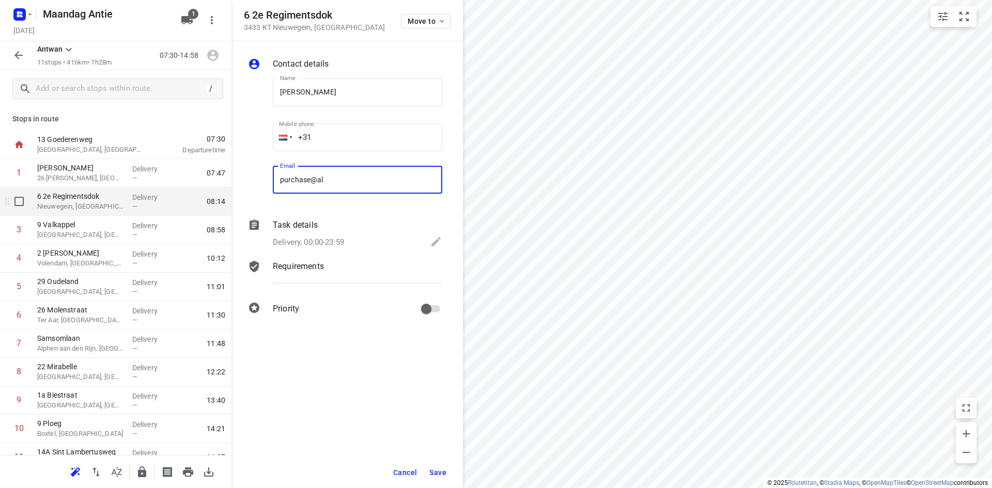
type input "[EMAIL_ADDRESS][DOMAIN_NAME]"
click at [444, 467] on button "Save" at bounding box center [437, 472] width 25 height 19
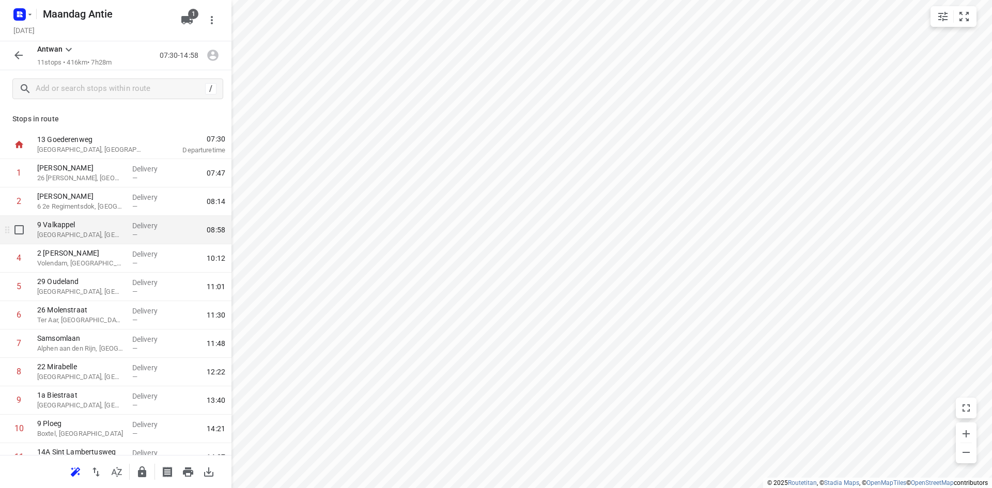
click at [84, 226] on p "9 Valkappel" at bounding box center [80, 225] width 87 height 10
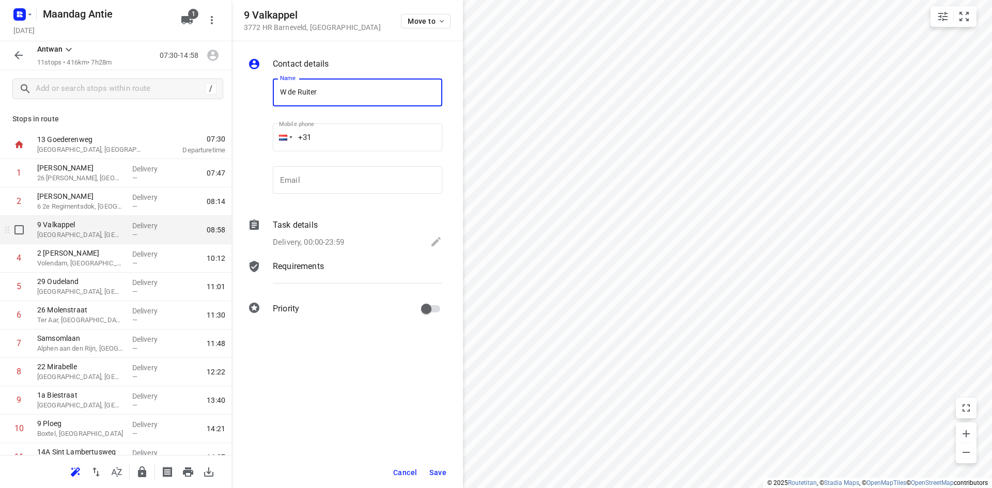
type input "W de Ruiter"
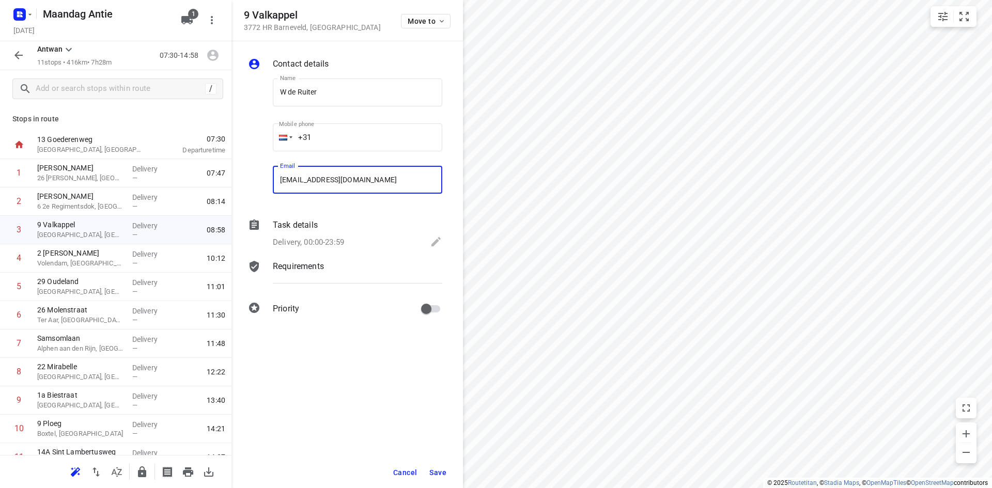
type input "[EMAIL_ADDRESS][DOMAIN_NAME]"
click at [440, 469] on span "Save" at bounding box center [437, 473] width 17 height 8
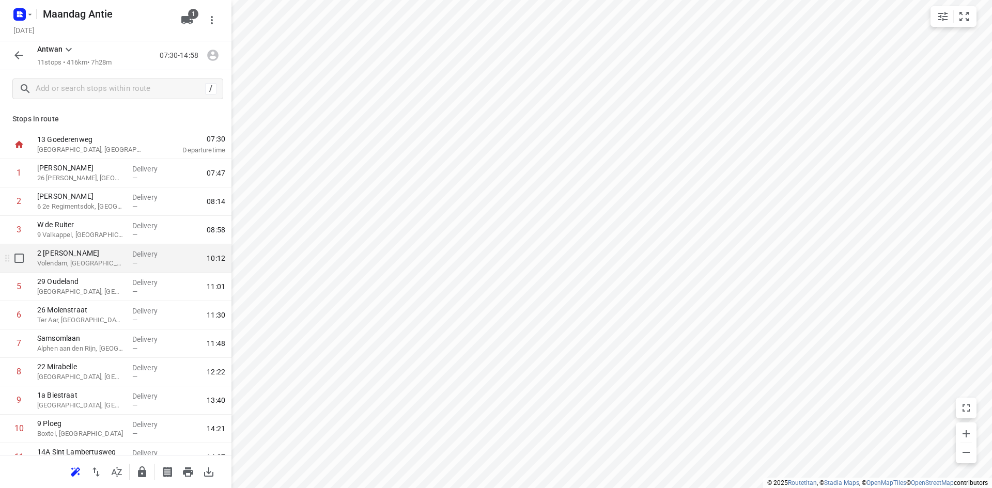
click at [84, 261] on p "Volendam, [GEOGRAPHIC_DATA]" at bounding box center [80, 263] width 87 height 10
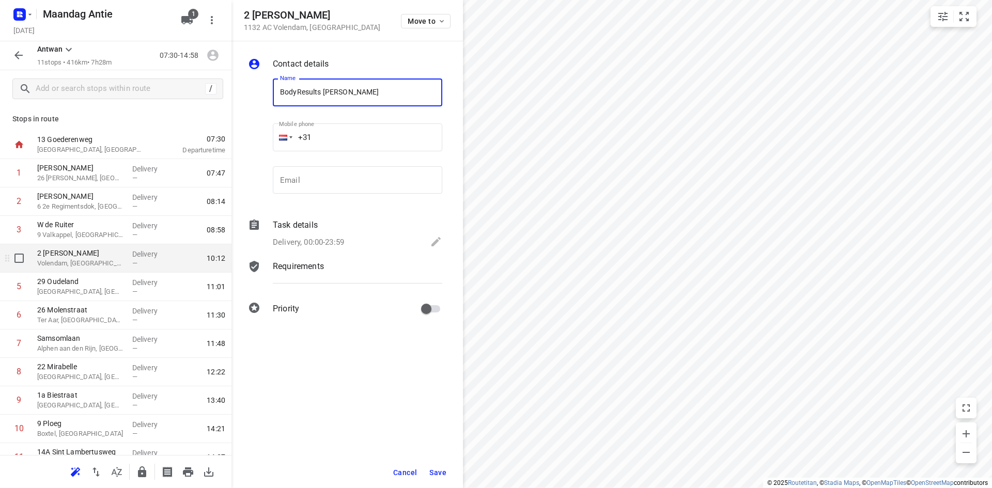
type input "BodyResults [PERSON_NAME]"
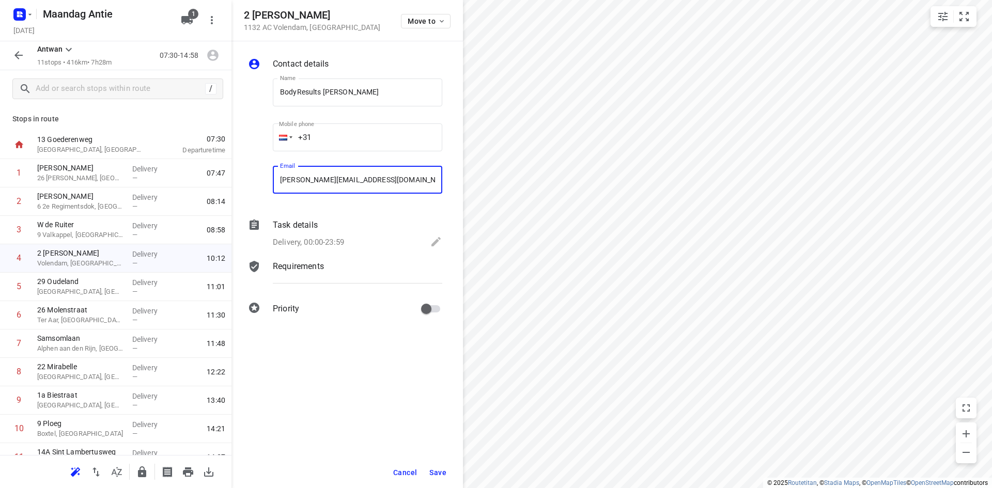
type input "[PERSON_NAME][EMAIL_ADDRESS][DOMAIN_NAME]"
click at [440, 469] on span "Save" at bounding box center [437, 473] width 17 height 8
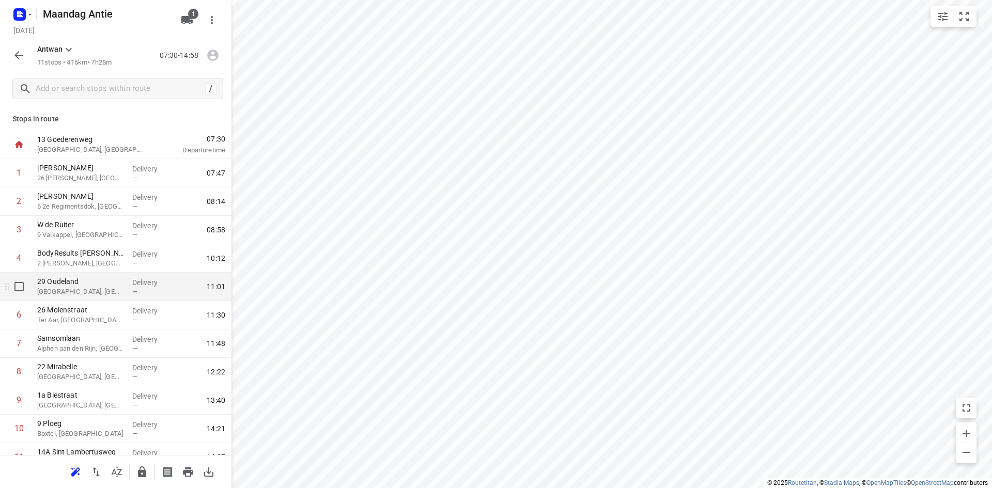
click at [121, 280] on div "29 [GEOGRAPHIC_DATA], [GEOGRAPHIC_DATA]" at bounding box center [80, 287] width 95 height 28
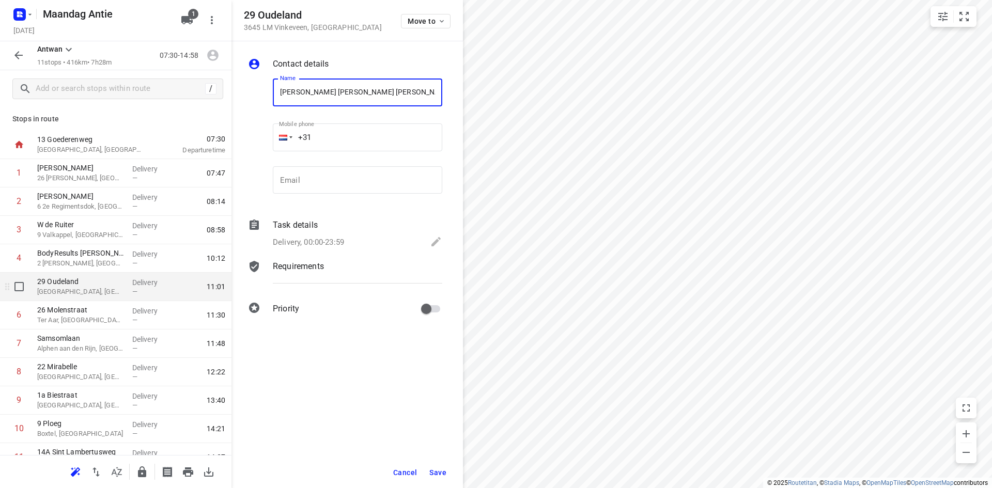
type input "[PERSON_NAME] [PERSON_NAME] [PERSON_NAME]"
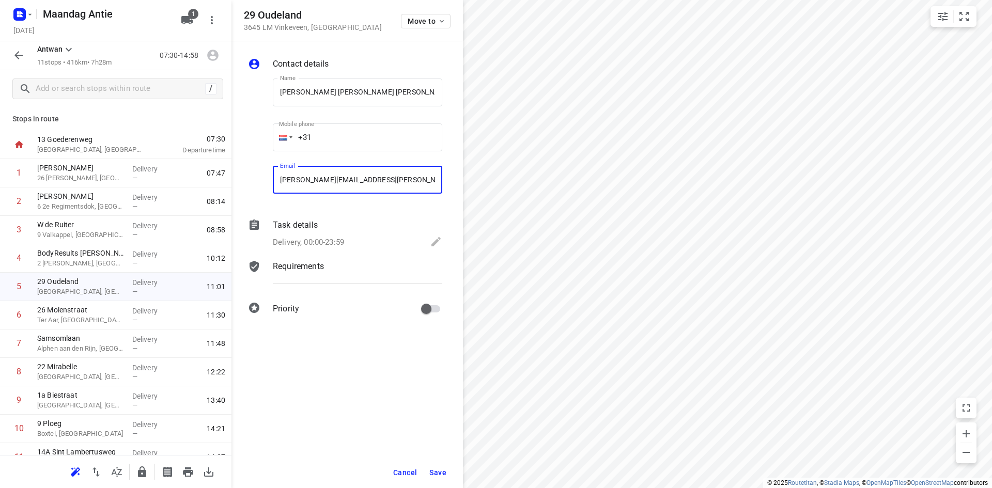
type input "[PERSON_NAME][EMAIL_ADDRESS][PERSON_NAME][DOMAIN_NAME]"
click at [446, 469] on button "Save" at bounding box center [437, 472] width 25 height 19
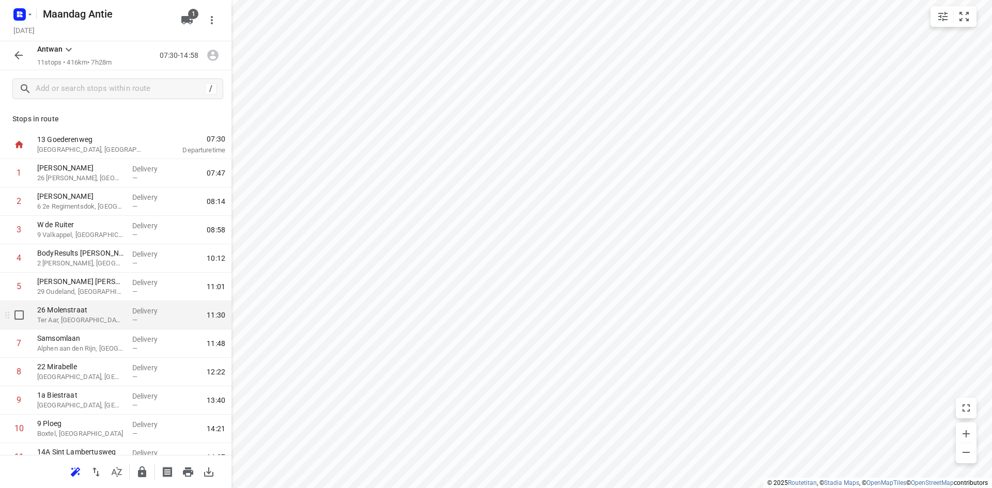
click at [78, 327] on div "[STREET_ADDRESS]" at bounding box center [80, 315] width 95 height 28
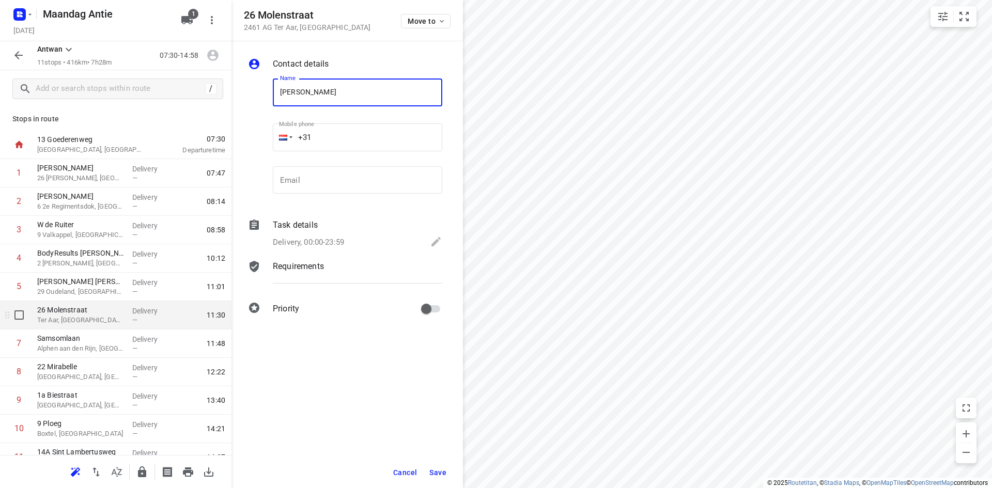
type input "[PERSON_NAME]"
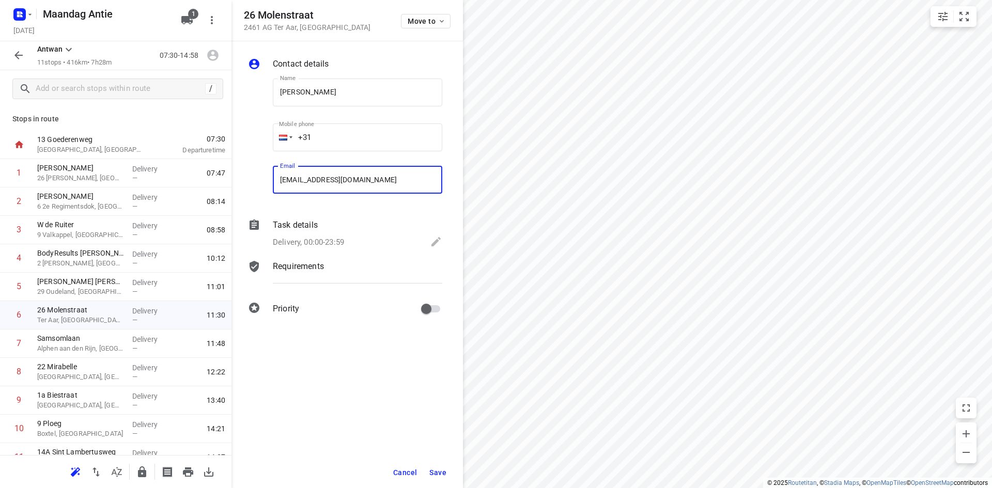
type input "[EMAIL_ADDRESS][DOMAIN_NAME]"
click at [439, 470] on span "Save" at bounding box center [437, 473] width 17 height 8
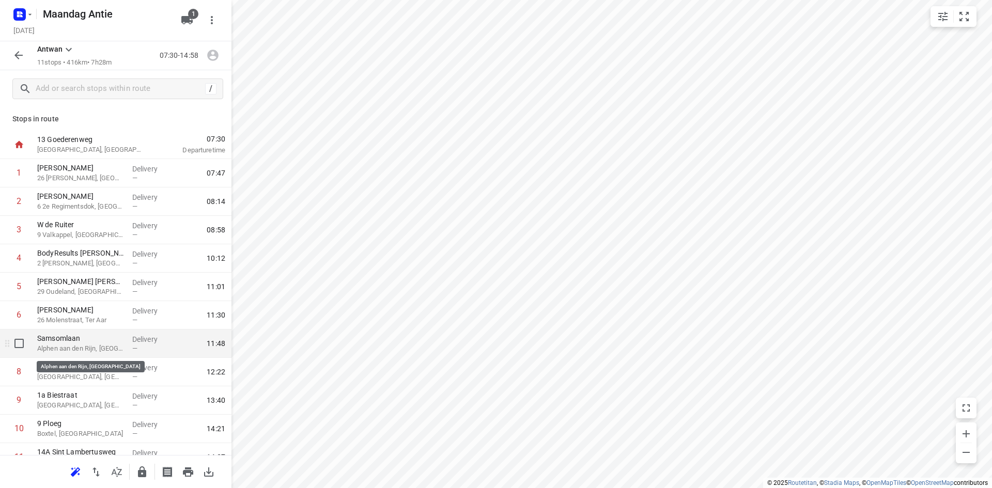
click at [74, 345] on p "Alphen aan den Rijn, [GEOGRAPHIC_DATA]" at bounding box center [80, 349] width 87 height 10
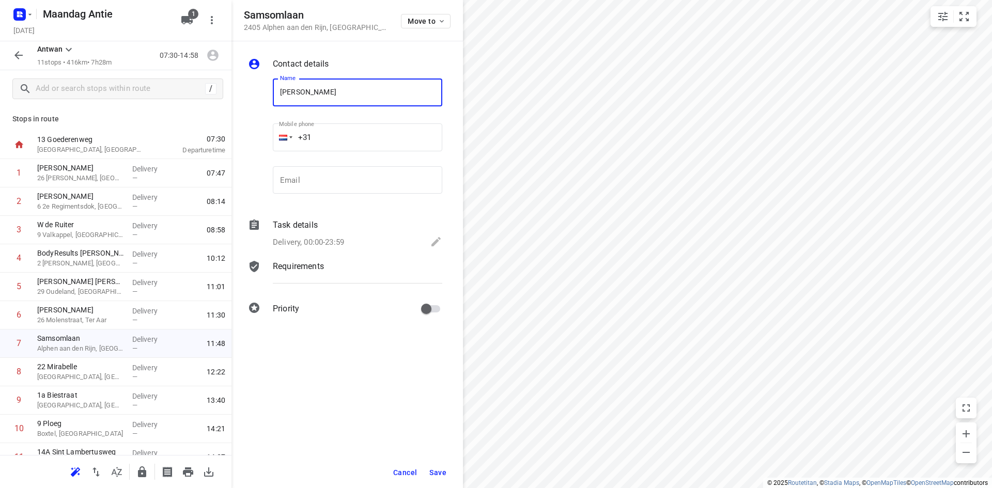
type input "[PERSON_NAME]"
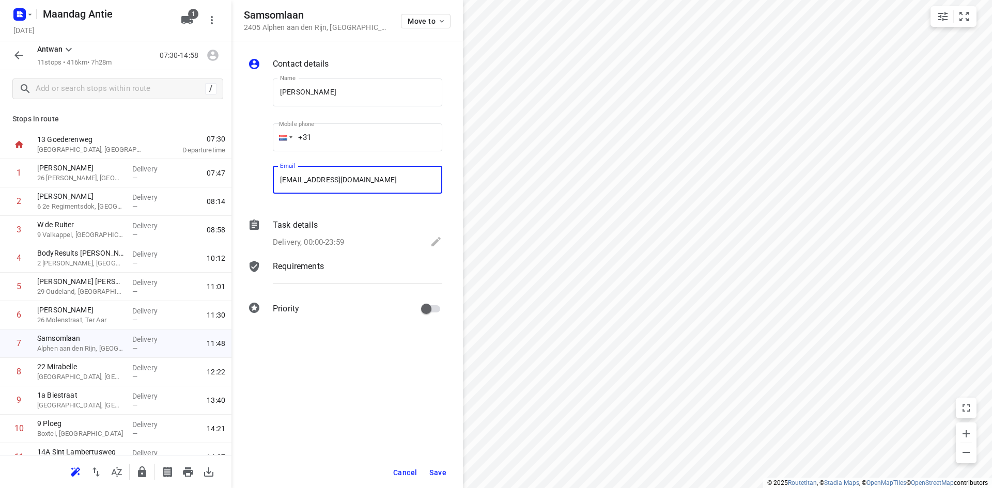
type input "[EMAIL_ADDRESS][DOMAIN_NAME]"
click at [441, 467] on button "Save" at bounding box center [437, 472] width 25 height 19
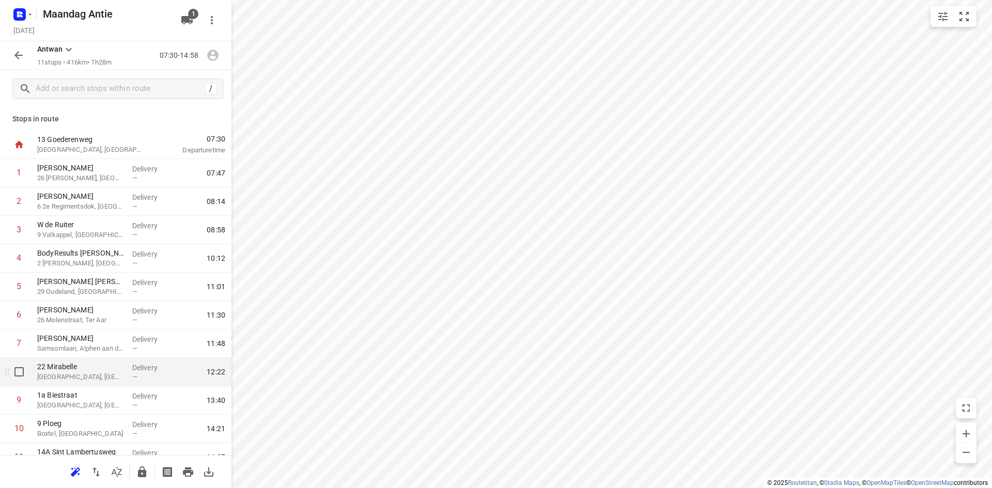
click at [79, 380] on p "[GEOGRAPHIC_DATA], [GEOGRAPHIC_DATA]" at bounding box center [80, 377] width 87 height 10
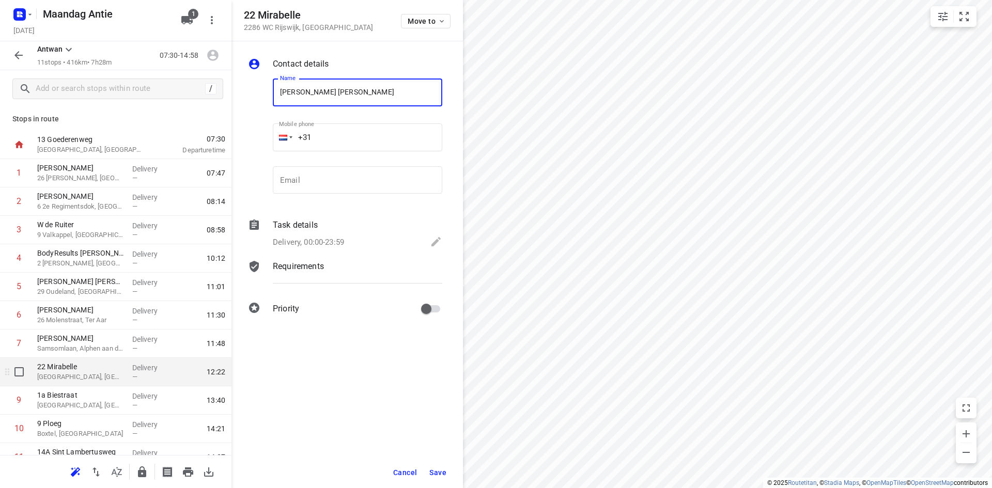
type input "[PERSON_NAME] [PERSON_NAME]"
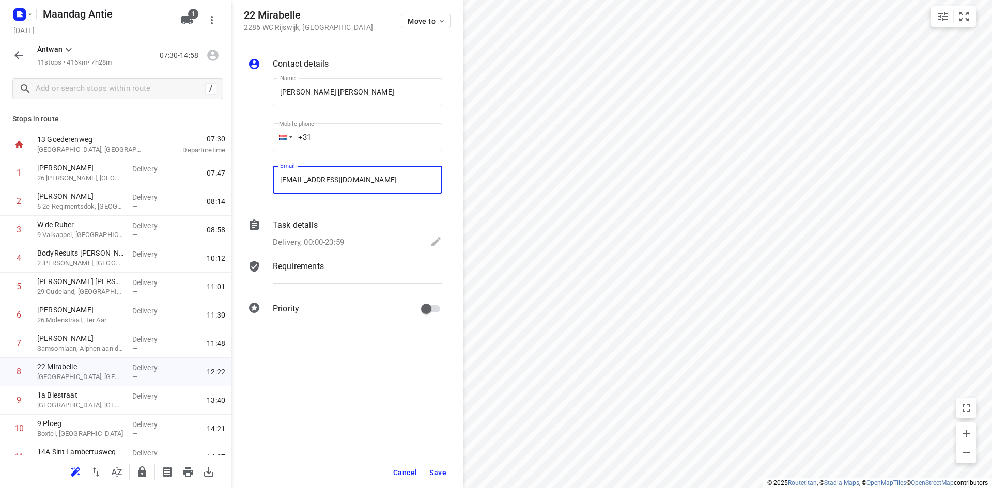
type input "[EMAIL_ADDRESS][DOMAIN_NAME]"
click at [434, 472] on span "Save" at bounding box center [437, 473] width 17 height 8
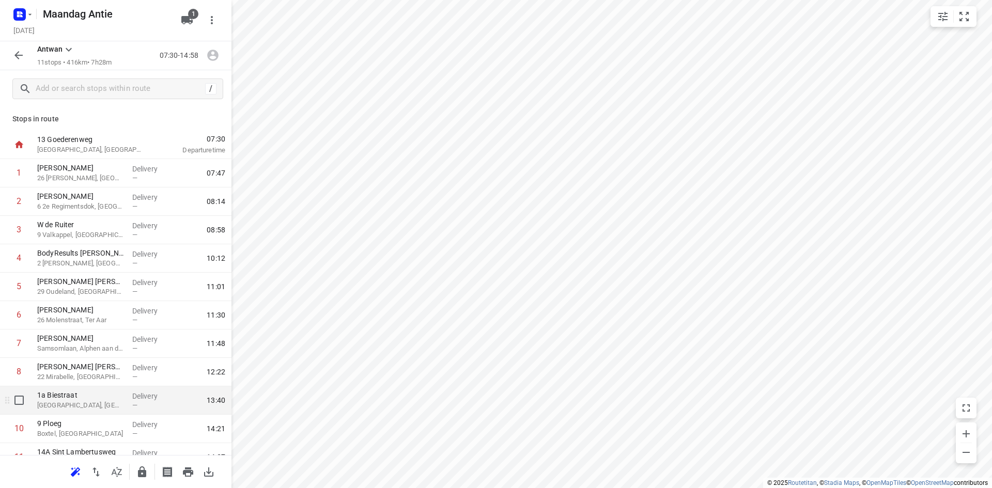
click at [123, 407] on div "1a Biestraat Gilze, [GEOGRAPHIC_DATA]" at bounding box center [80, 400] width 95 height 28
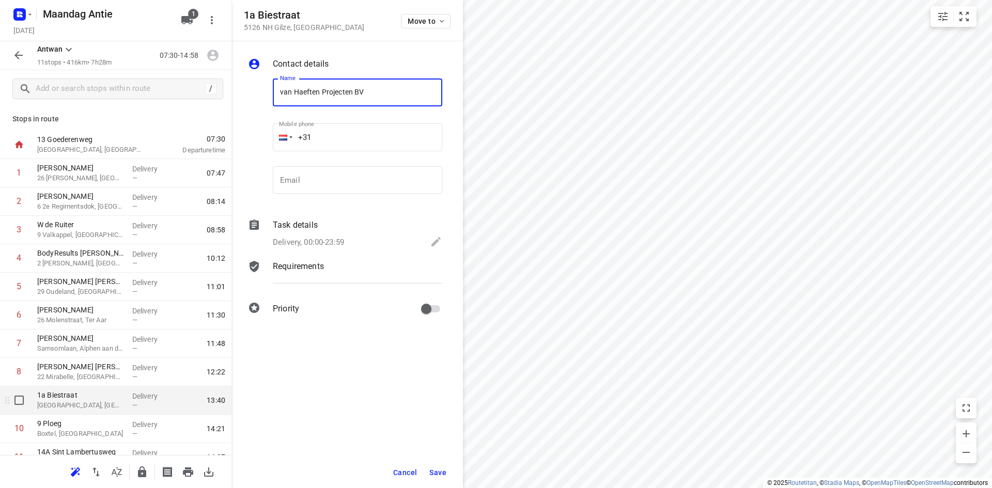
type input "van Haeften Projecten BV"
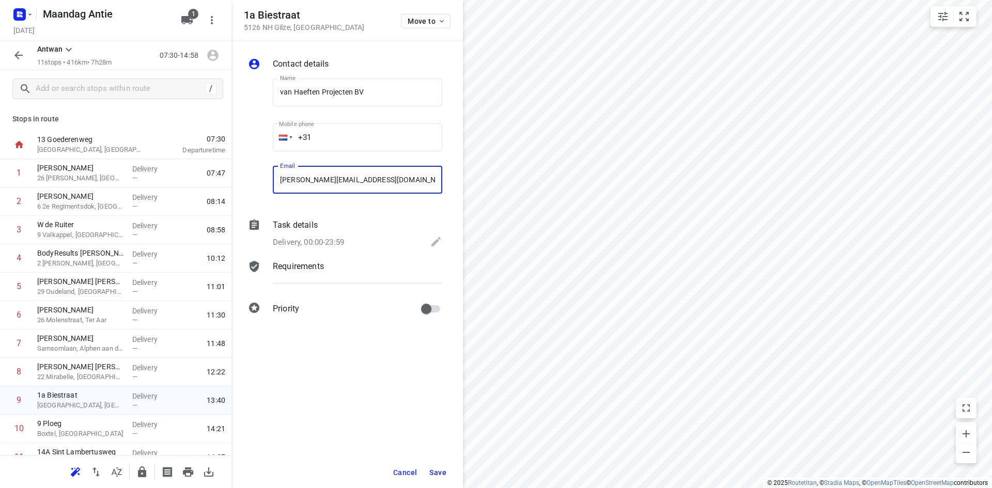
type input "[PERSON_NAME][EMAIL_ADDRESS][DOMAIN_NAME]"
click at [448, 472] on button "Save" at bounding box center [437, 472] width 25 height 19
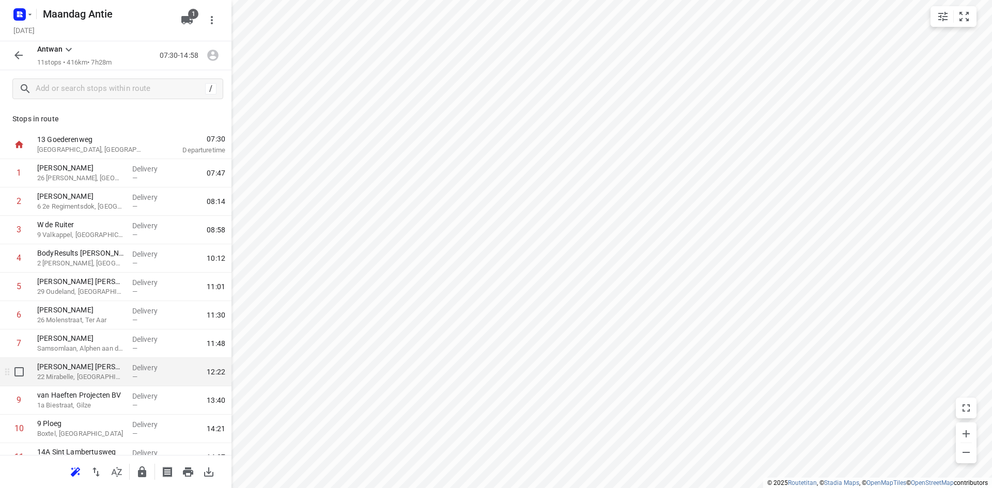
scroll to position [45, 0]
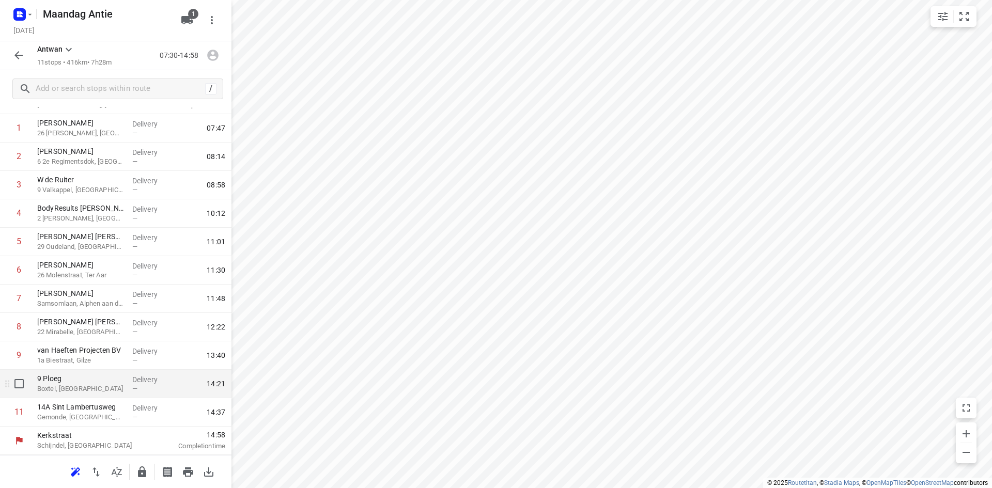
click at [91, 396] on div "9 Ploeg Boxtel, [GEOGRAPHIC_DATA]" at bounding box center [80, 384] width 95 height 28
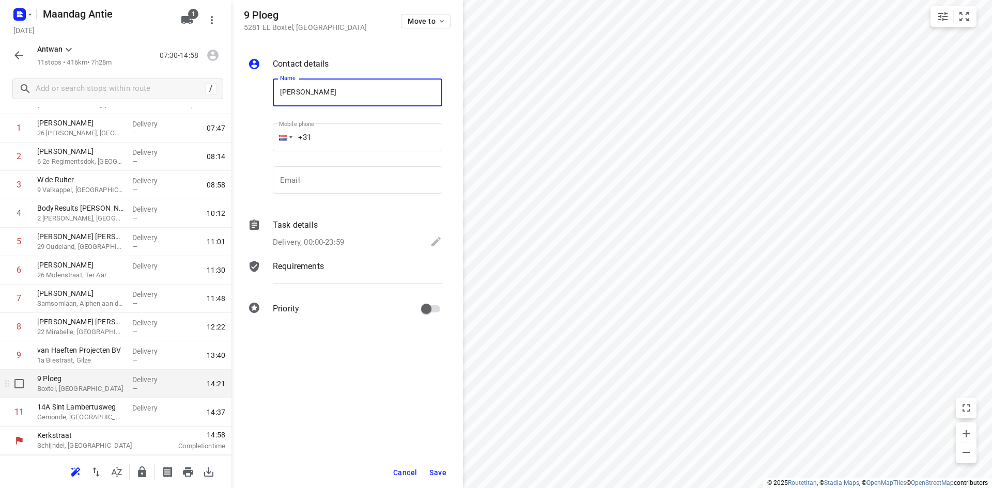
type input "[PERSON_NAME]"
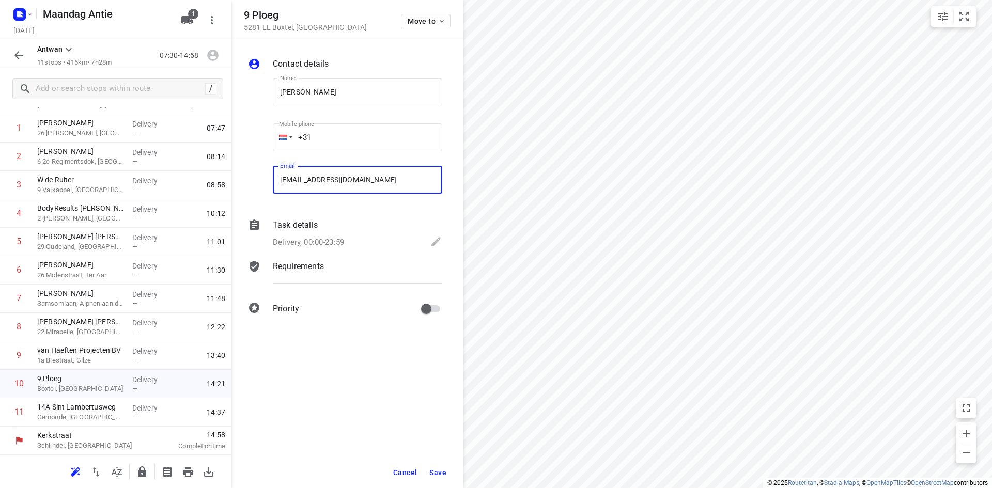
type input "[EMAIL_ADDRESS][DOMAIN_NAME]"
click at [436, 473] on span "Save" at bounding box center [437, 473] width 17 height 8
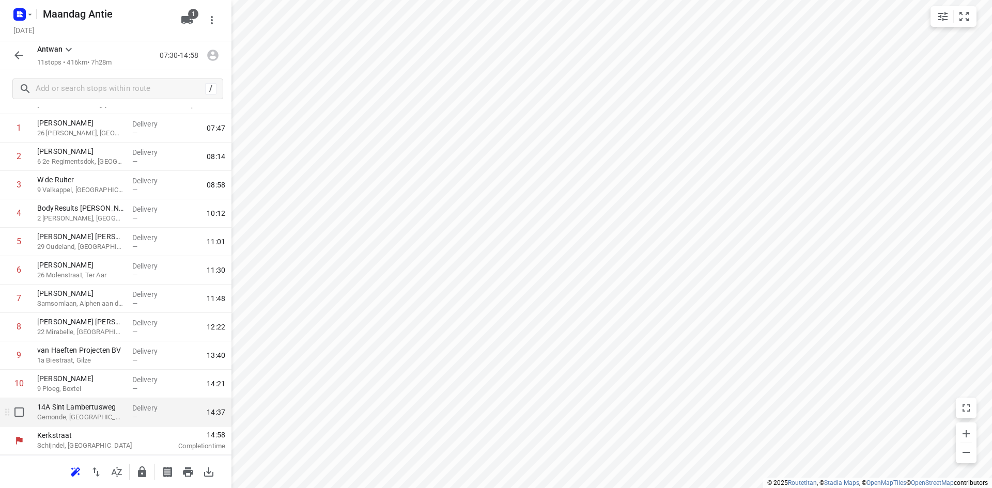
click at [118, 411] on p "14A Sint Lambertusweg" at bounding box center [80, 407] width 87 height 10
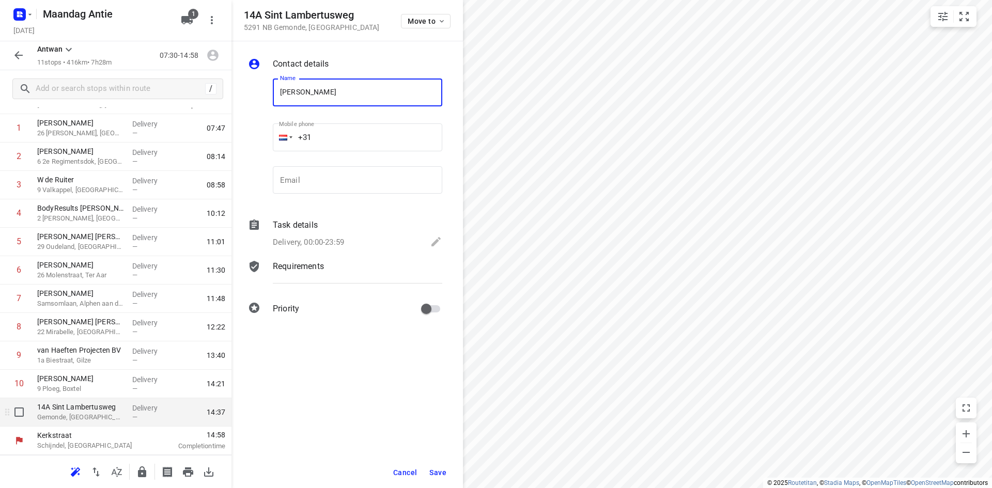
type input "[PERSON_NAME]"
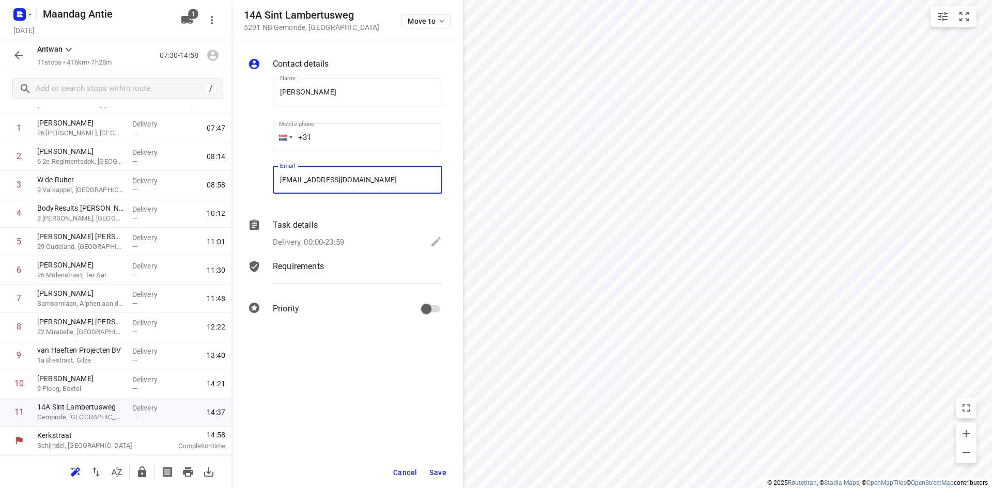
type input "[EMAIL_ADDRESS][DOMAIN_NAME]"
click at [445, 471] on span "Save" at bounding box center [437, 473] width 17 height 8
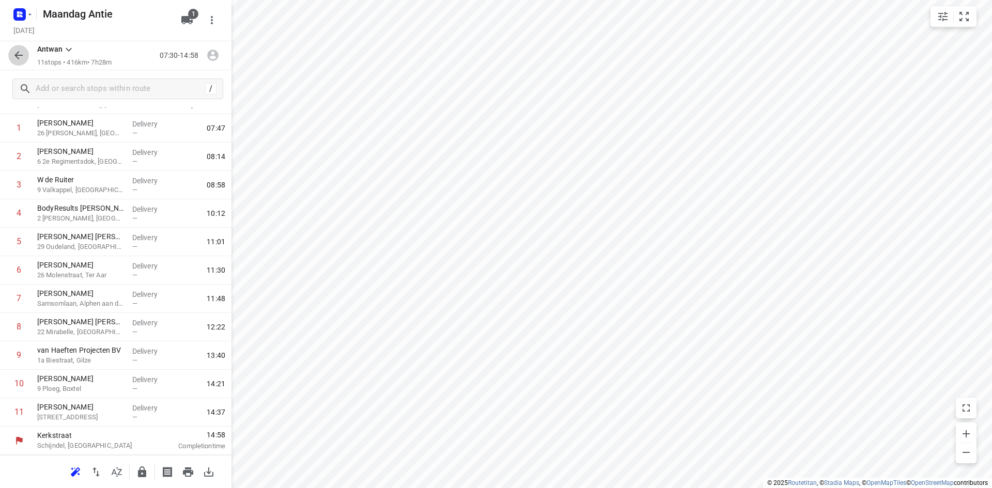
click at [11, 53] on button "button" at bounding box center [18, 55] width 21 height 21
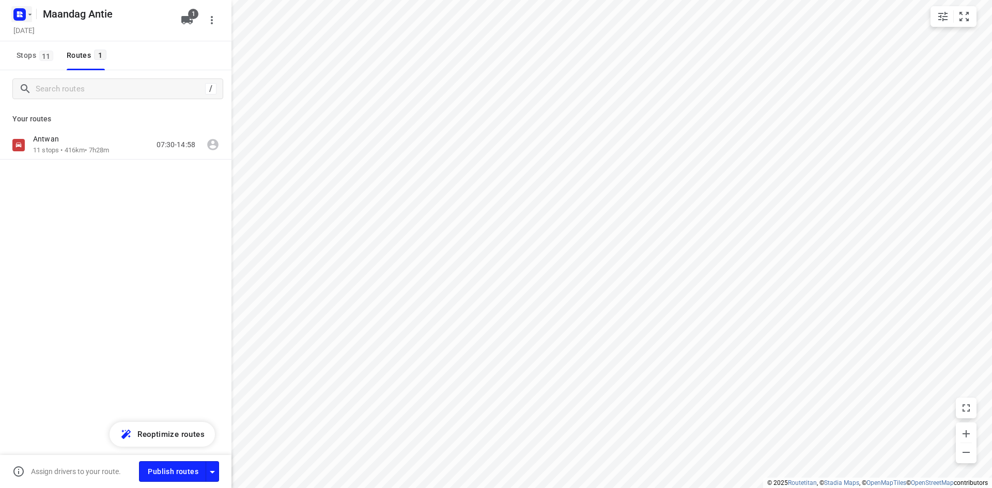
click at [22, 17] on icon "button" at bounding box center [21, 15] width 3 height 3
click at [43, 41] on p "Back to projects" at bounding box center [64, 36] width 58 height 12
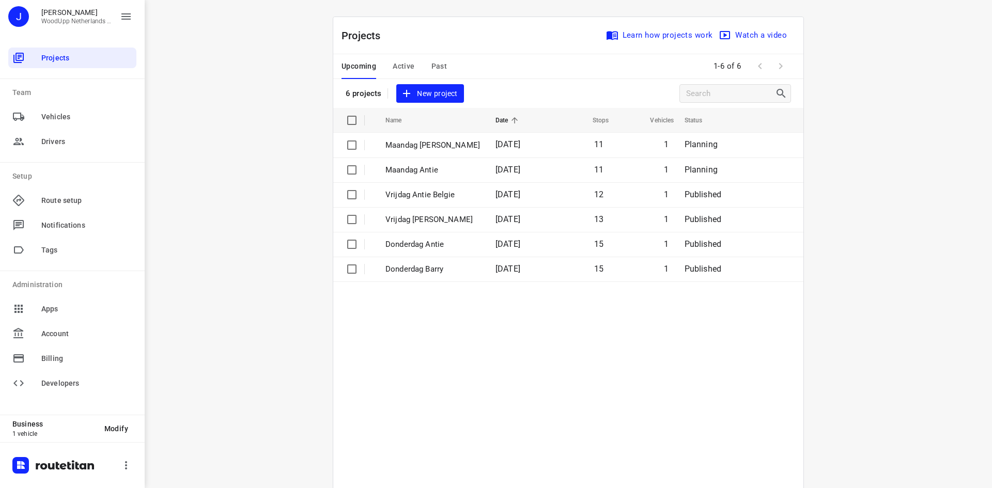
click at [202, 131] on div "i © 2025 Routetitan , © Stadia Maps , © OpenMapTiles © OpenStreetMap contributo…" at bounding box center [568, 244] width 847 height 488
click at [248, 150] on div "i © 2025 Routetitan , © Stadia Maps , © OpenMapTiles © OpenStreetMap contributo…" at bounding box center [568, 244] width 847 height 488
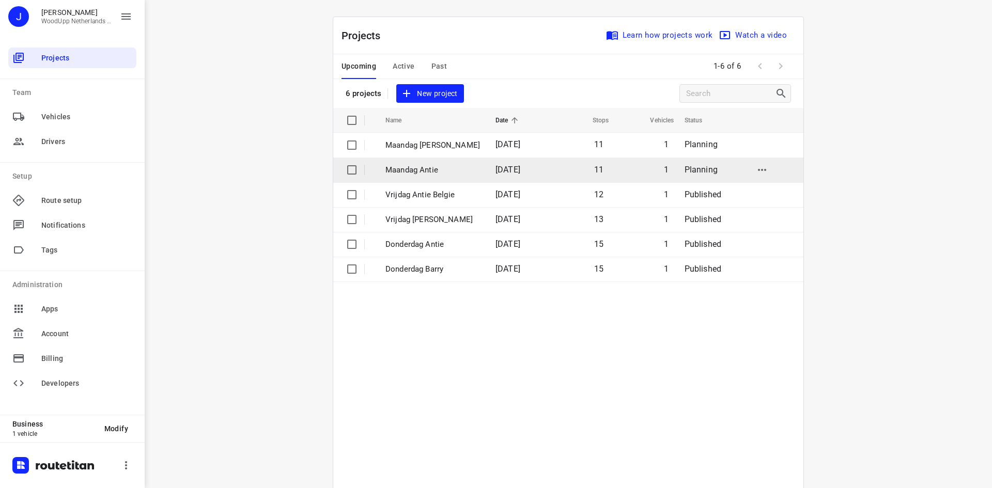
click at [393, 163] on td "Maandag Antie" at bounding box center [431, 170] width 112 height 25
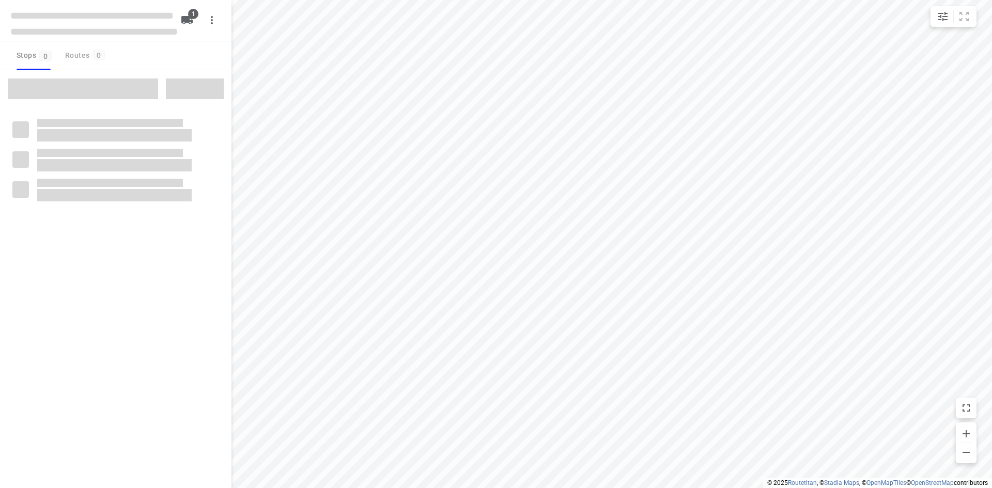
type input "distance"
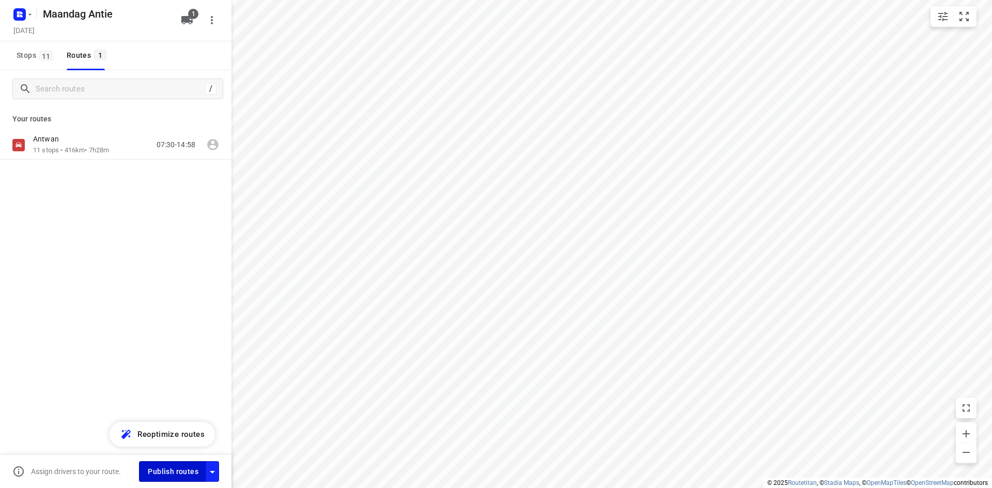
click at [171, 468] on span "Publish routes" at bounding box center [173, 472] width 51 height 13
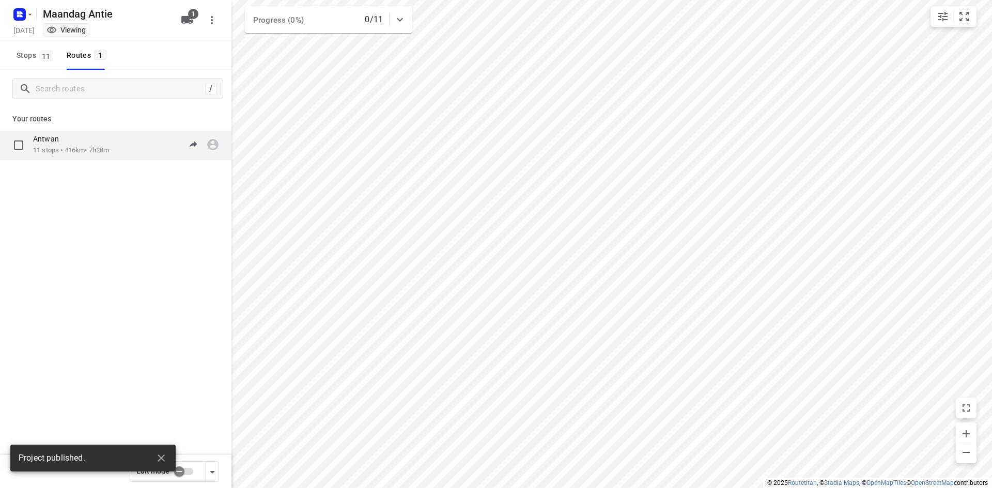
click at [131, 135] on div "[PERSON_NAME] 11 stops • 416km • 7h28m 07:30-14:58" at bounding box center [132, 144] width 198 height 21
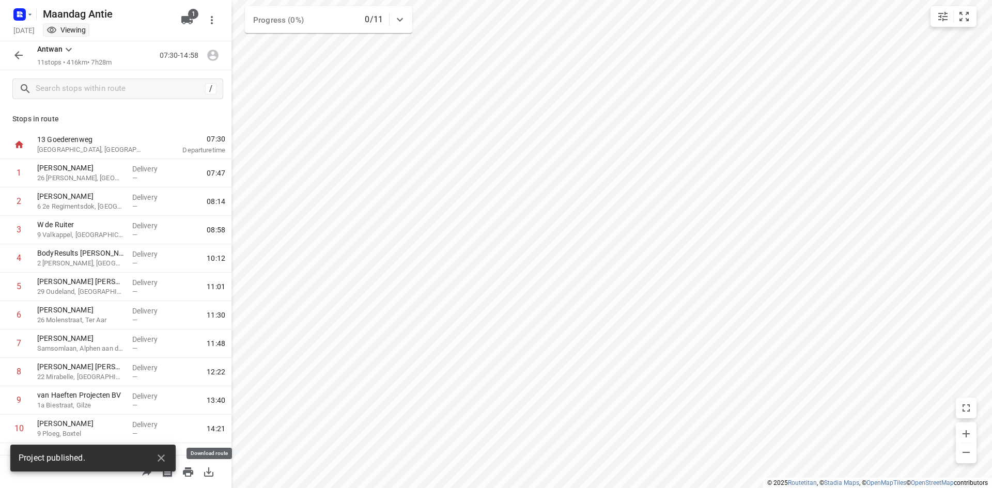
click at [210, 471] on icon "button" at bounding box center [209, 472] width 12 height 12
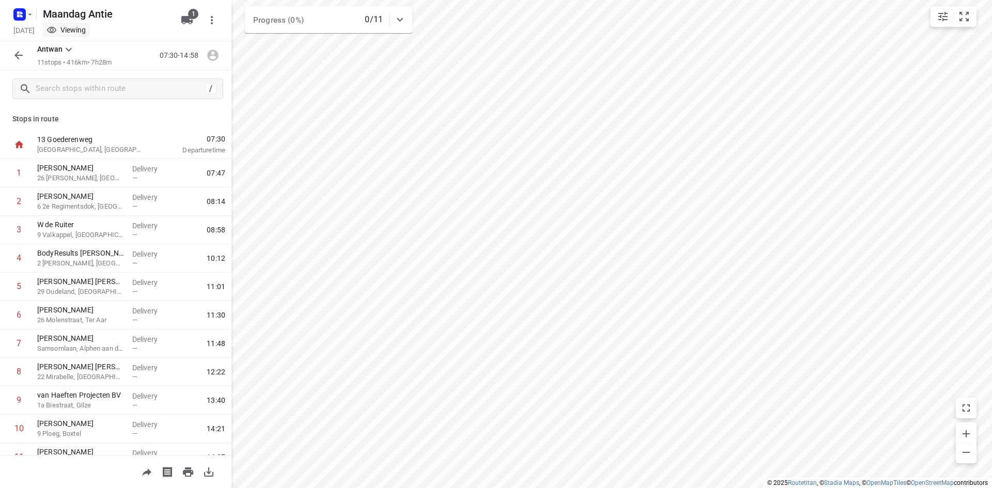
click at [21, 56] on icon "button" at bounding box center [18, 55] width 12 height 12
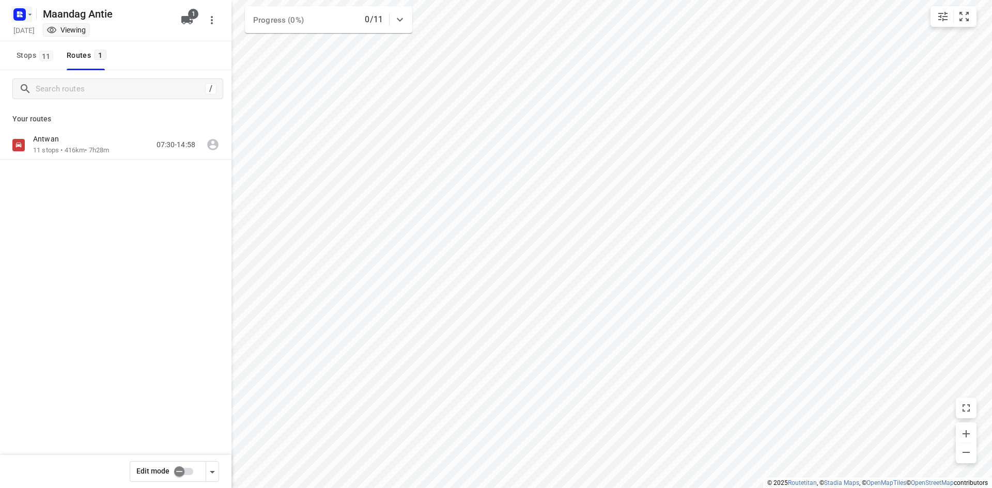
click at [26, 14] on icon "button" at bounding box center [30, 14] width 8 height 8
click at [34, 26] on div "Back to projects" at bounding box center [104, 37] width 186 height 28
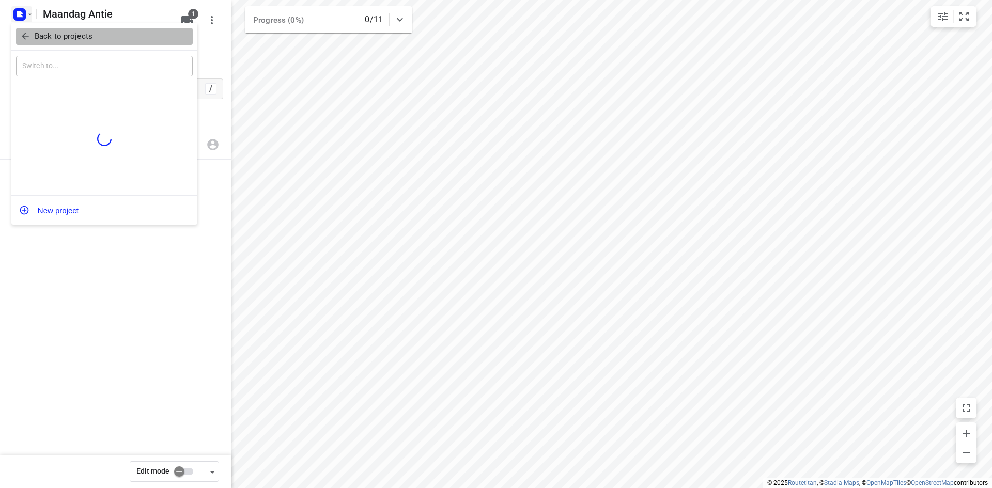
click at [40, 38] on p "Back to projects" at bounding box center [64, 36] width 58 height 12
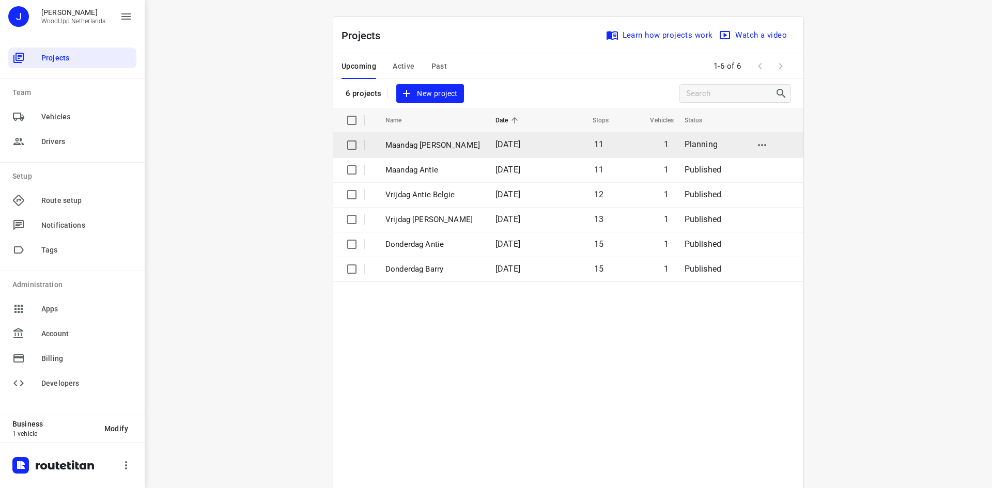
click at [454, 151] on td "Maandag [PERSON_NAME]" at bounding box center [431, 145] width 112 height 25
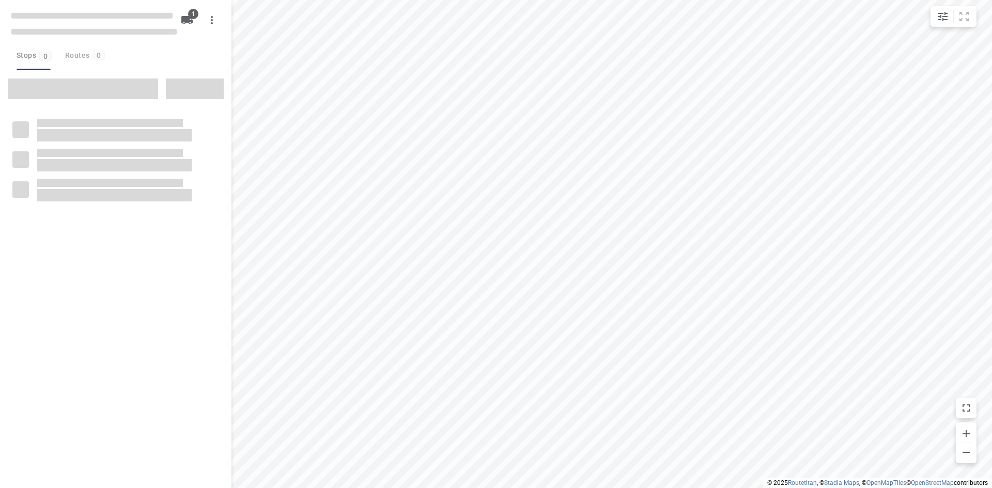
type input "distance"
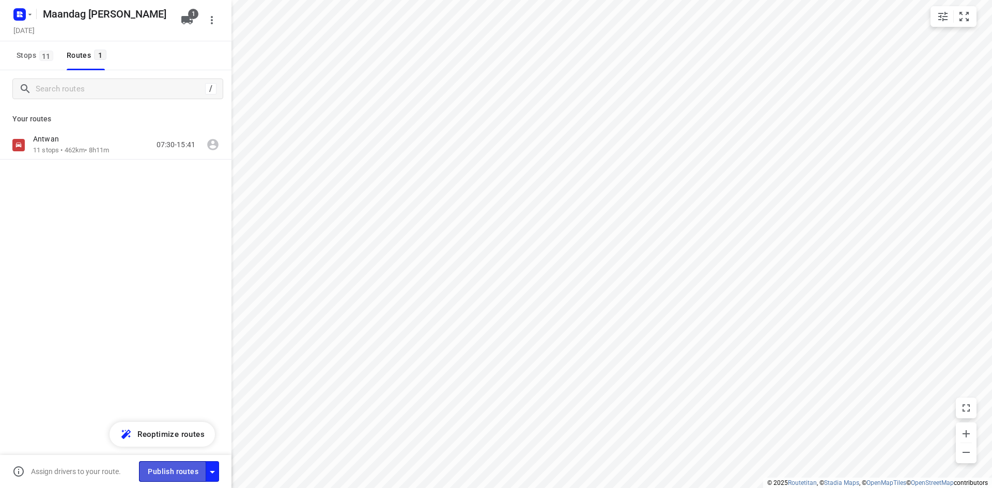
click at [163, 474] on span "Publish routes" at bounding box center [173, 472] width 51 height 13
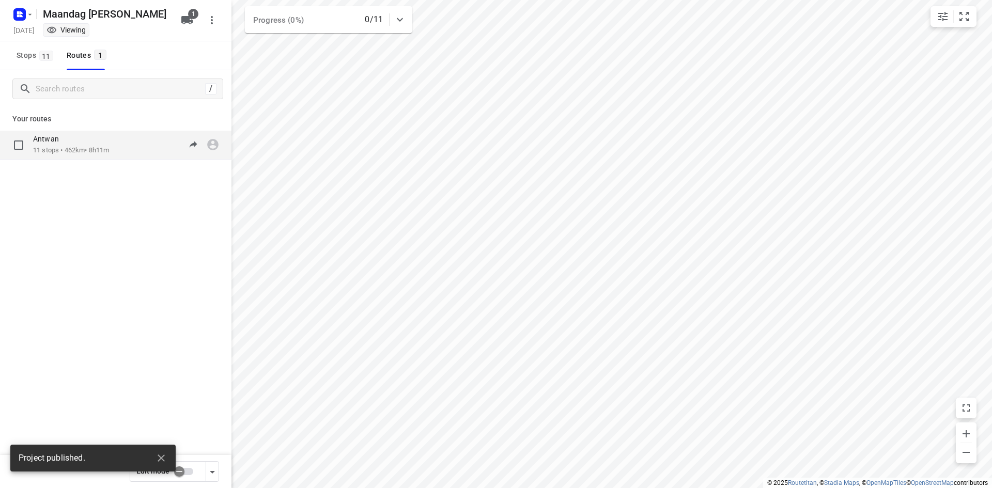
click at [115, 142] on div "[PERSON_NAME] 11 stops • 462km • 8h11m 07:30-15:41" at bounding box center [132, 144] width 198 height 21
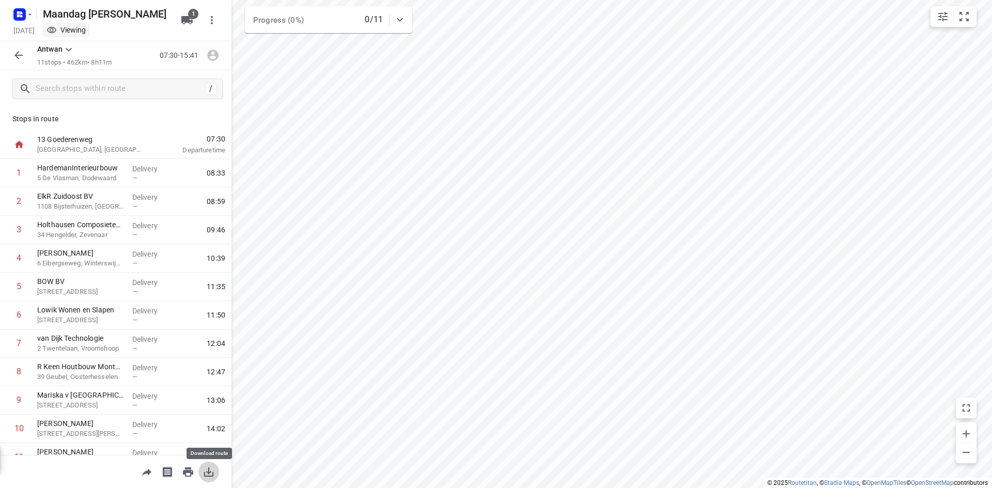
click at [208, 480] on button "button" at bounding box center [208, 472] width 21 height 21
click at [18, 57] on icon "button" at bounding box center [18, 55] width 8 height 8
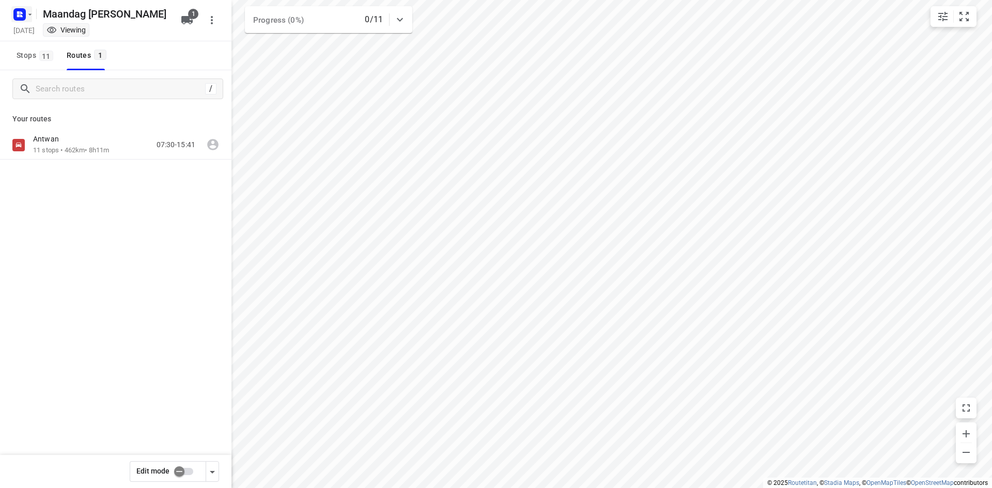
click at [26, 17] on icon "button" at bounding box center [30, 14] width 8 height 8
click at [35, 31] on p "Back to projects" at bounding box center [64, 36] width 58 height 12
